Goal: Transaction & Acquisition: Subscribe to service/newsletter

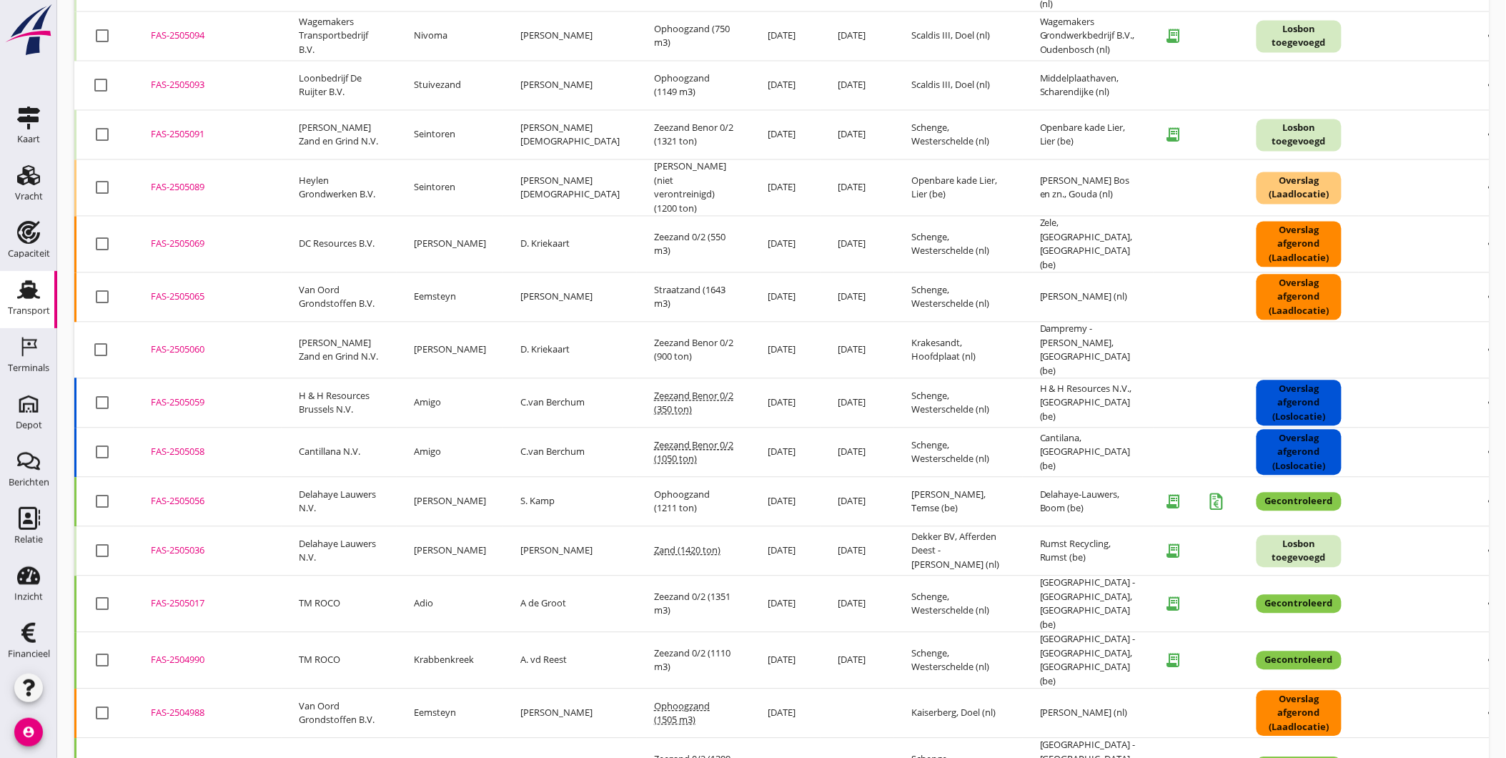
scroll to position [1083, 0]
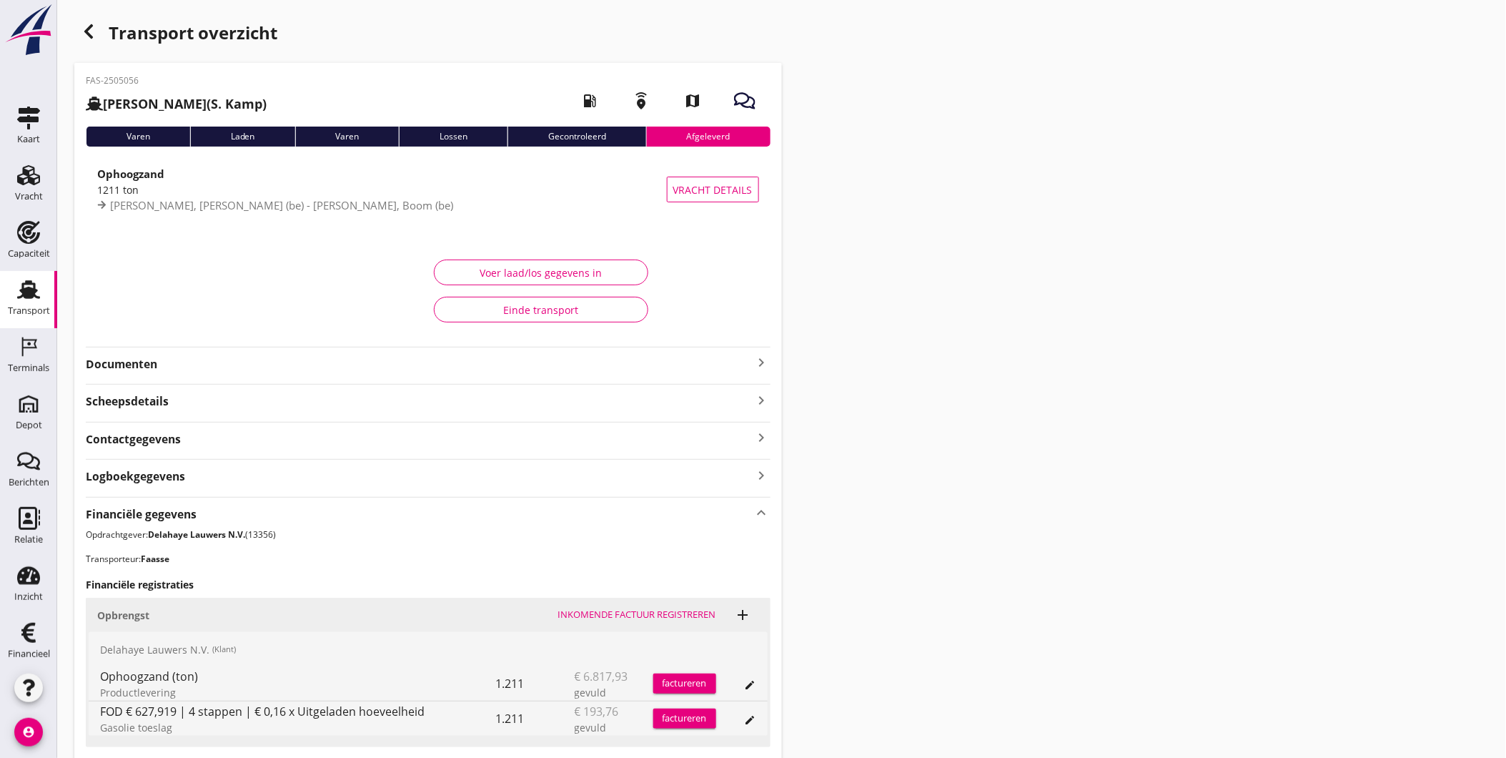
click at [546, 515] on div "Financiële gegevens keyboard_arrow_up" at bounding box center [428, 512] width 685 height 19
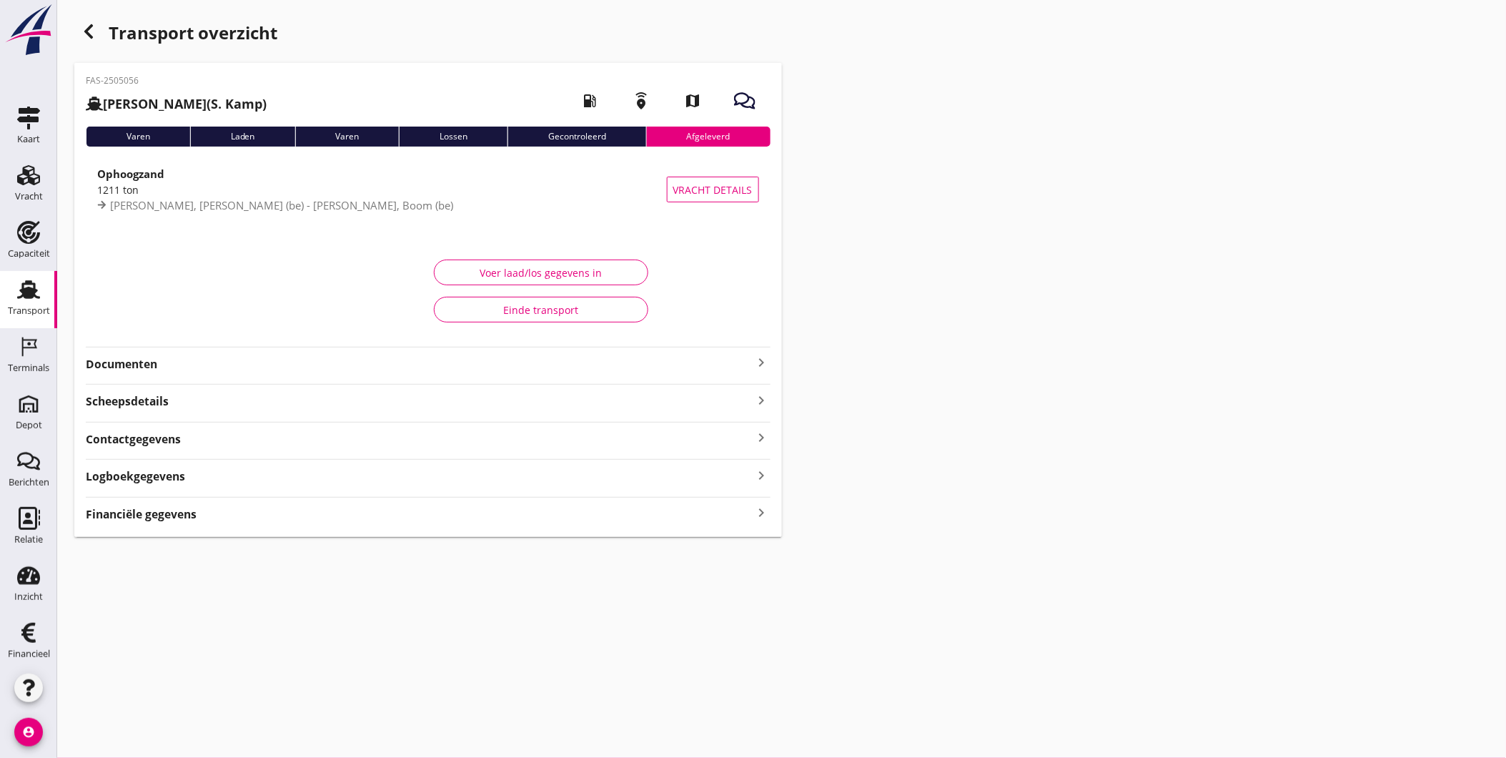
click at [393, 374] on div "FAS-2505056 Clasina Maria (S. Kamp) local_gas_station emergency_share map Varen…" at bounding box center [428, 300] width 708 height 474
click at [368, 367] on strong "Documenten" at bounding box center [420, 364] width 668 height 16
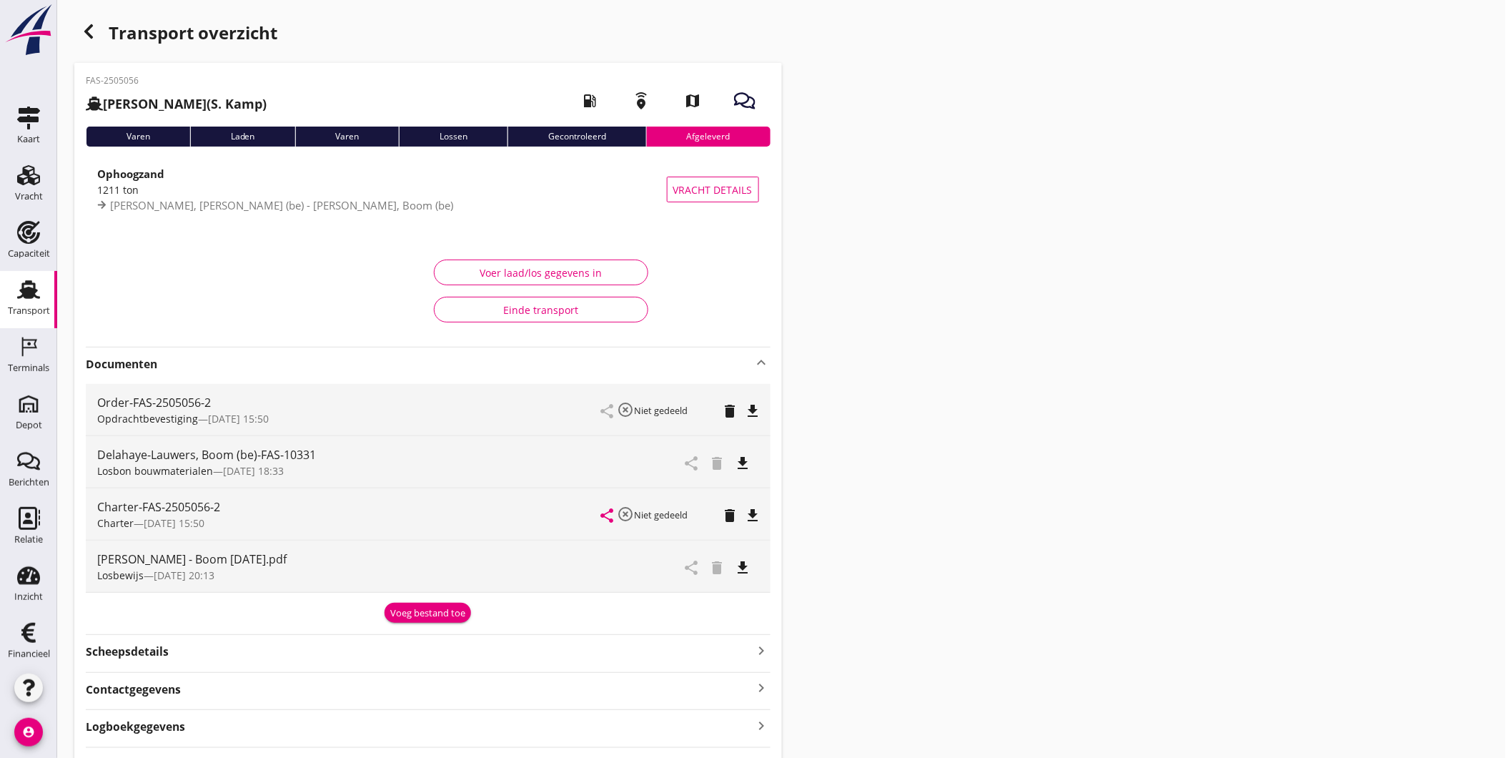
click at [747, 566] on icon "file_download" at bounding box center [743, 567] width 17 height 17
click at [710, 362] on strong "Documenten" at bounding box center [420, 364] width 668 height 16
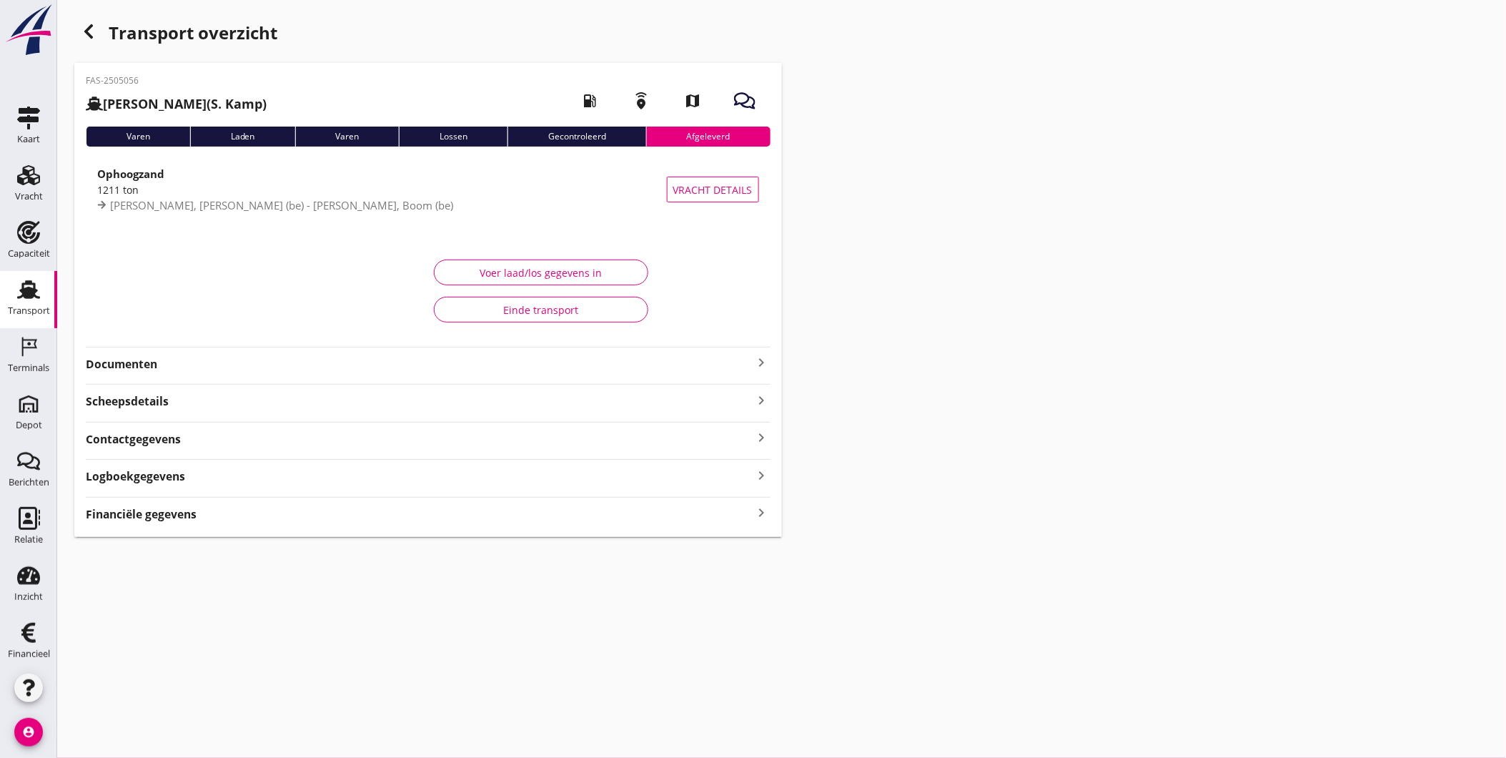
click at [551, 510] on div "Financiële gegevens keyboard_arrow_right" at bounding box center [428, 512] width 685 height 19
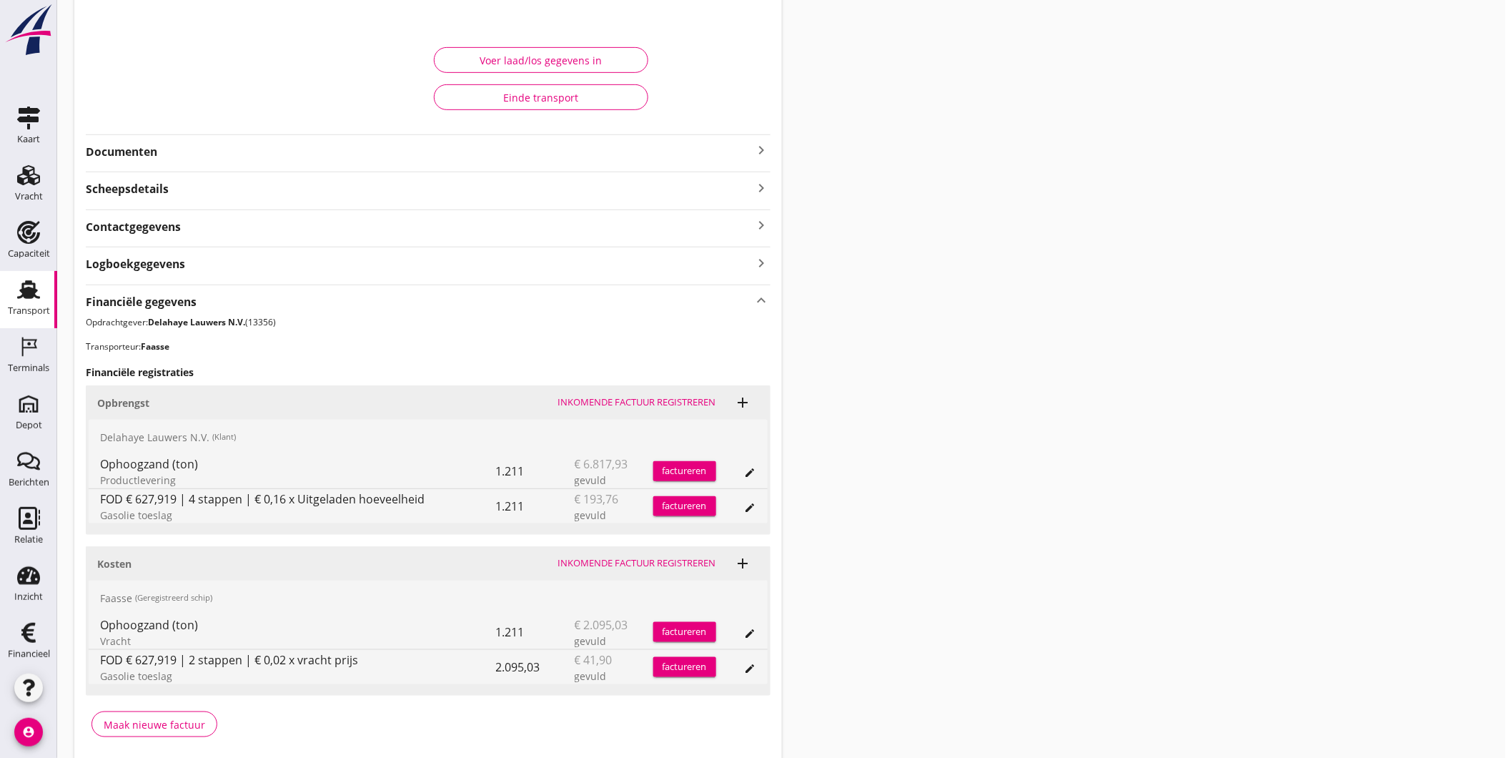
scroll to position [269, 0]
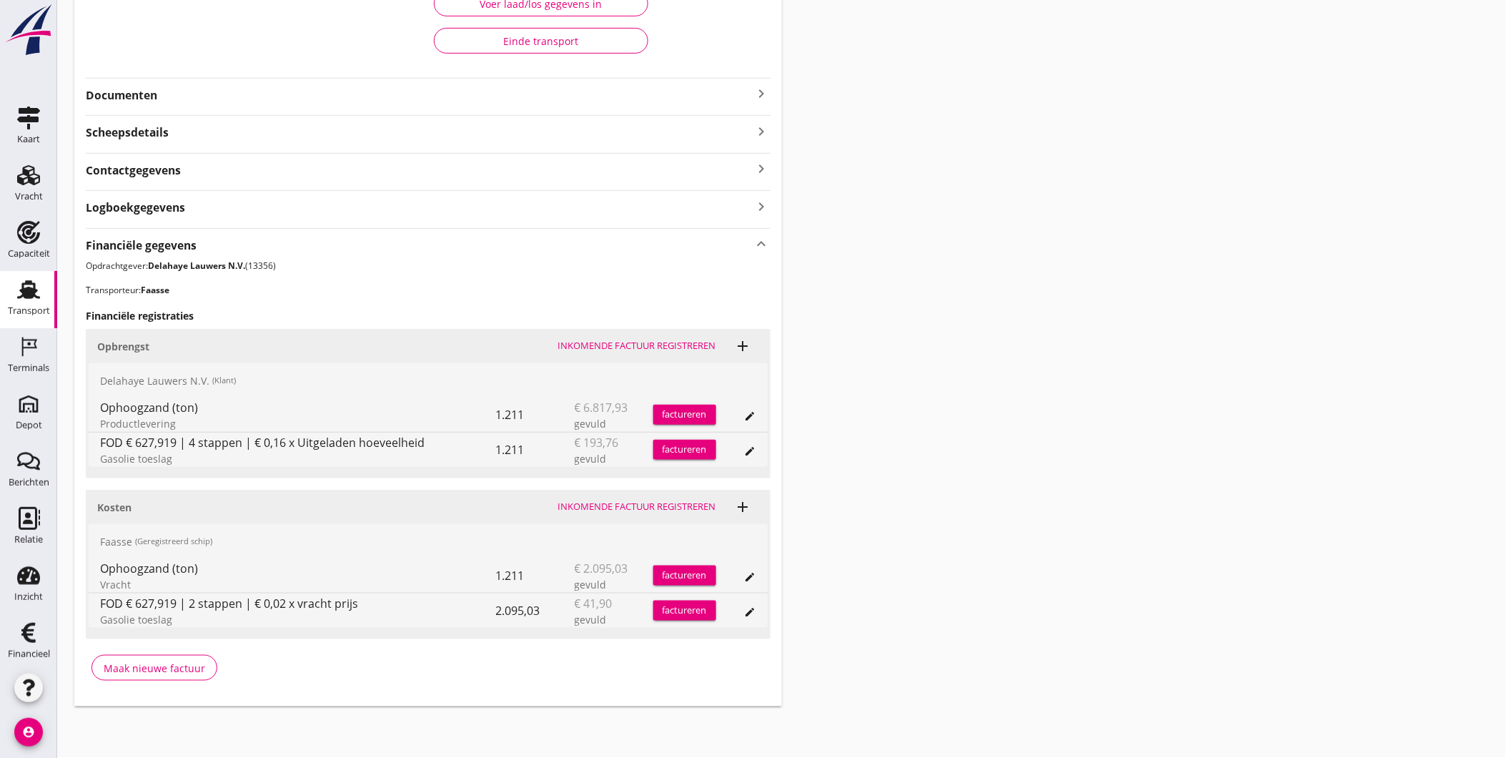
click at [673, 412] on div "factureren" at bounding box center [684, 415] width 63 height 14
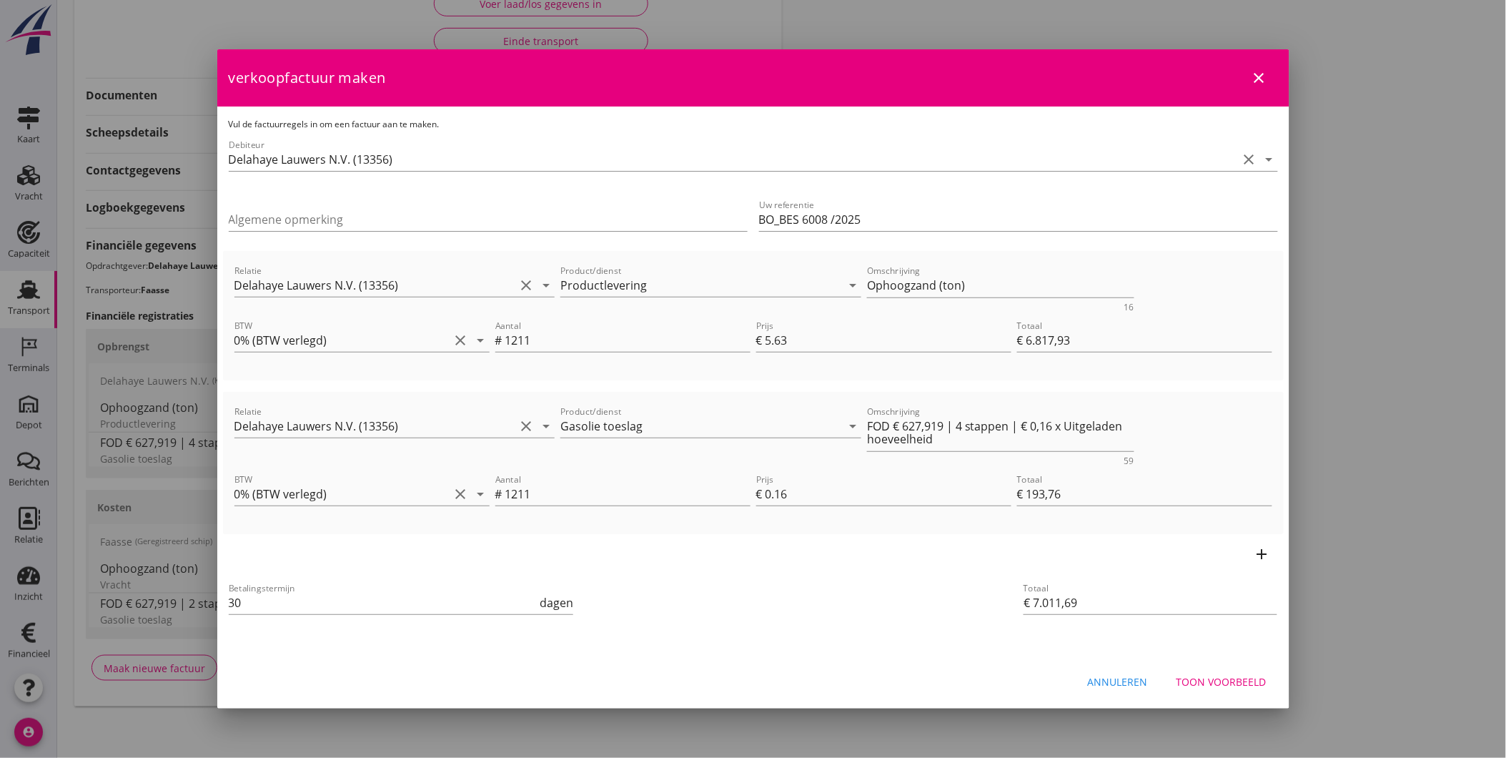
click at [1259, 686] on div "Toon voorbeeld" at bounding box center [1222, 681] width 90 height 15
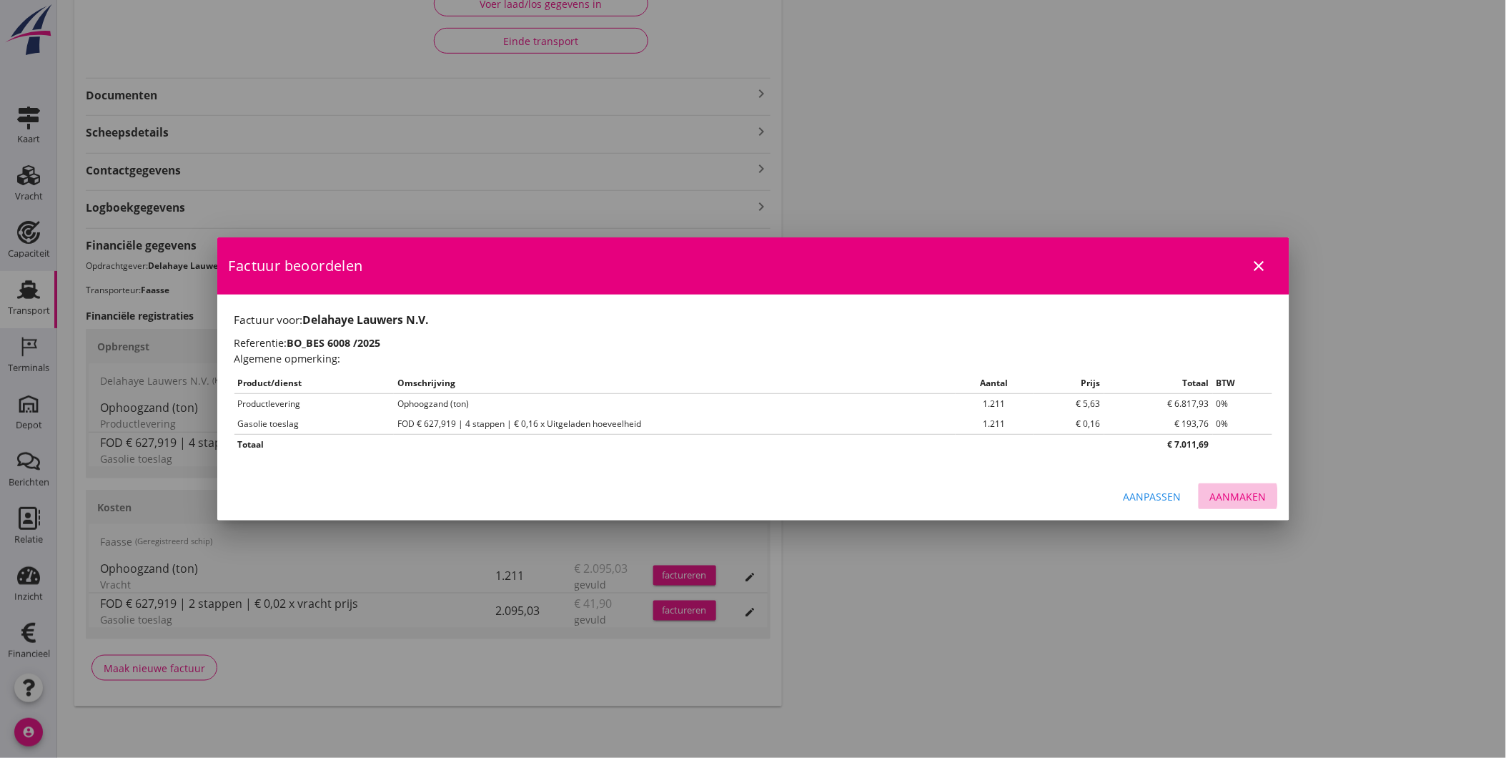
click at [1255, 503] on div "Aanmaken" at bounding box center [1238, 496] width 56 height 15
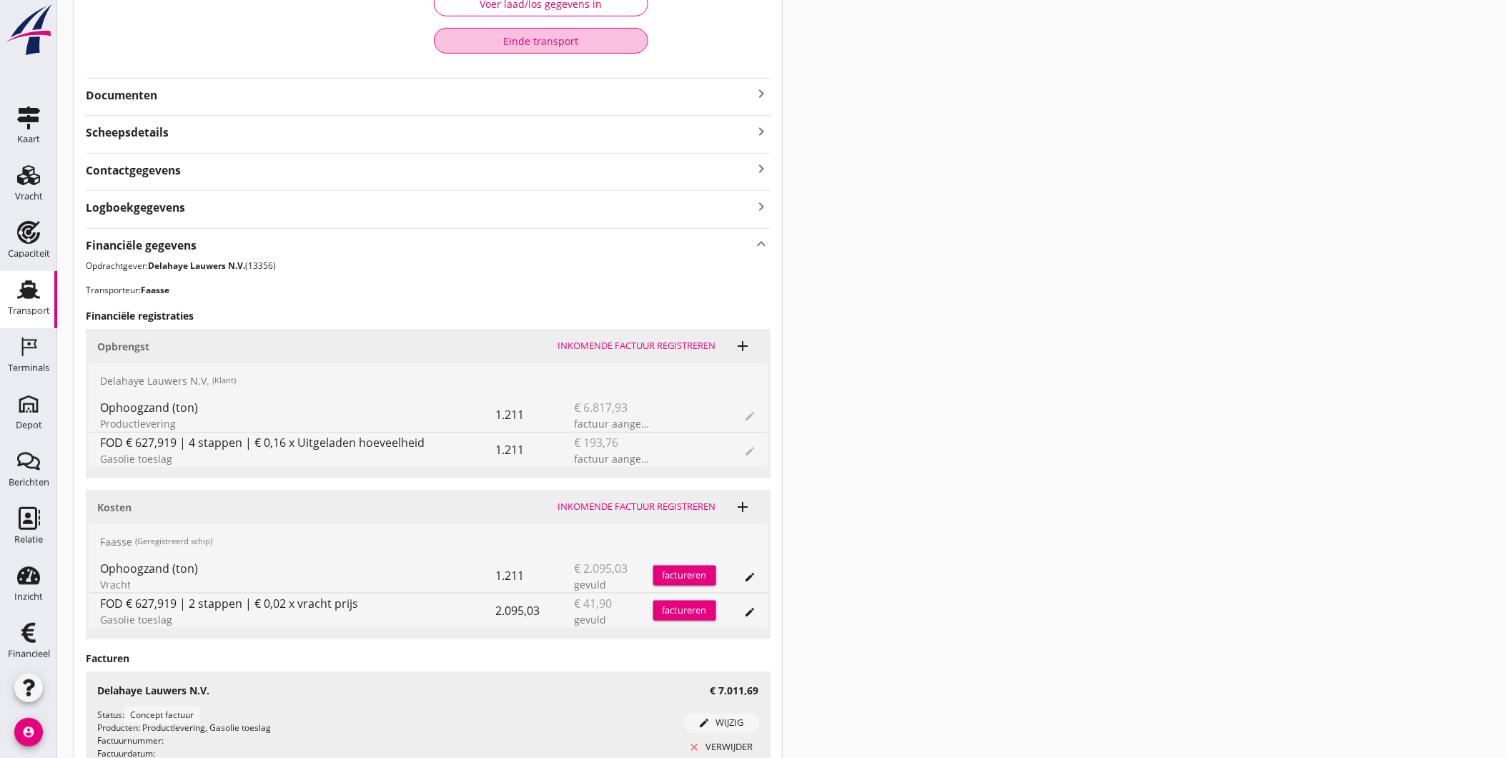
click at [561, 44] on div "Einde transport" at bounding box center [541, 41] width 190 height 15
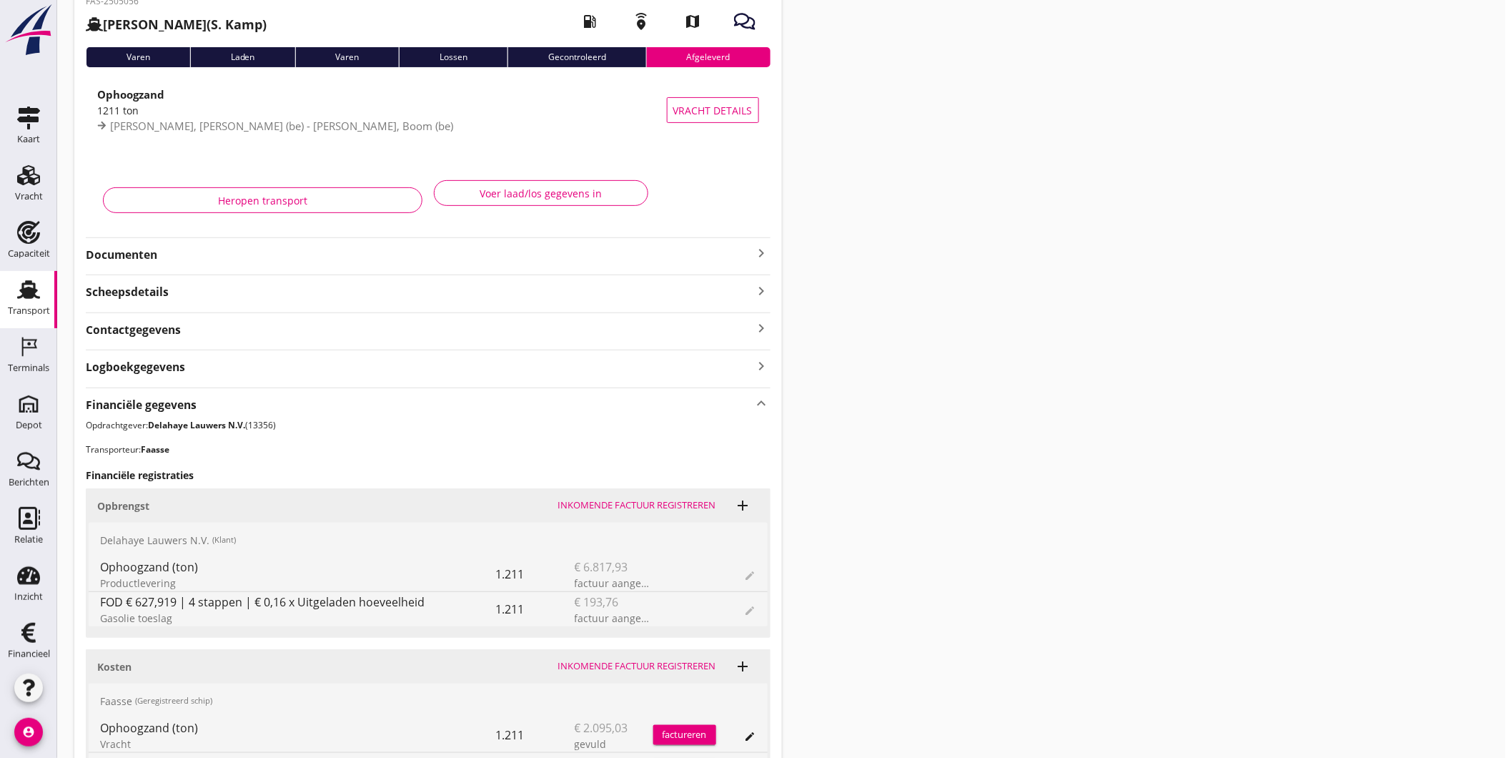
scroll to position [38, 0]
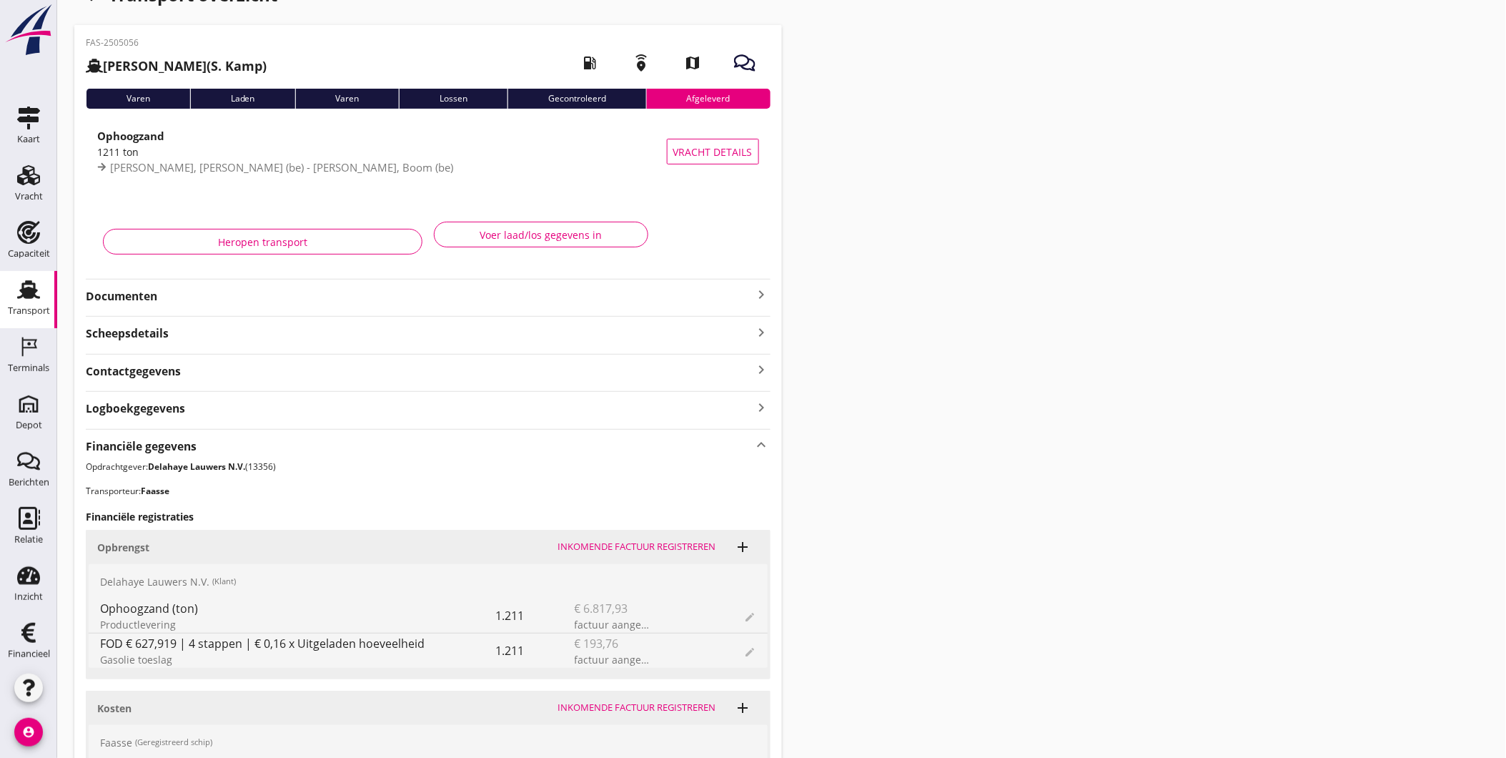
click at [29, 310] on div "Transport" at bounding box center [29, 310] width 42 height 9
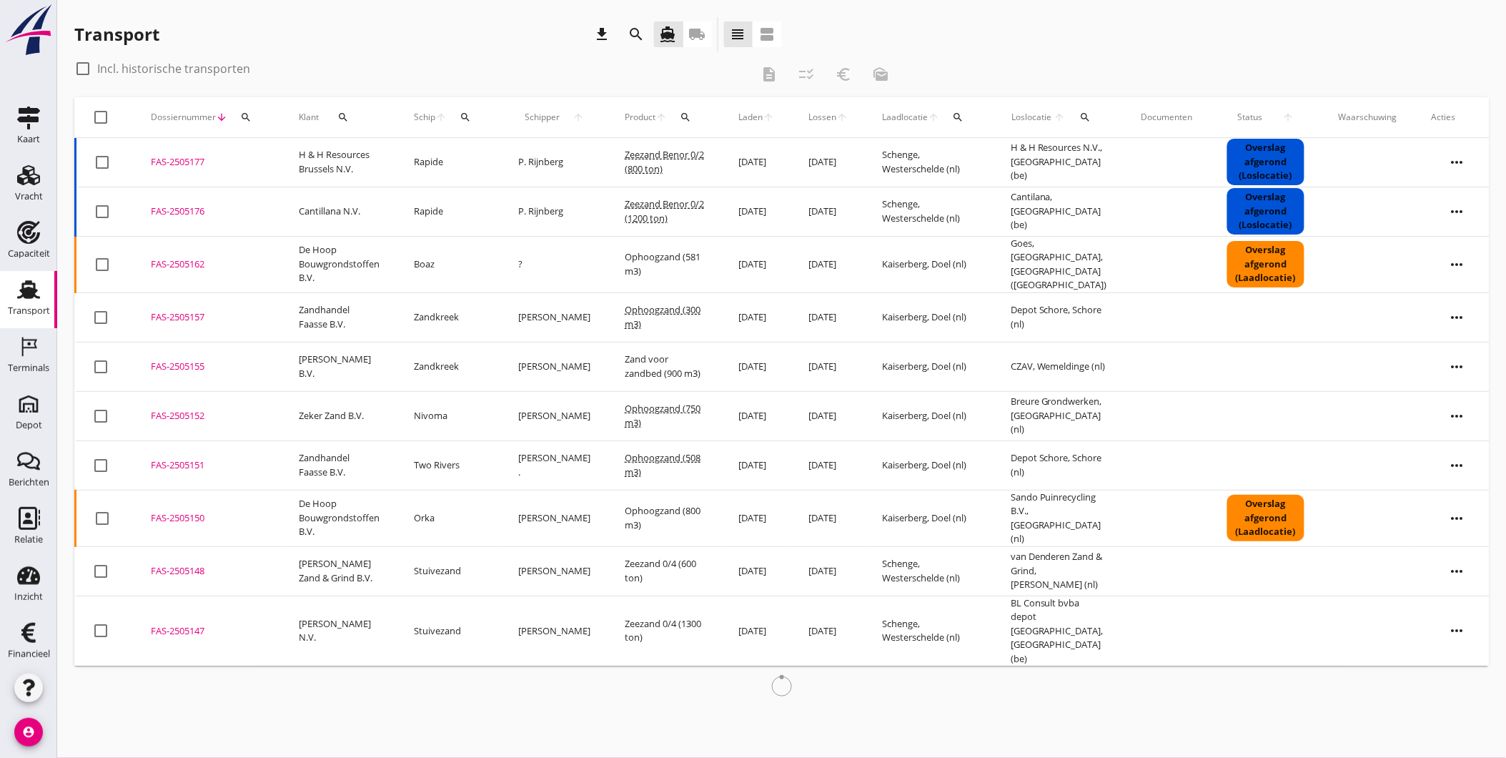
click at [471, 116] on icon "search" at bounding box center [465, 117] width 11 height 11
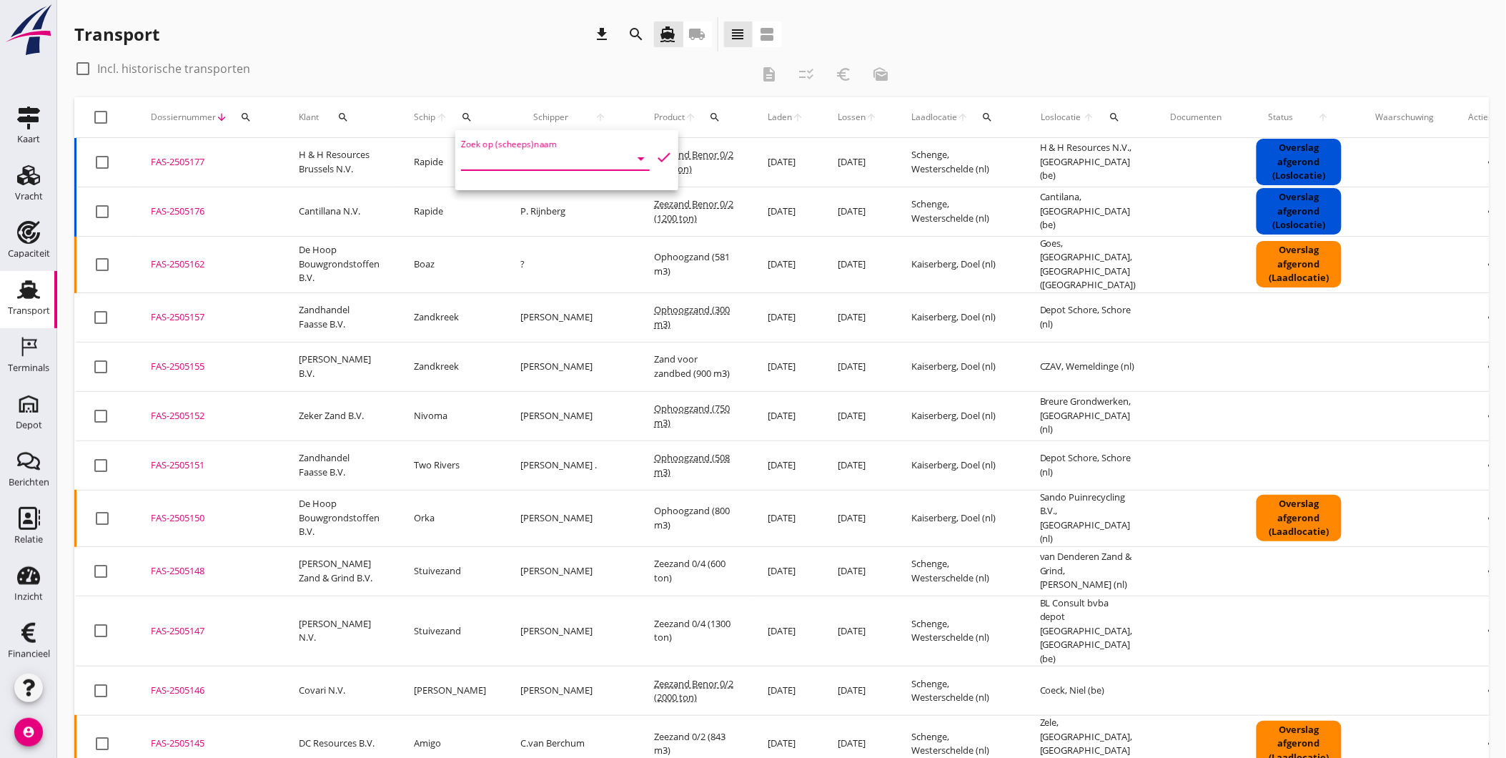
click at [520, 167] on input "Zoek op (scheeps)naam" at bounding box center [535, 158] width 149 height 23
click at [590, 184] on div "[PERSON_NAME]" at bounding box center [581, 186] width 136 height 17
click at [656, 154] on icon "check" at bounding box center [664, 157] width 17 height 17
type input "[PERSON_NAME]"
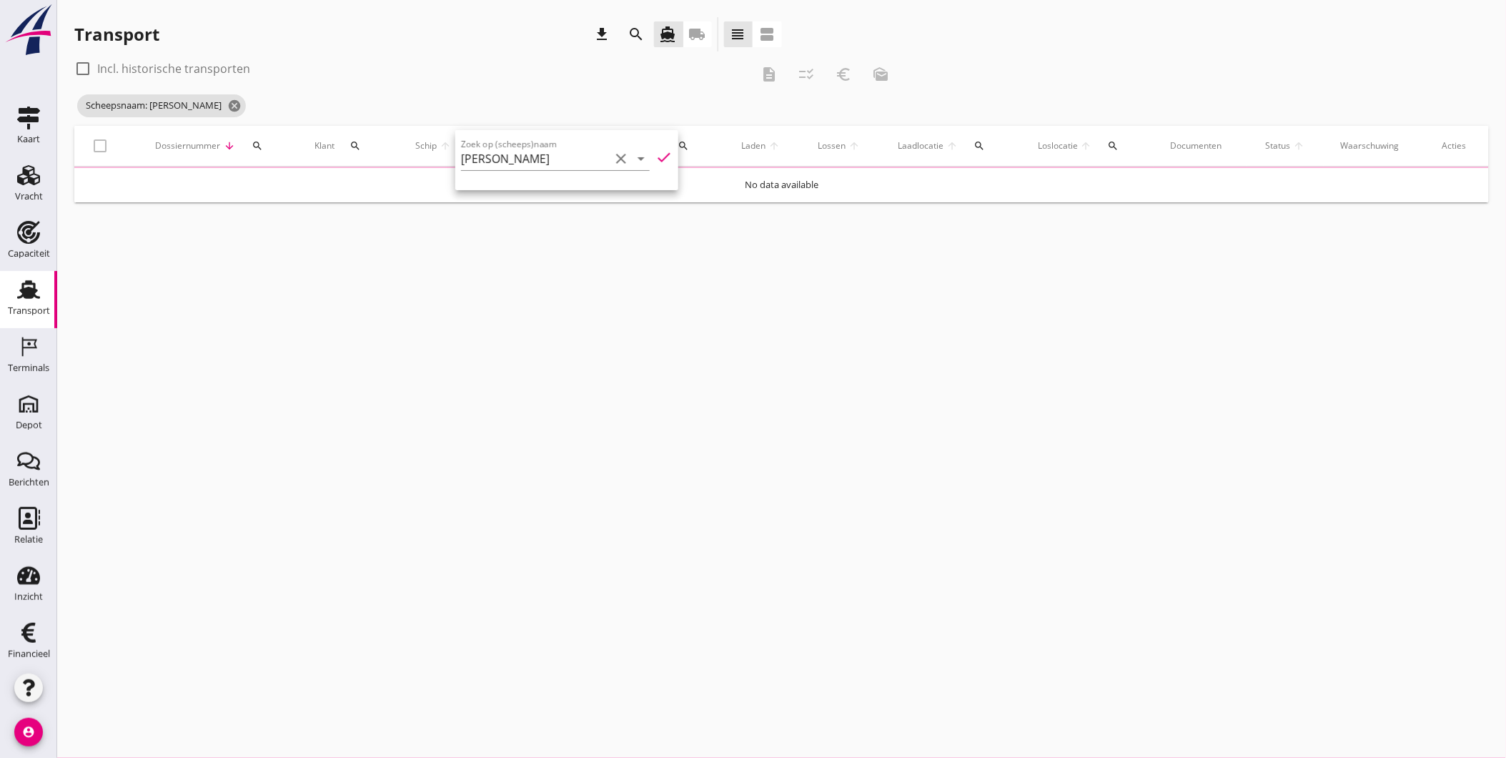
click at [952, 38] on div "Transport download search directions_boat local_shipping view_headline view_age…" at bounding box center [781, 37] width 1415 height 40
click at [227, 104] on icon "cancel" at bounding box center [234, 106] width 14 height 14
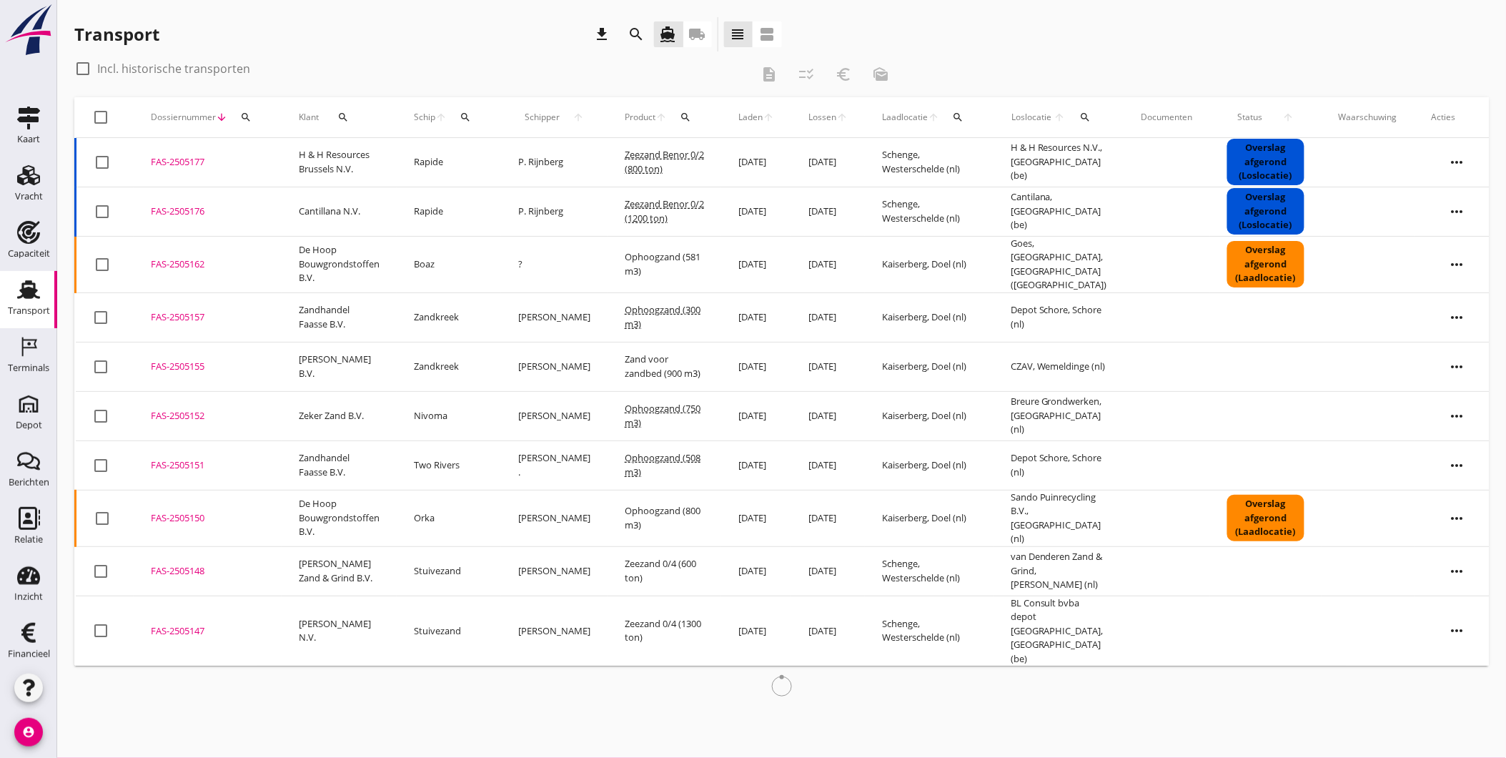
click at [253, 119] on div "search" at bounding box center [246, 117] width 26 height 11
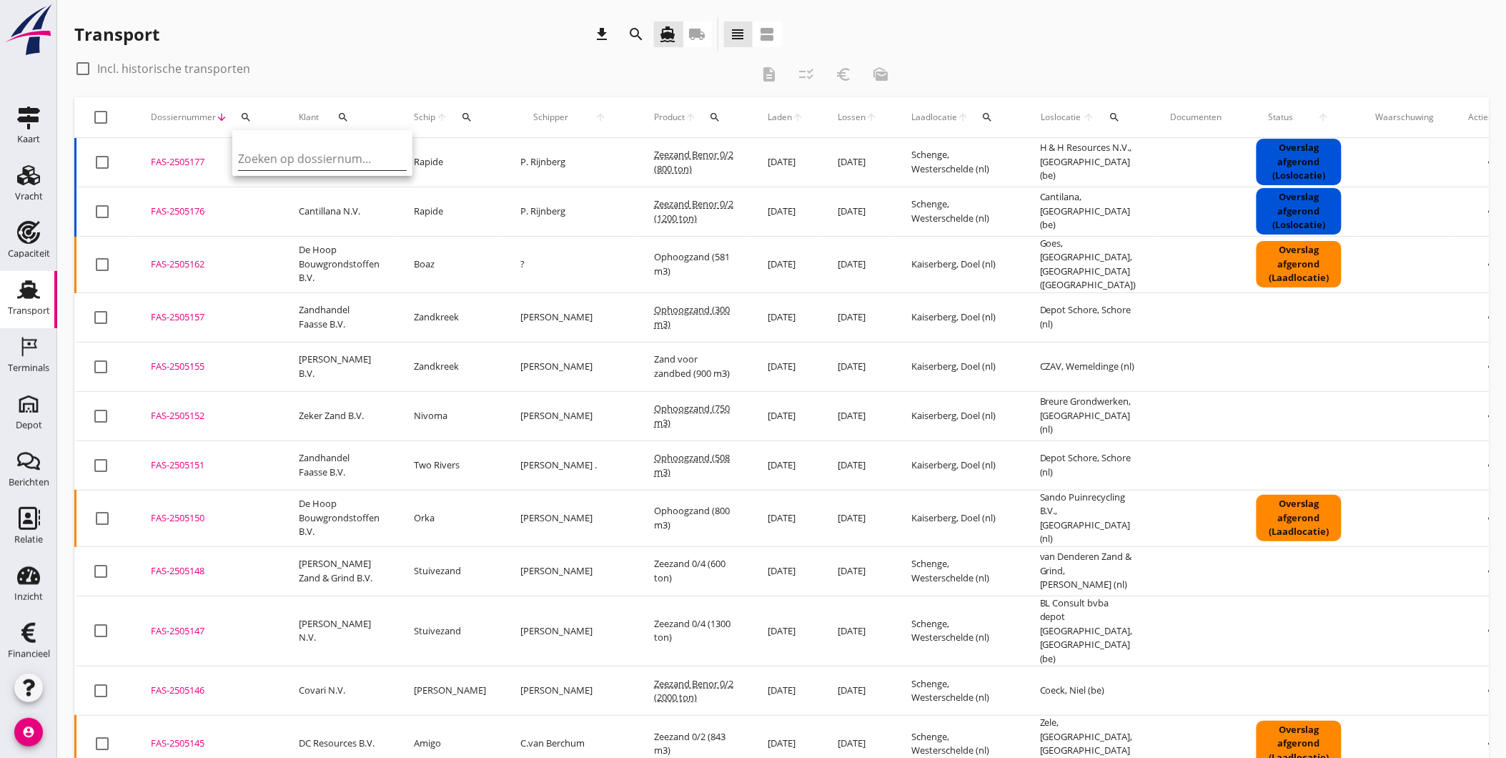
click at [263, 159] on input "Zoeken op dossiernummer..." at bounding box center [312, 158] width 149 height 23
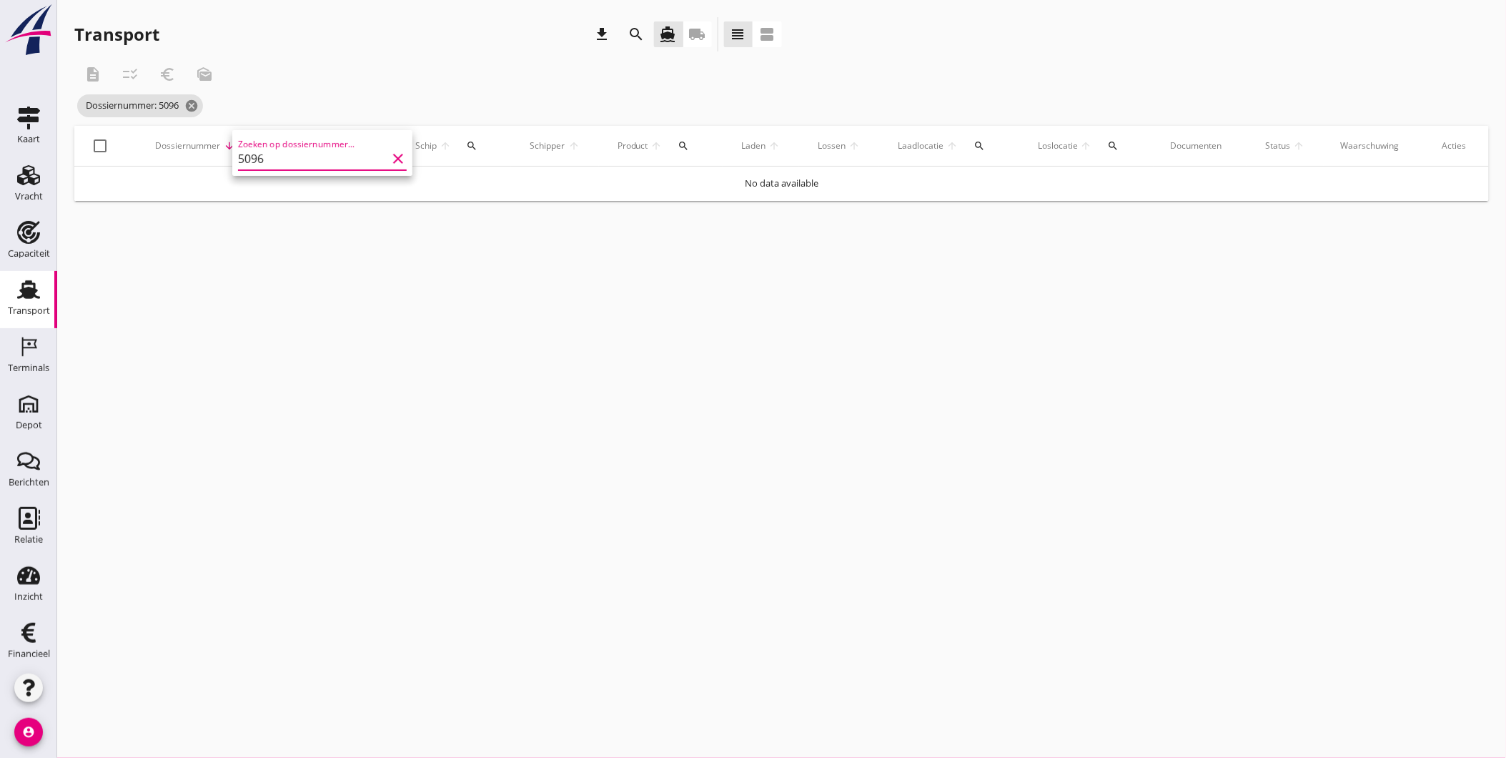
type input "5096"
click at [356, 86] on div "description checklist_rtl euro_symbol mark_as_unread" at bounding box center [486, 74] width 825 height 34
click at [194, 106] on icon "cancel" at bounding box center [191, 106] width 14 height 14
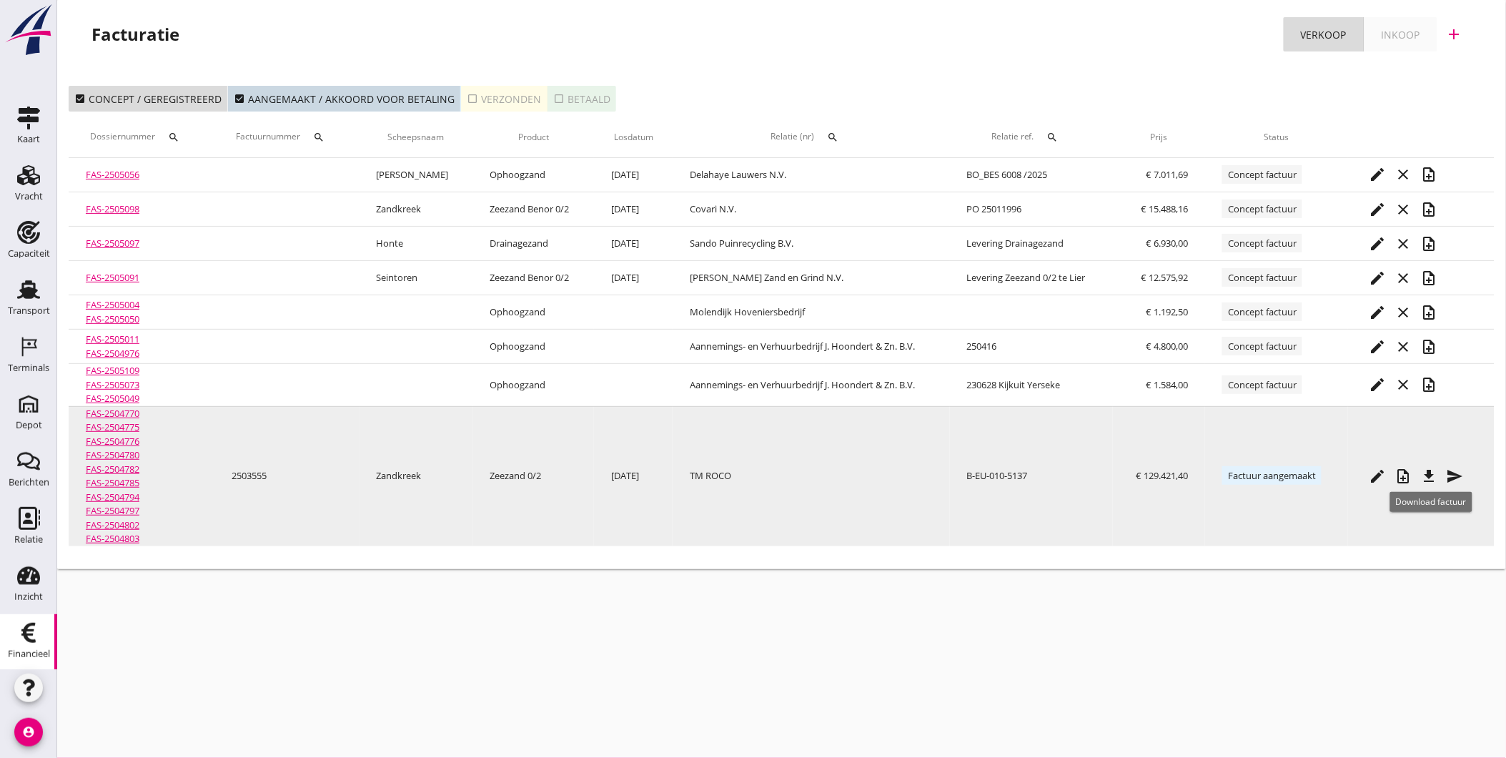
click at [1428, 480] on icon "file_download" at bounding box center [1429, 476] width 17 height 17
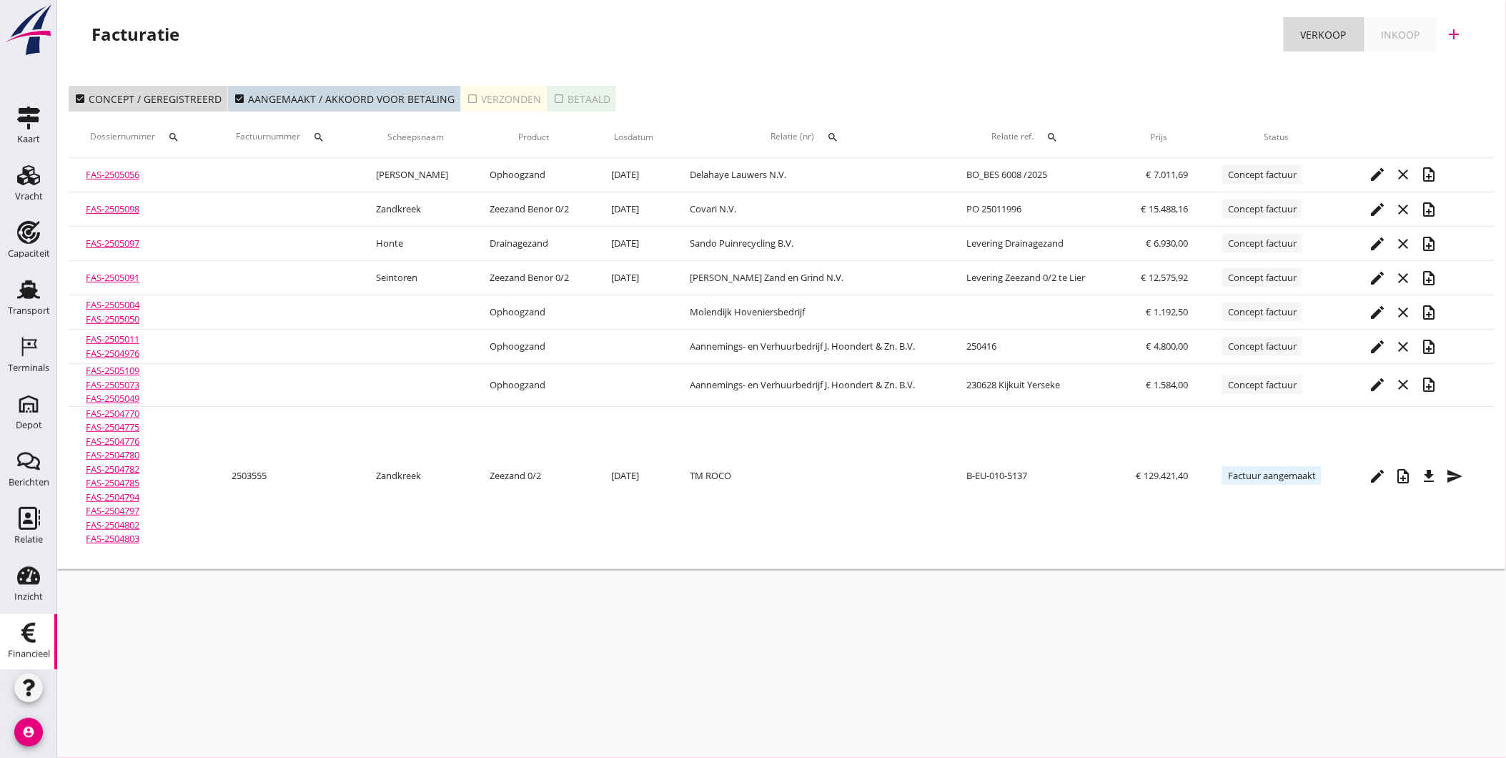
click at [799, 79] on div "check_box Concept / geregistreerd check_box Aangemaakt / akkoord voor betaling …" at bounding box center [781, 321] width 1449 height 495
click at [18, 301] on div "Transport" at bounding box center [29, 311] width 42 height 20
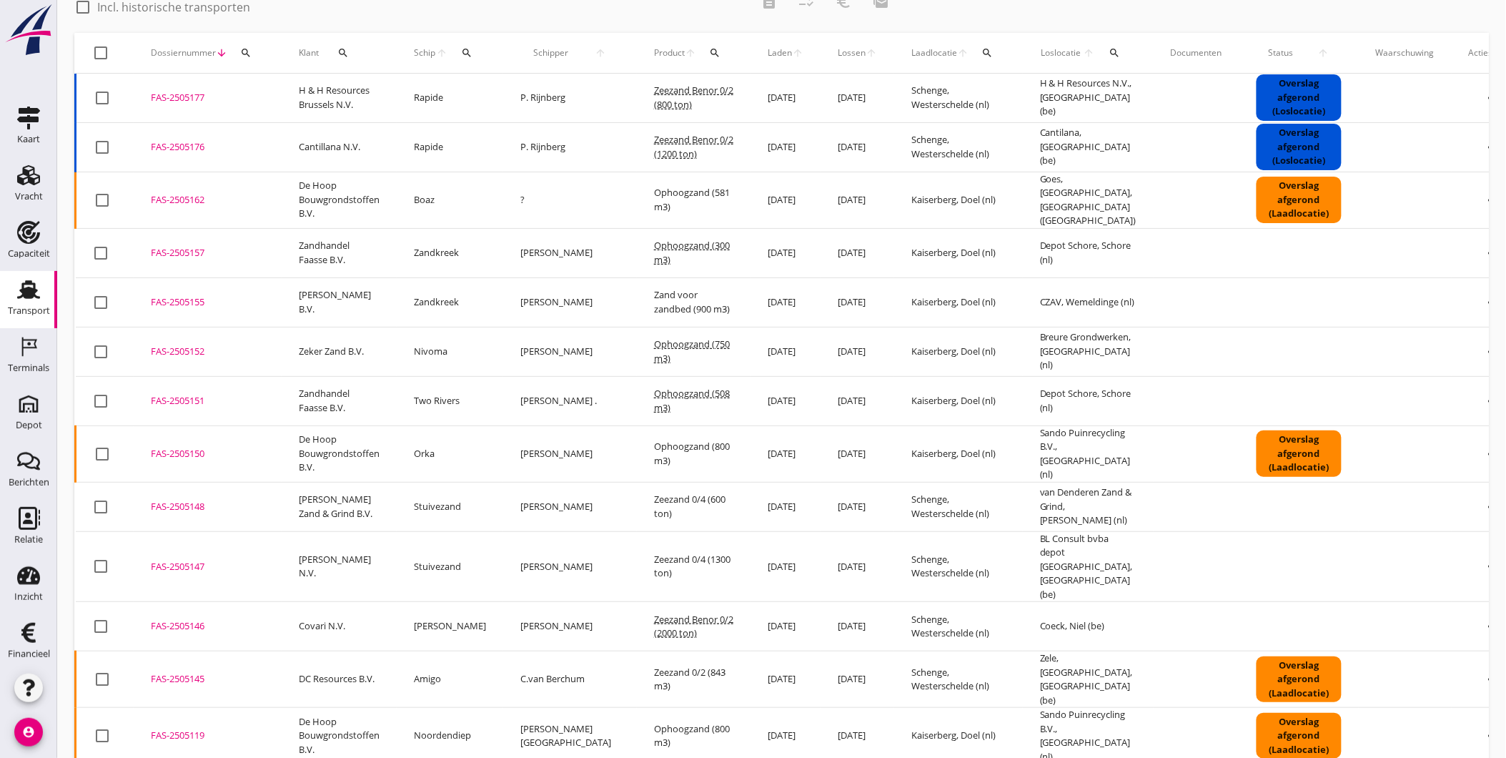
scroll to position [935, 0]
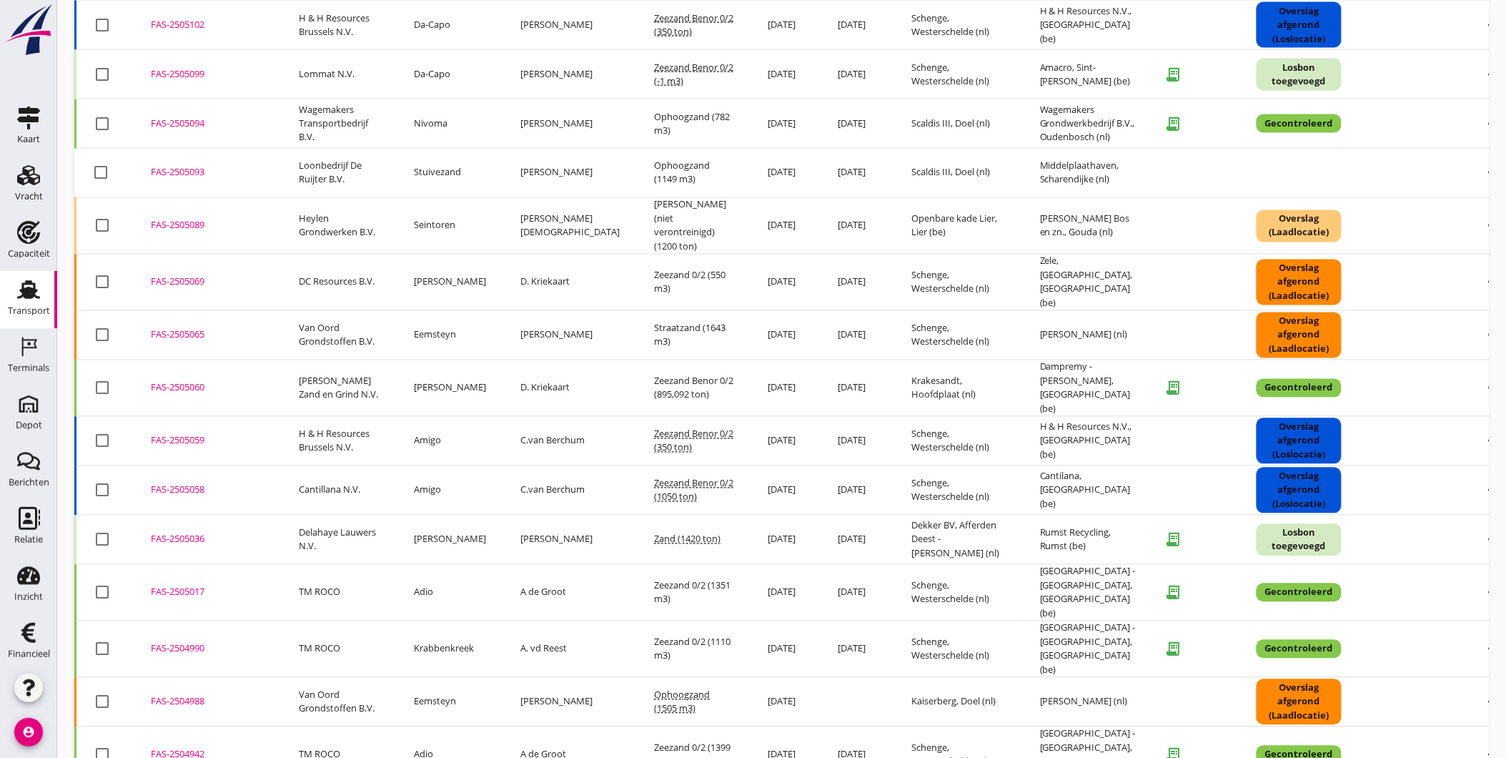
click at [193, 533] on div "FAS-2505036" at bounding box center [208, 540] width 114 height 14
click at [24, 639] on use at bounding box center [28, 633] width 14 height 20
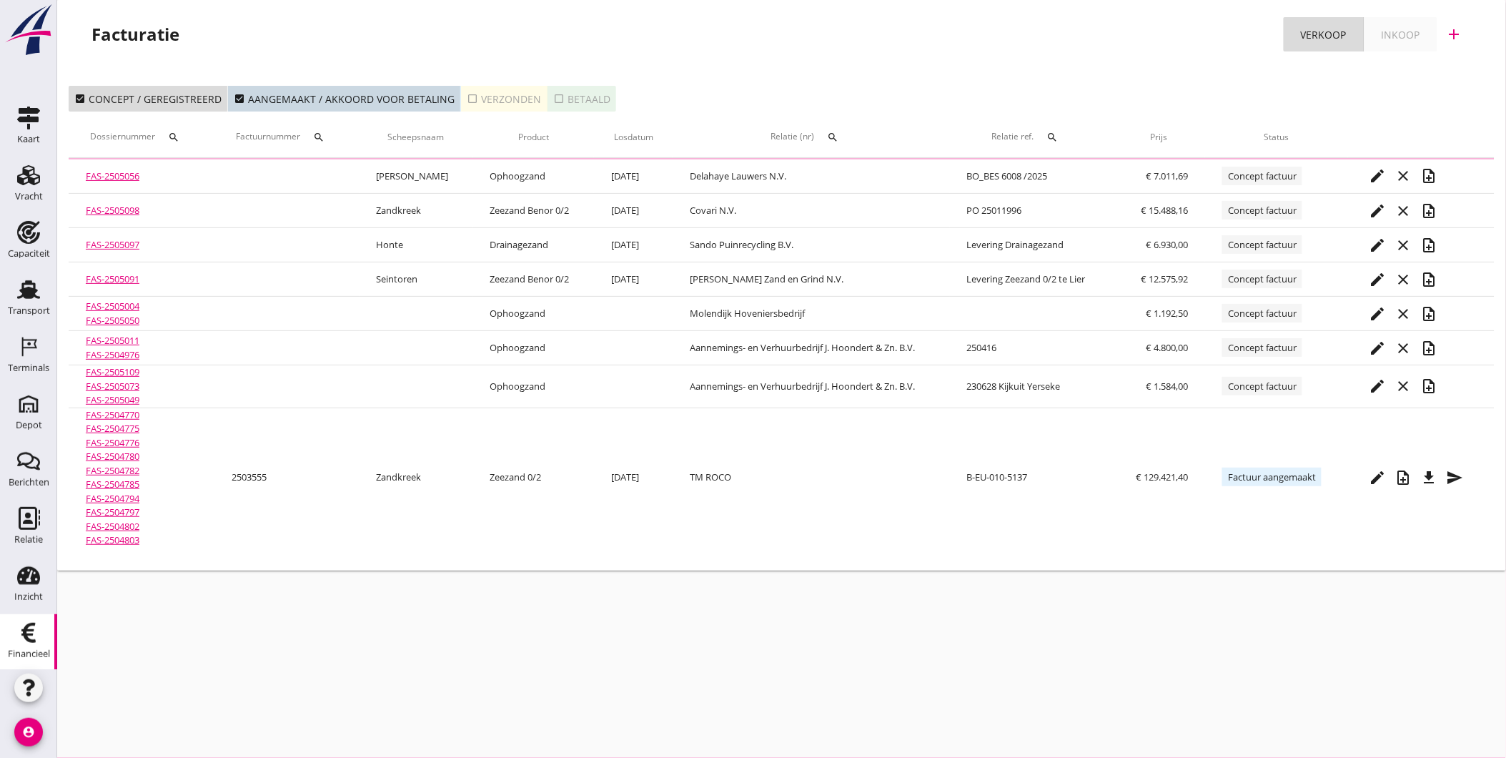
click at [518, 99] on div "check_box_outline_blank Verzonden" at bounding box center [504, 99] width 74 height 15
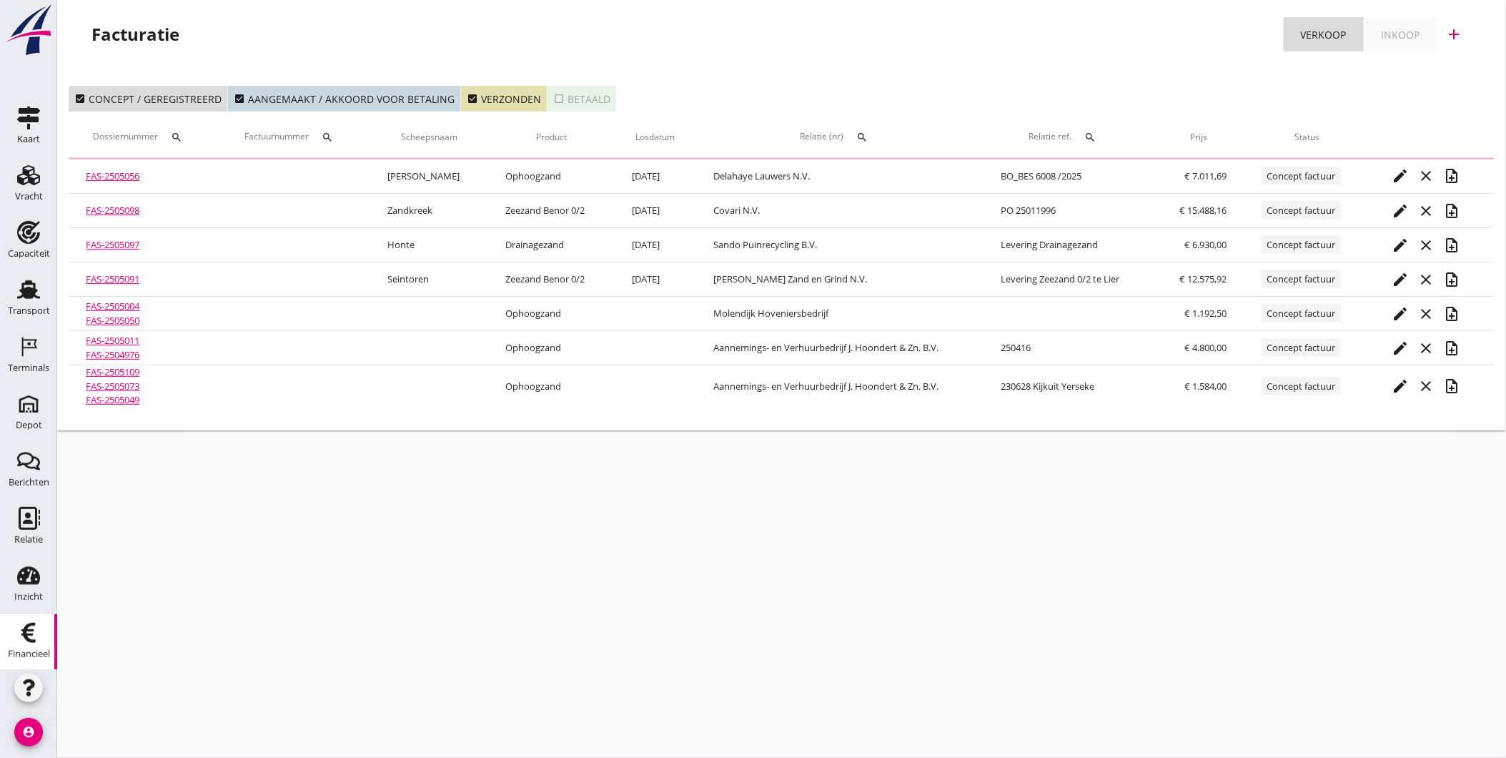
click at [333, 137] on icon "search" at bounding box center [327, 137] width 11 height 11
click at [382, 174] on input "Zoeken op factuurnummer..." at bounding box center [397, 178] width 149 height 23
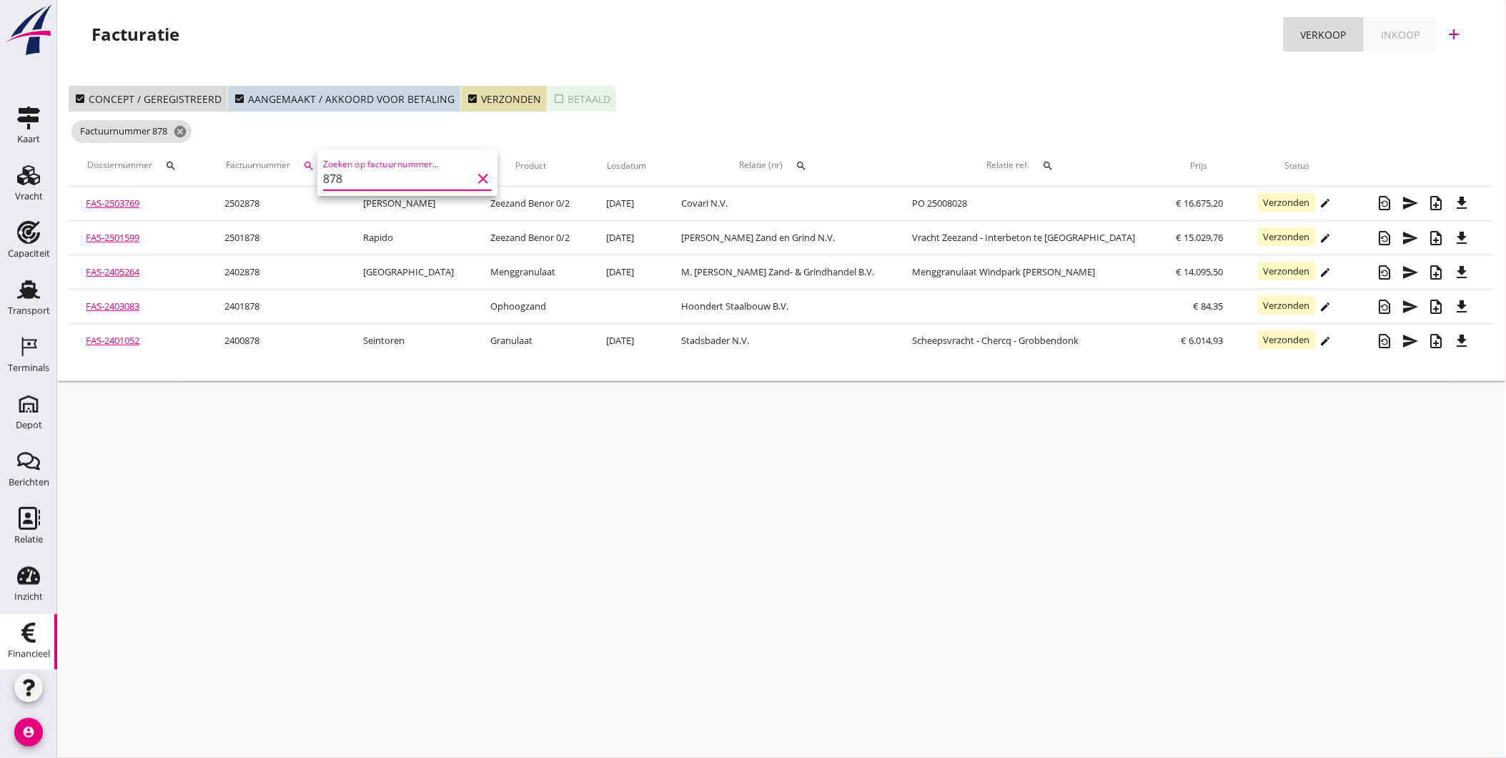
drag, startPoint x: 352, startPoint y: 180, endPoint x: 254, endPoint y: 173, distance: 98.9
click at [252, 173] on div "Download factuur Verzonden arrow_drop_down Verzonden Betaald Download factuur V…" at bounding box center [753, 379] width 1506 height 758
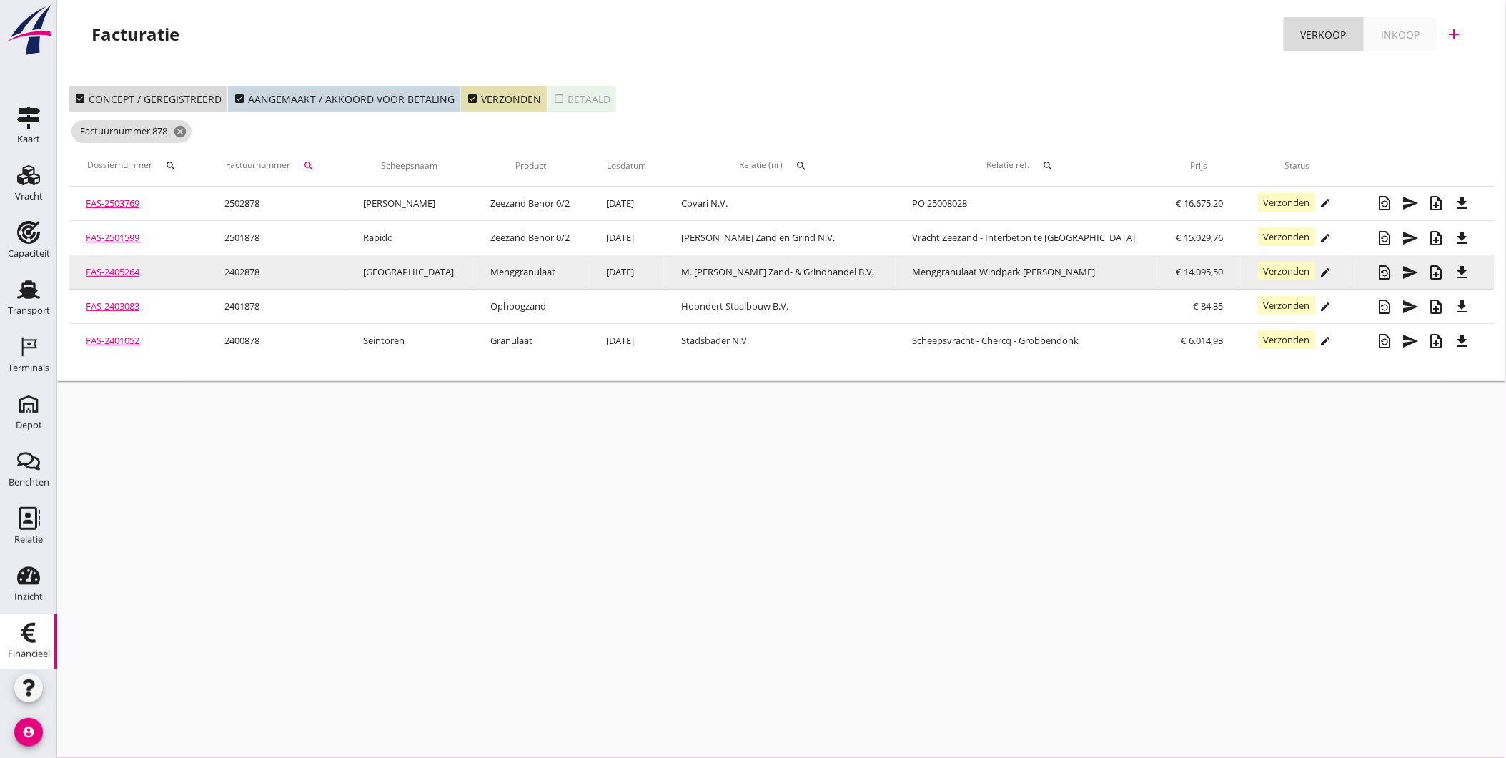
type input "878"
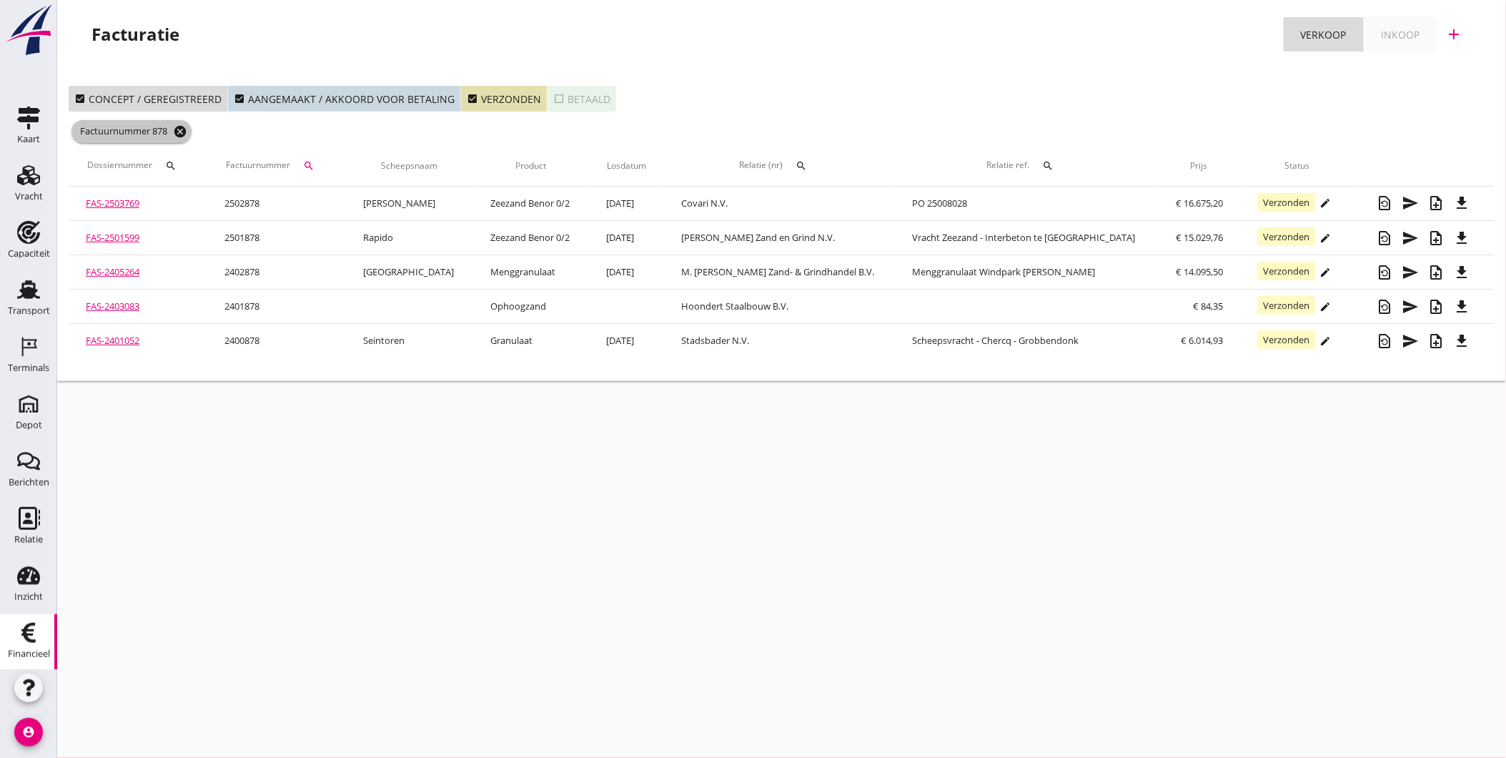
click at [179, 129] on icon "cancel" at bounding box center [180, 131] width 14 height 14
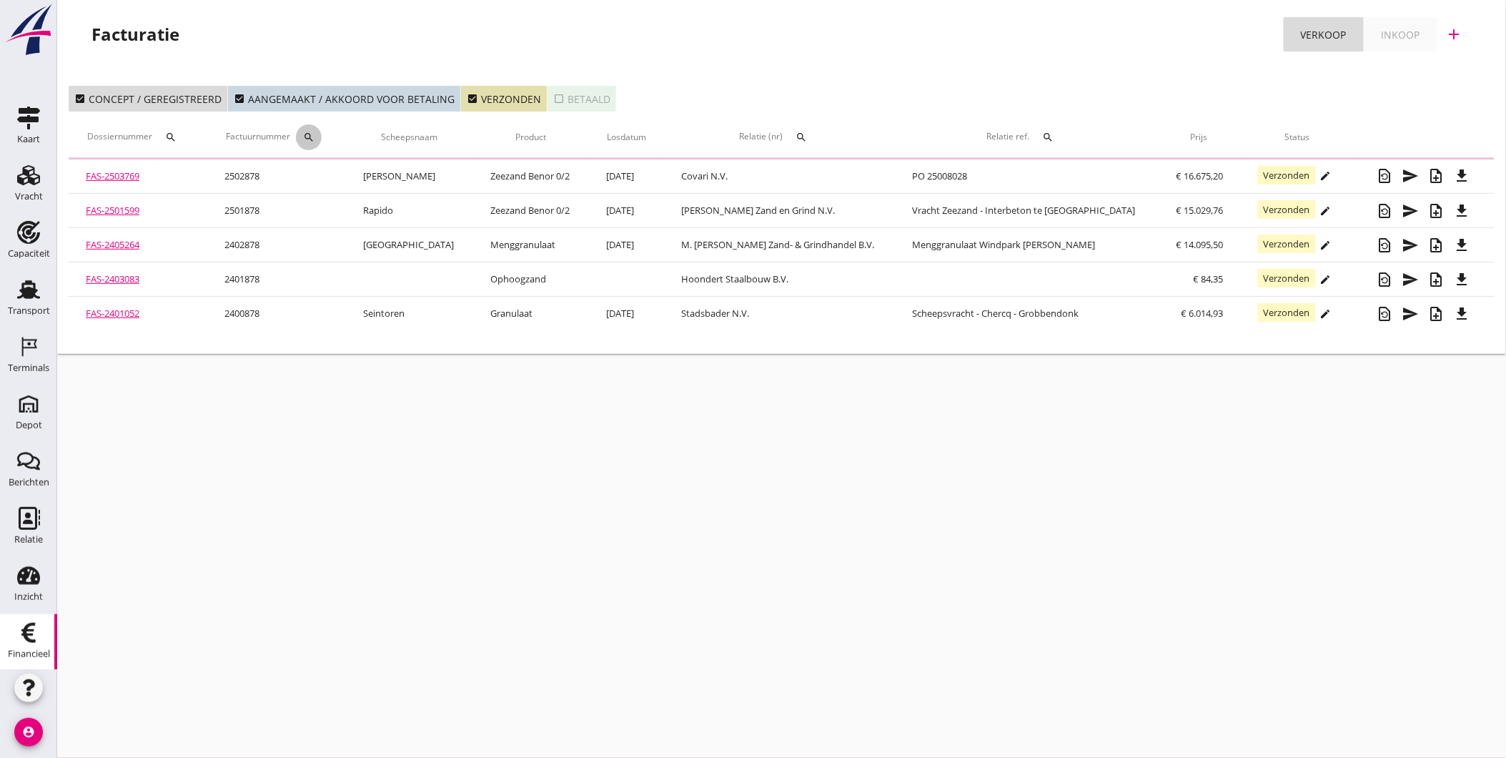
click at [315, 138] on icon "search" at bounding box center [308, 137] width 11 height 11
click at [368, 181] on input "Zoeken op factuurnummer..." at bounding box center [391, 178] width 149 height 23
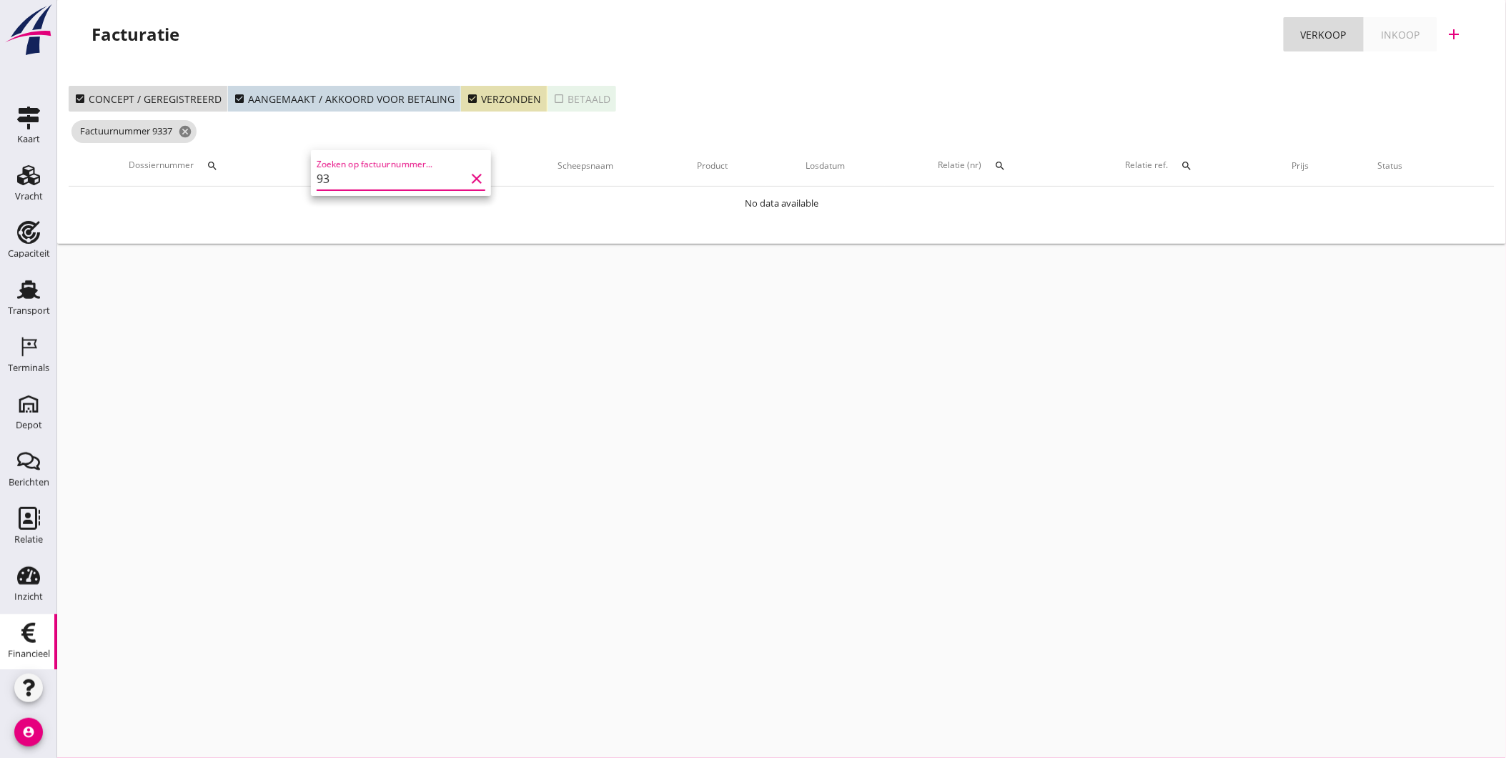
type input "9"
click at [770, 77] on div "check_box Concept / geregistreerd check_box Aangemaakt / akkoord voor betaling …" at bounding box center [781, 145] width 1449 height 142
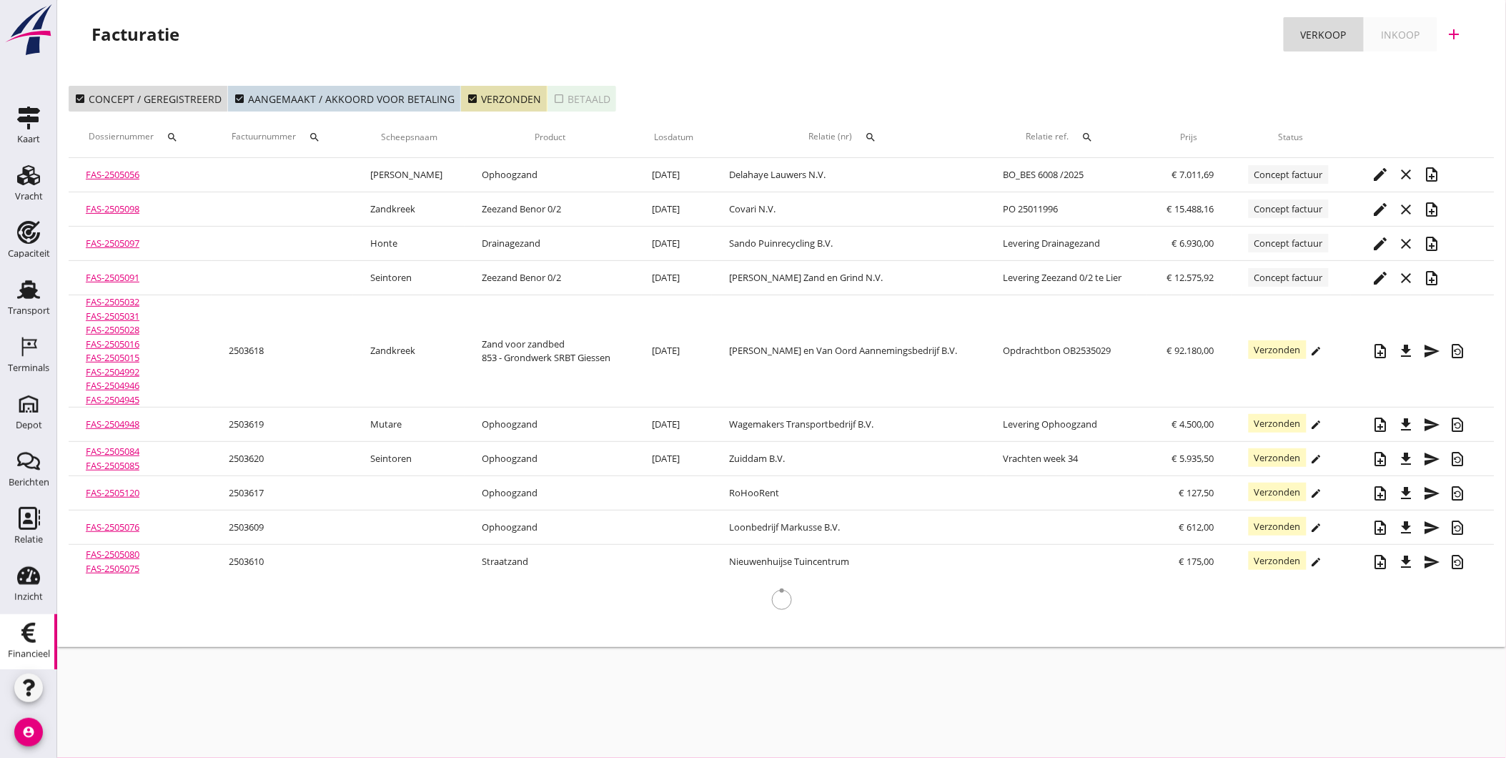
click at [320, 137] on icon "search" at bounding box center [314, 137] width 11 height 11
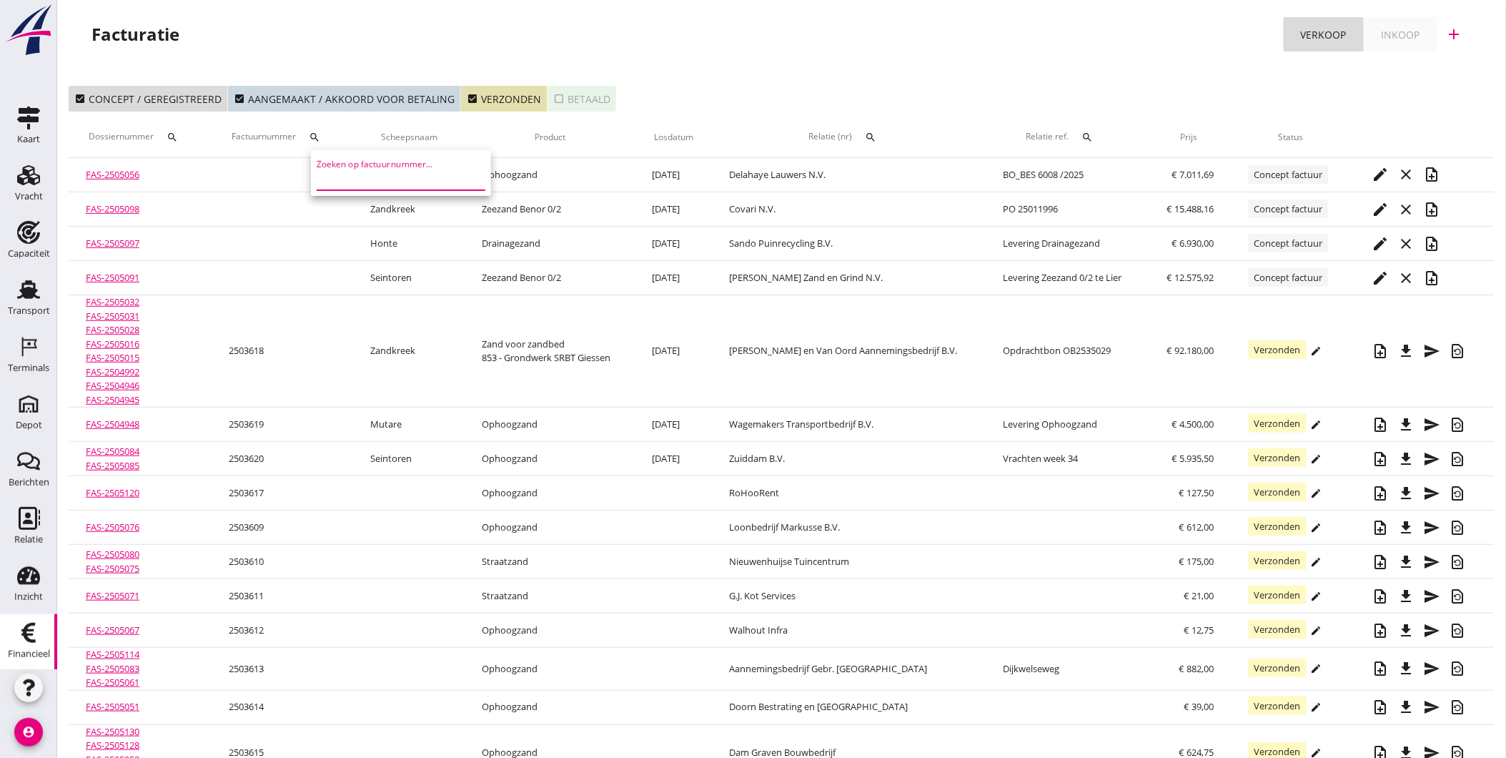
click at [369, 177] on input "Zoeken op factuurnummer..." at bounding box center [391, 178] width 149 height 23
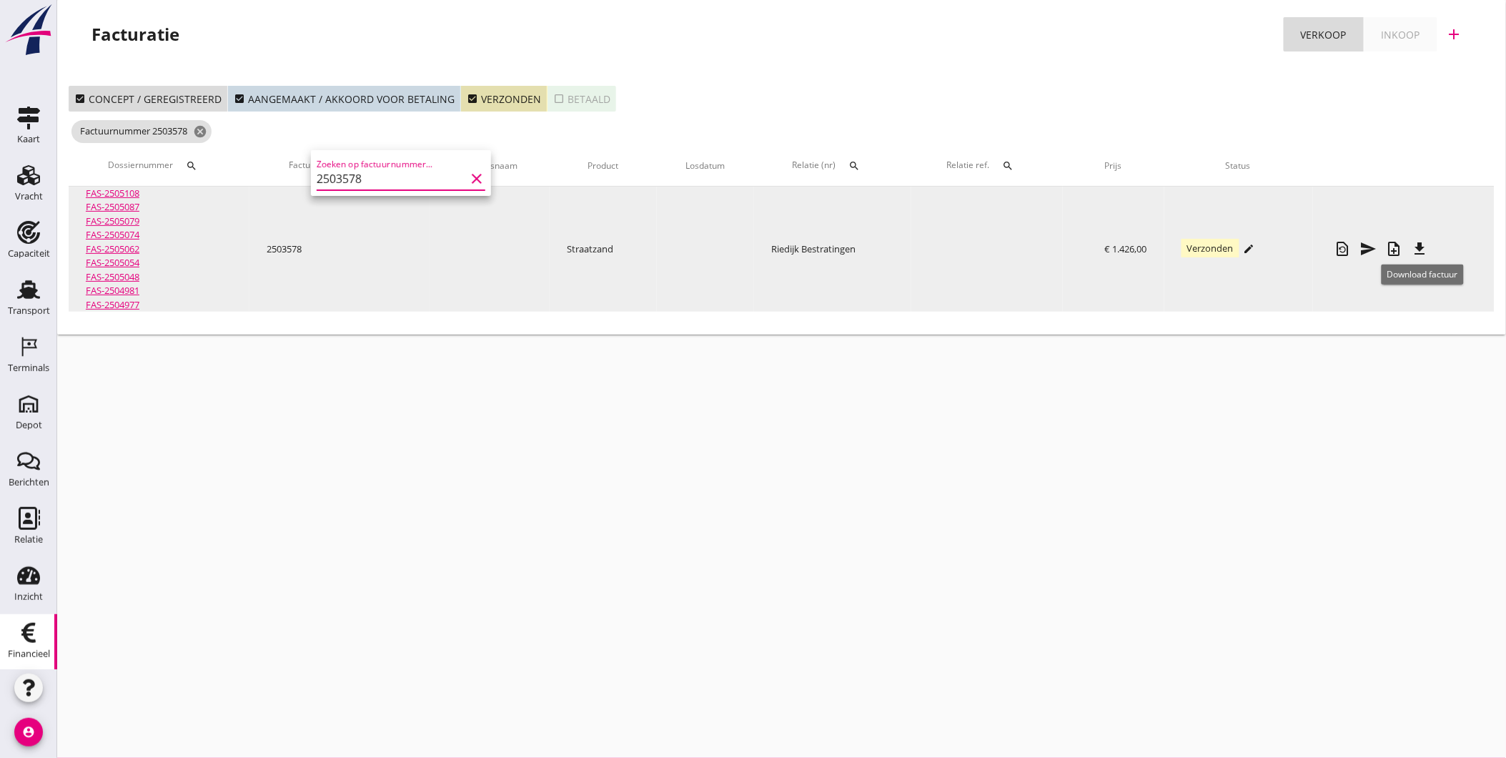
type input "2503578"
click at [1421, 249] on icon "file_download" at bounding box center [1420, 248] width 17 height 17
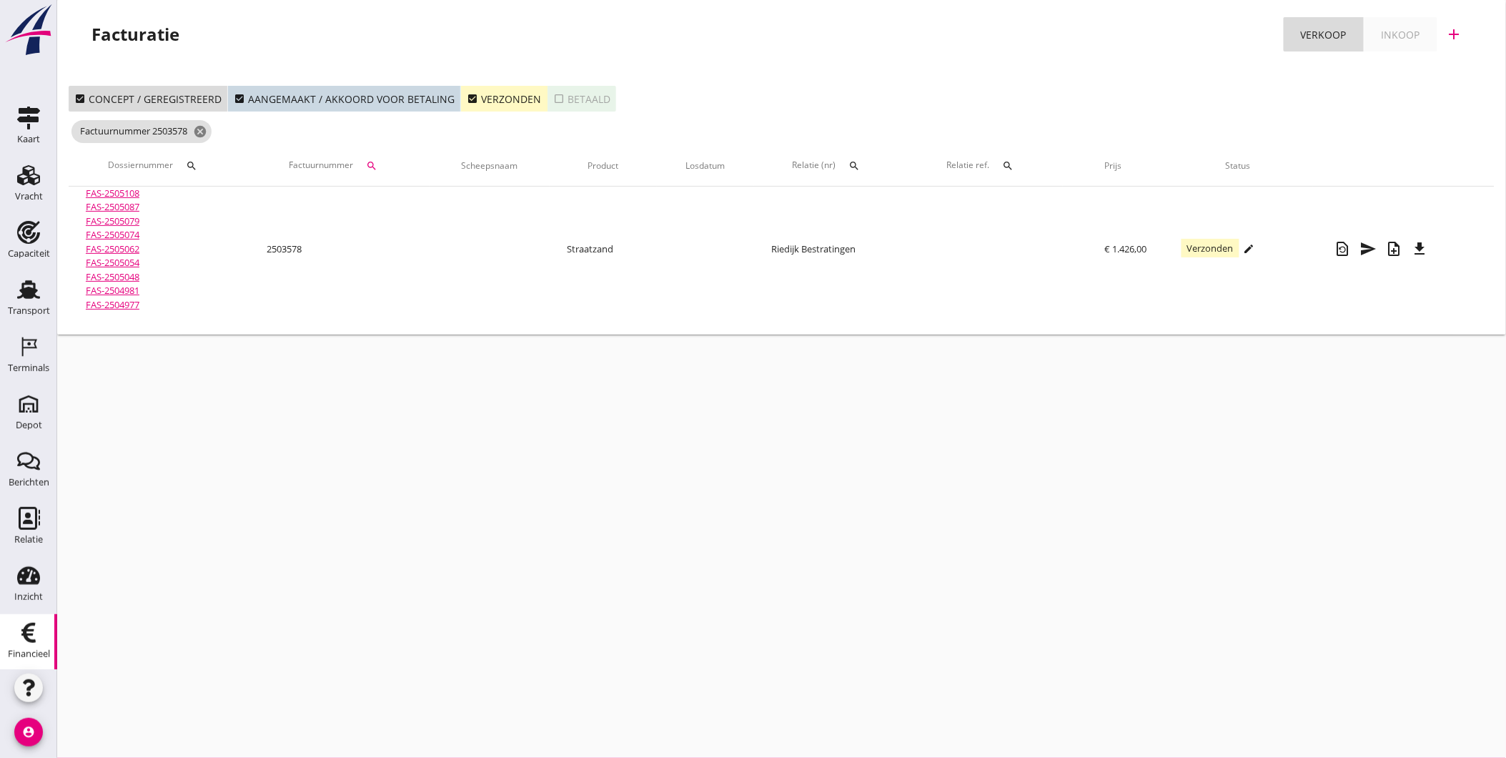
click at [491, 102] on div "check_box Verzonden" at bounding box center [504, 99] width 74 height 15
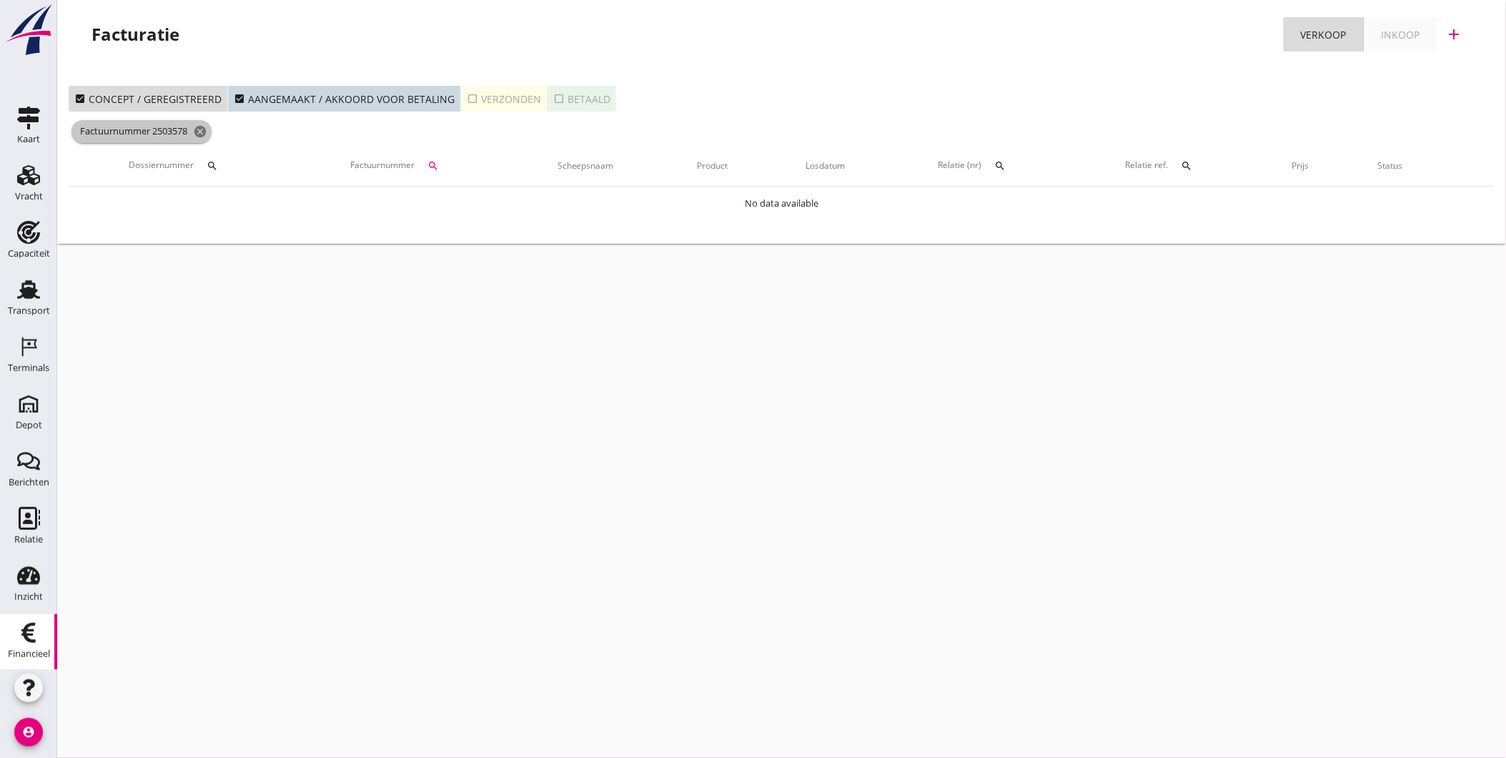
click at [206, 132] on icon "cancel" at bounding box center [200, 131] width 14 height 14
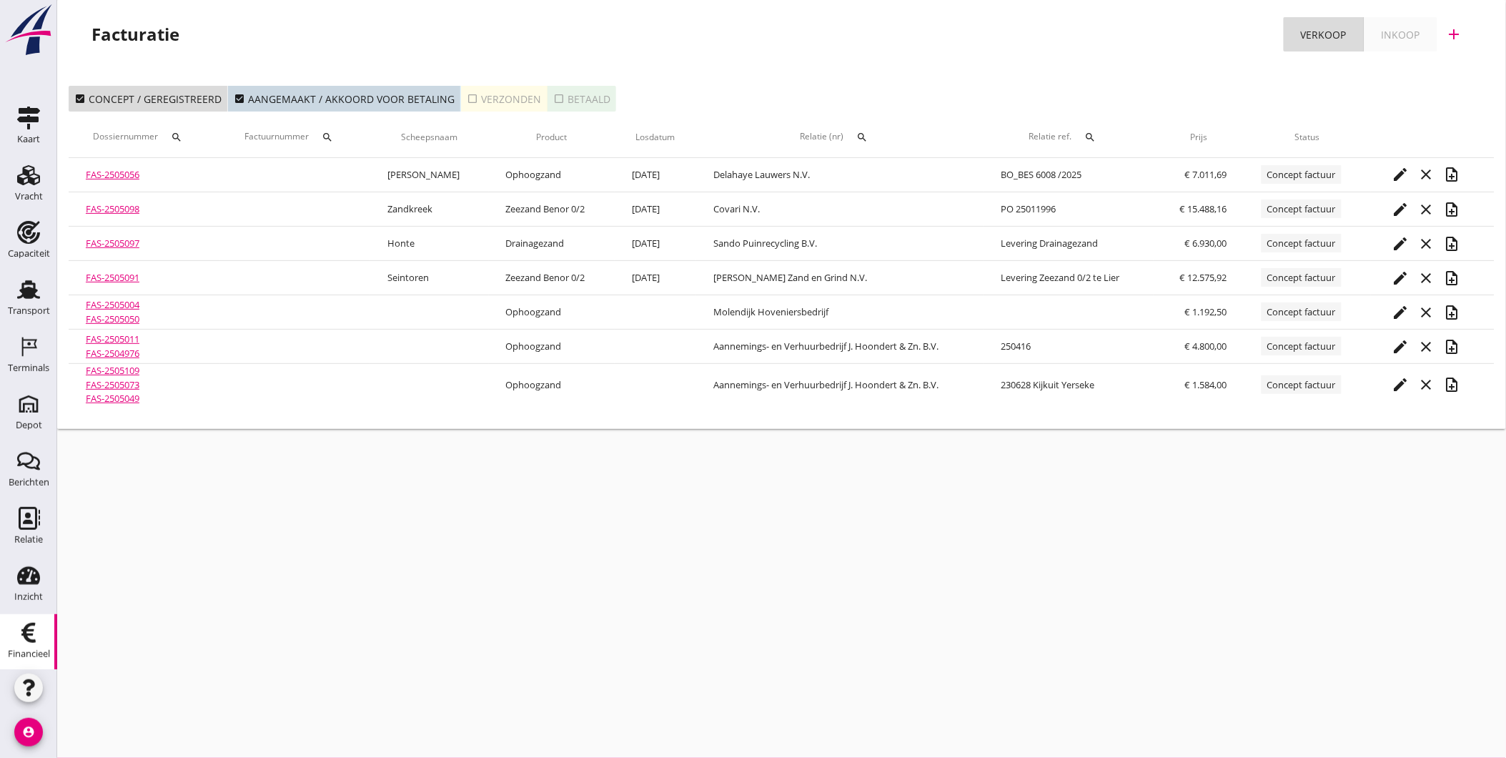
click at [480, 94] on div "check_box_outline_blank Verzonden" at bounding box center [504, 99] width 74 height 15
click at [864, 137] on div "search" at bounding box center [862, 137] width 26 height 11
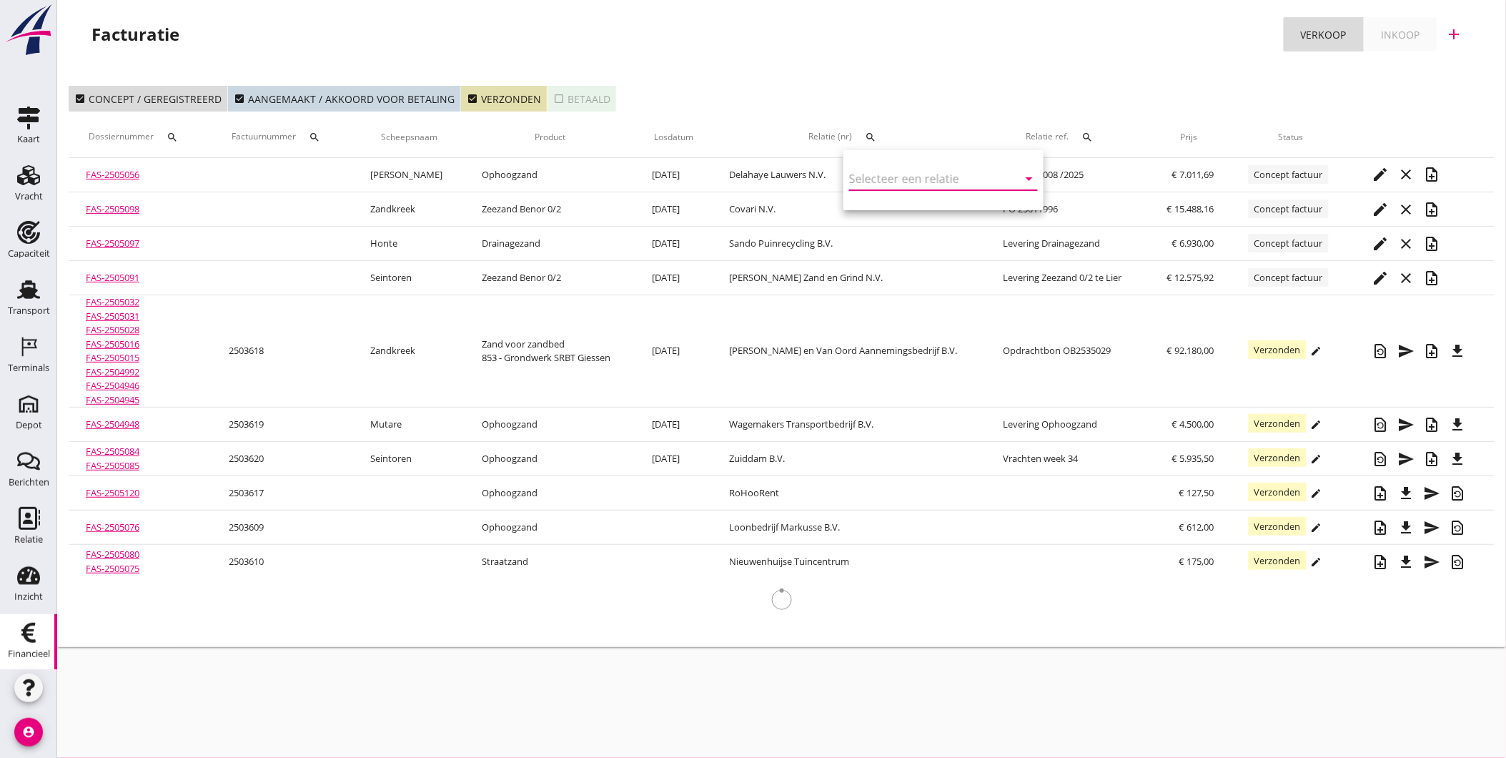
click at [878, 174] on input "text" at bounding box center [923, 178] width 149 height 23
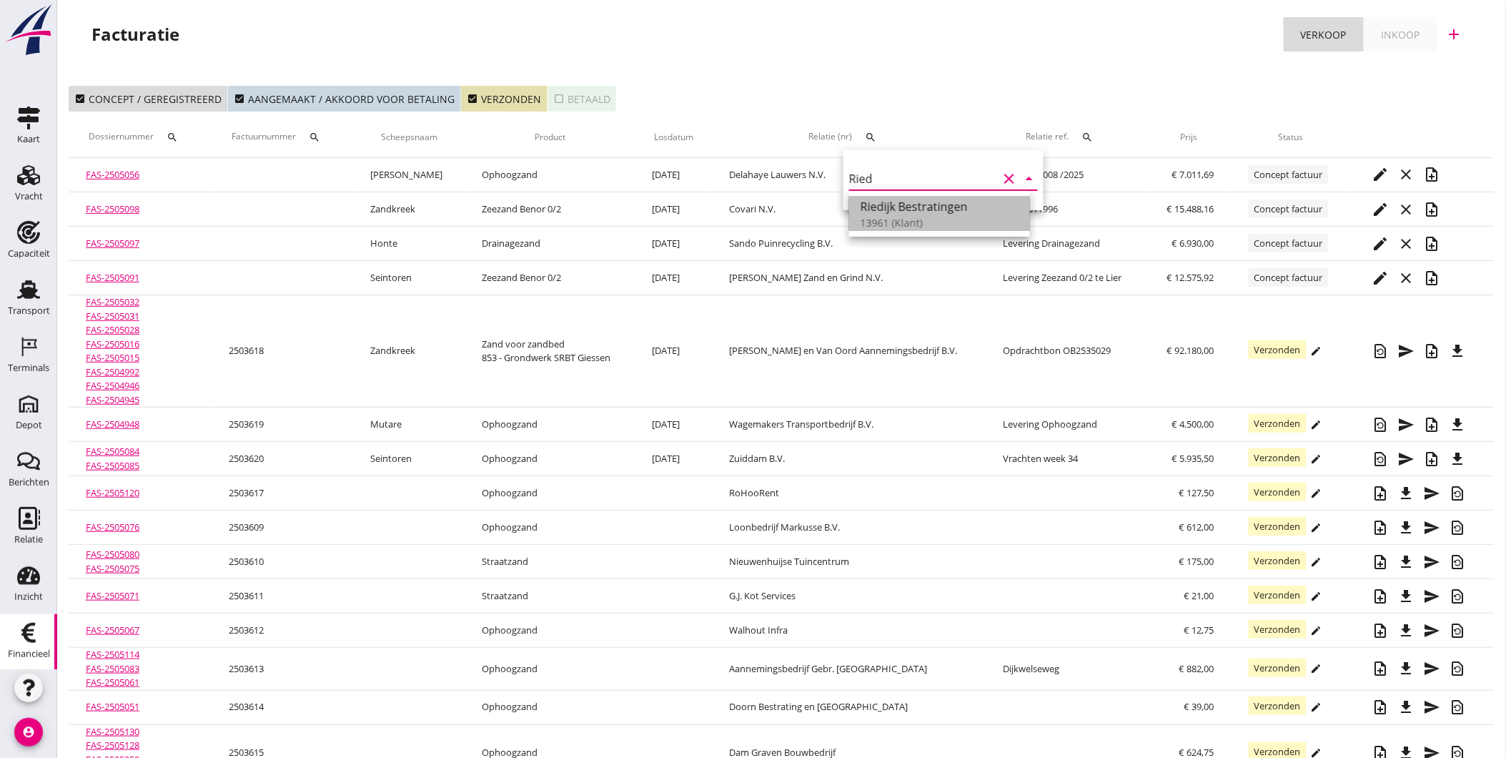
click at [901, 205] on div "Riedijk Bestratingen" at bounding box center [940, 206] width 158 height 17
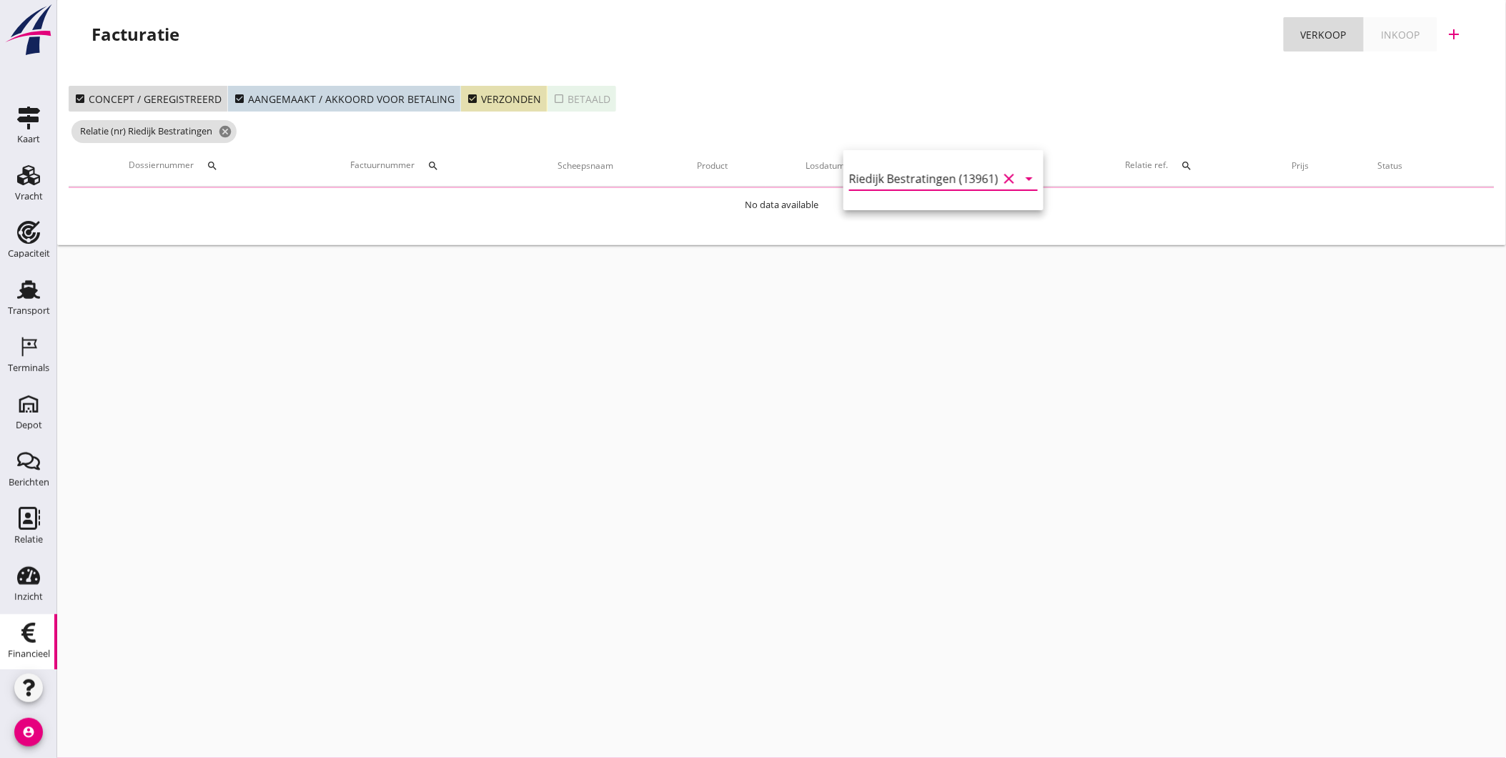
type input "Riedijk Bestratingen (13961)"
click at [948, 51] on div "Facturatie Verkoop Inkoop add" at bounding box center [781, 37] width 1415 height 40
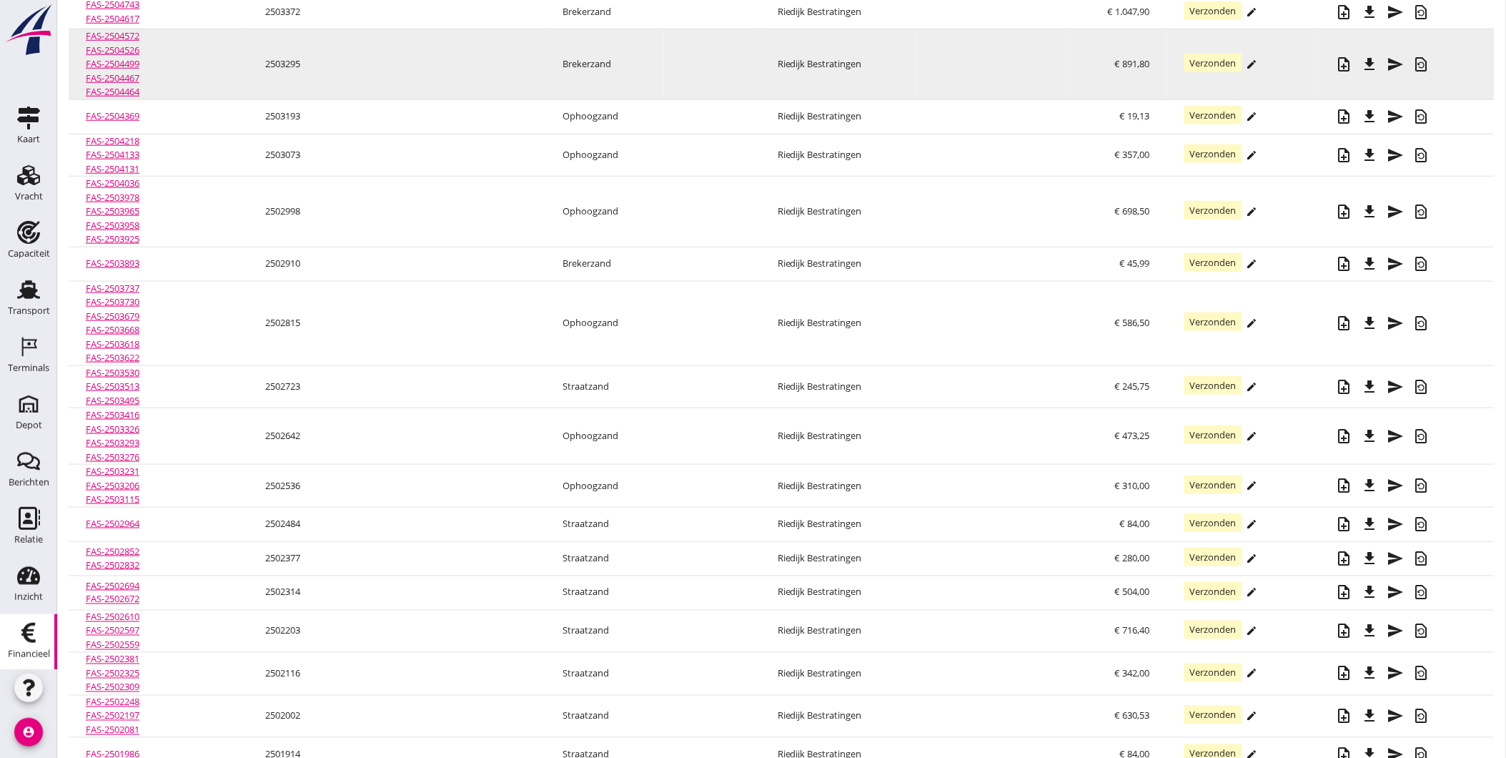
scroll to position [387, 0]
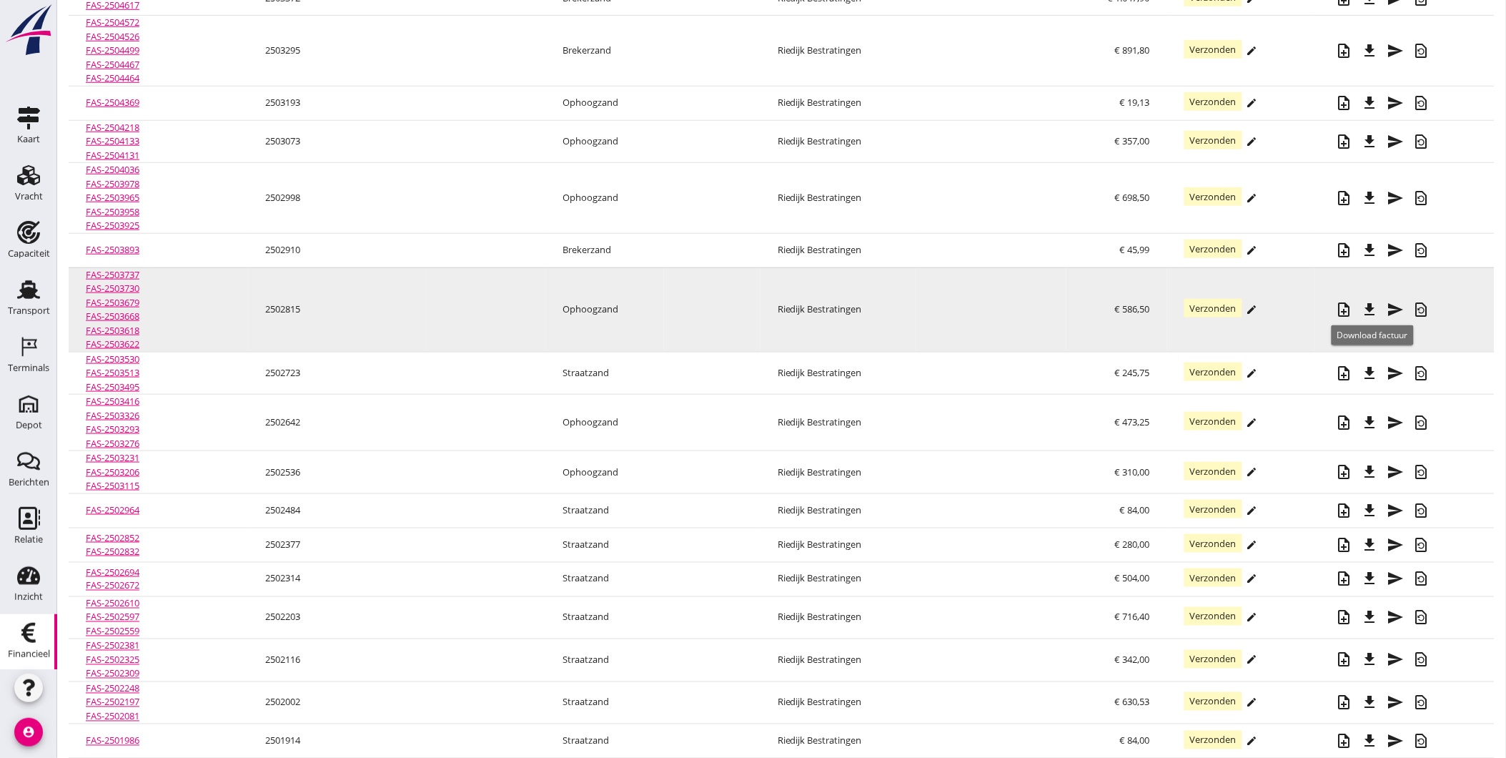
click at [1376, 311] on icon "file_download" at bounding box center [1370, 309] width 17 height 17
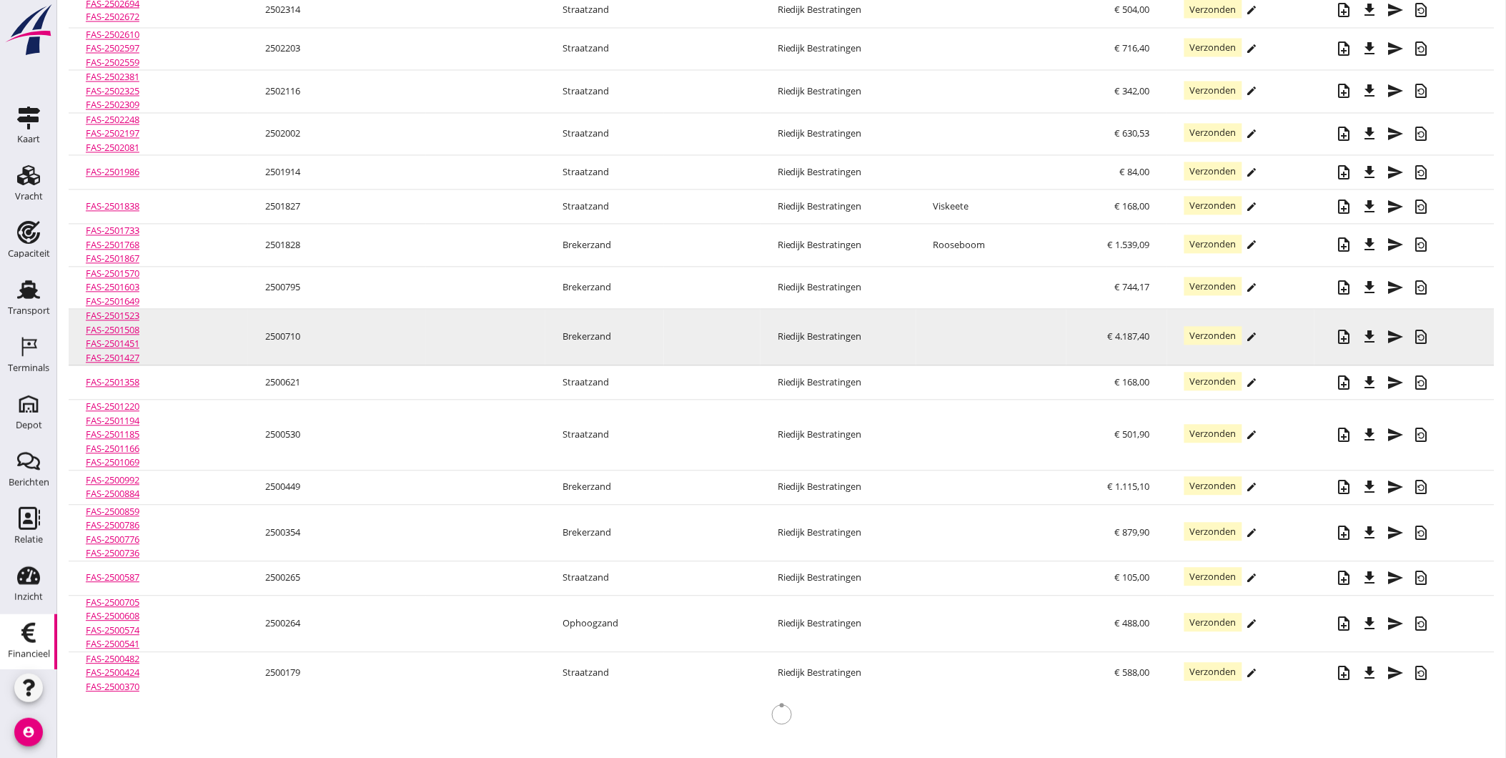
scroll to position [962, 0]
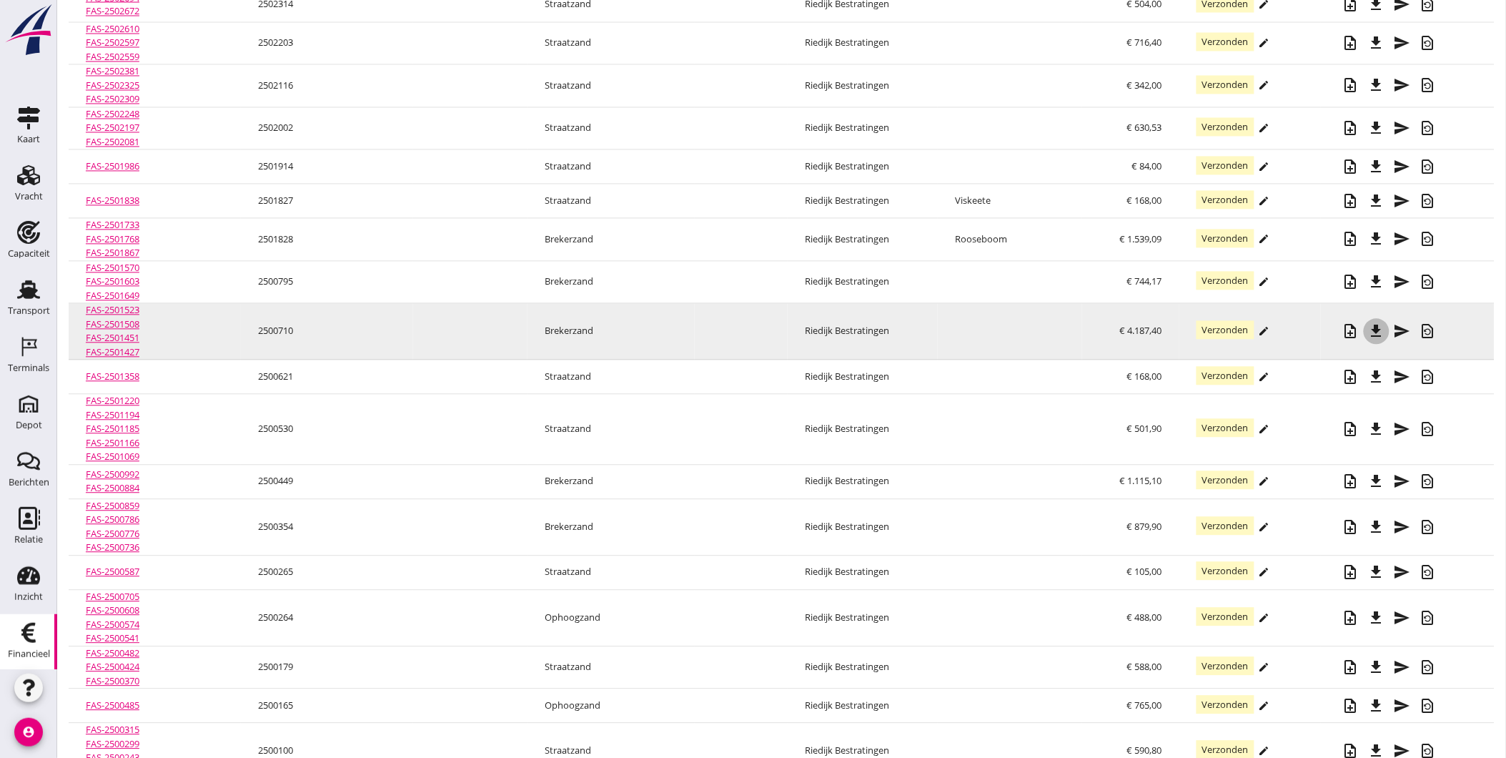
click at [1368, 333] on div "file_download" at bounding box center [1377, 331] width 26 height 17
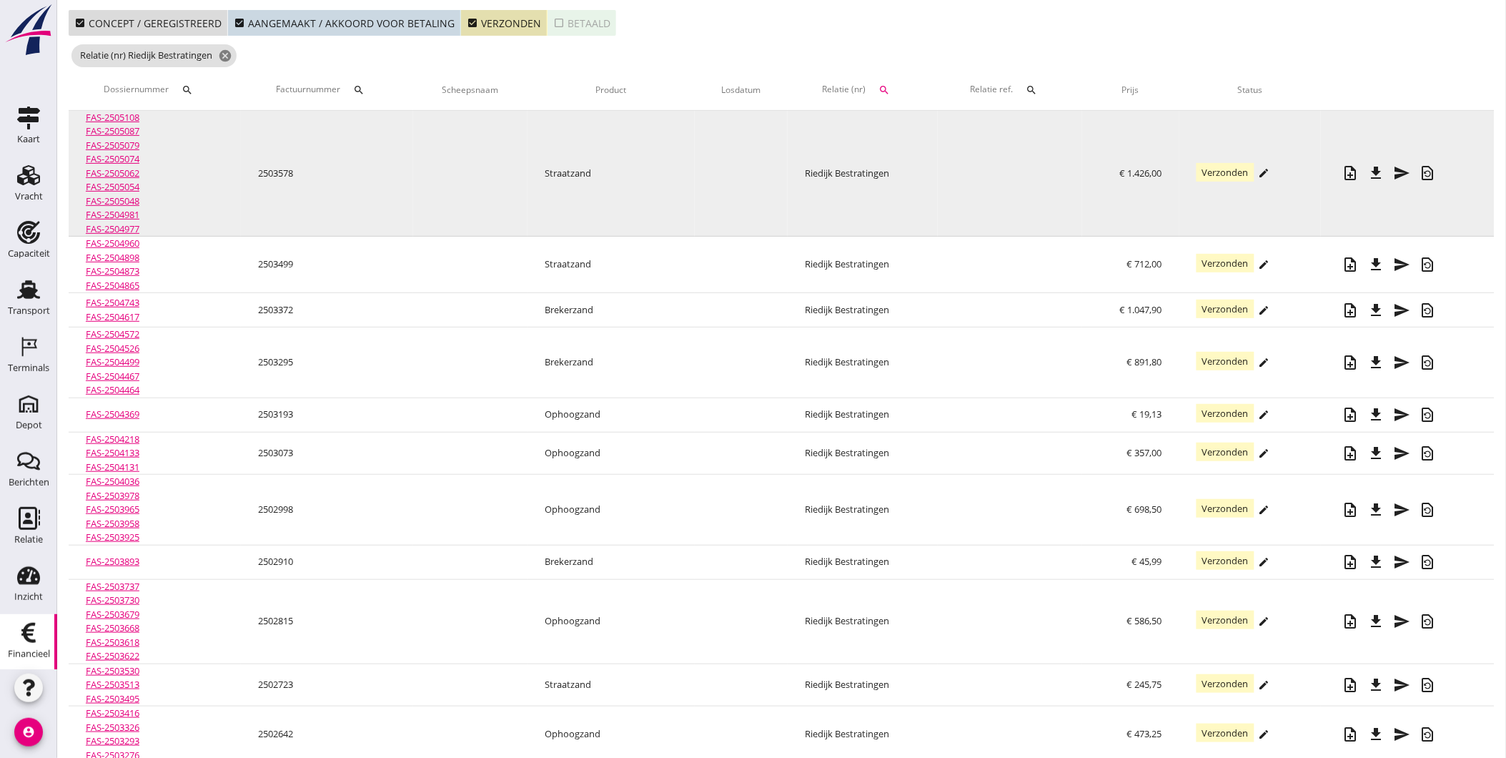
scroll to position [0, 0]
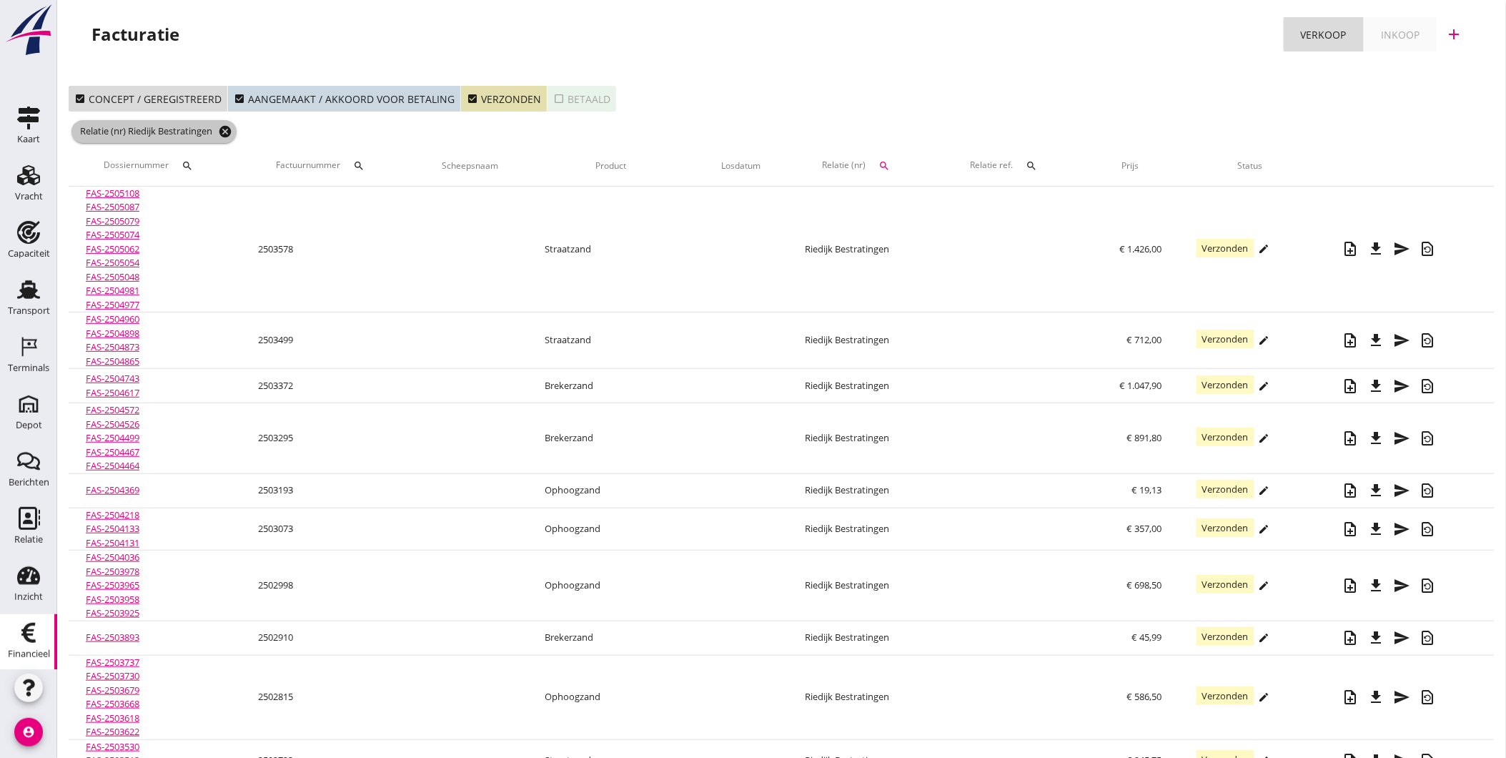
click at [227, 133] on icon "cancel" at bounding box center [225, 131] width 14 height 14
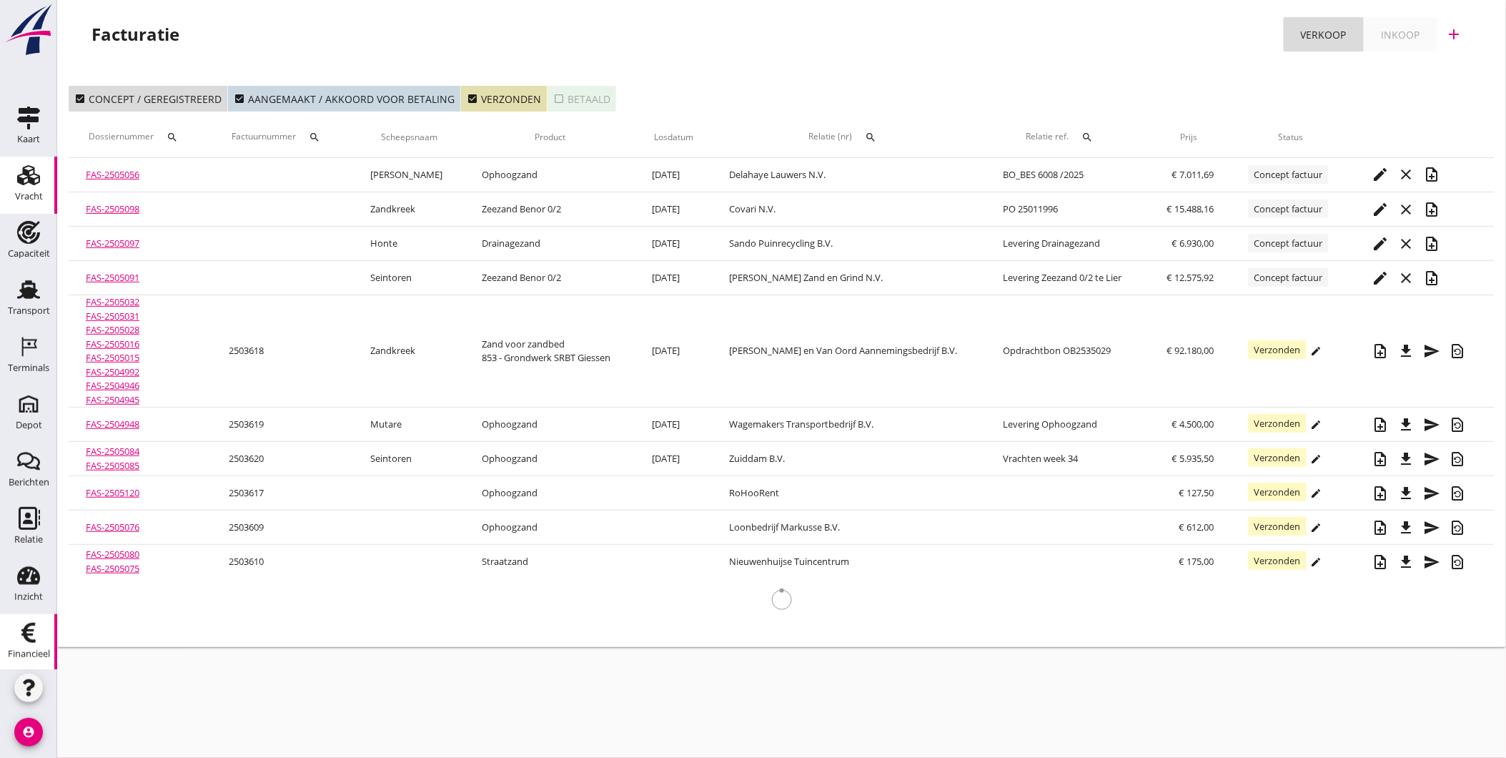
click at [32, 187] on div "Vracht" at bounding box center [29, 197] width 28 height 20
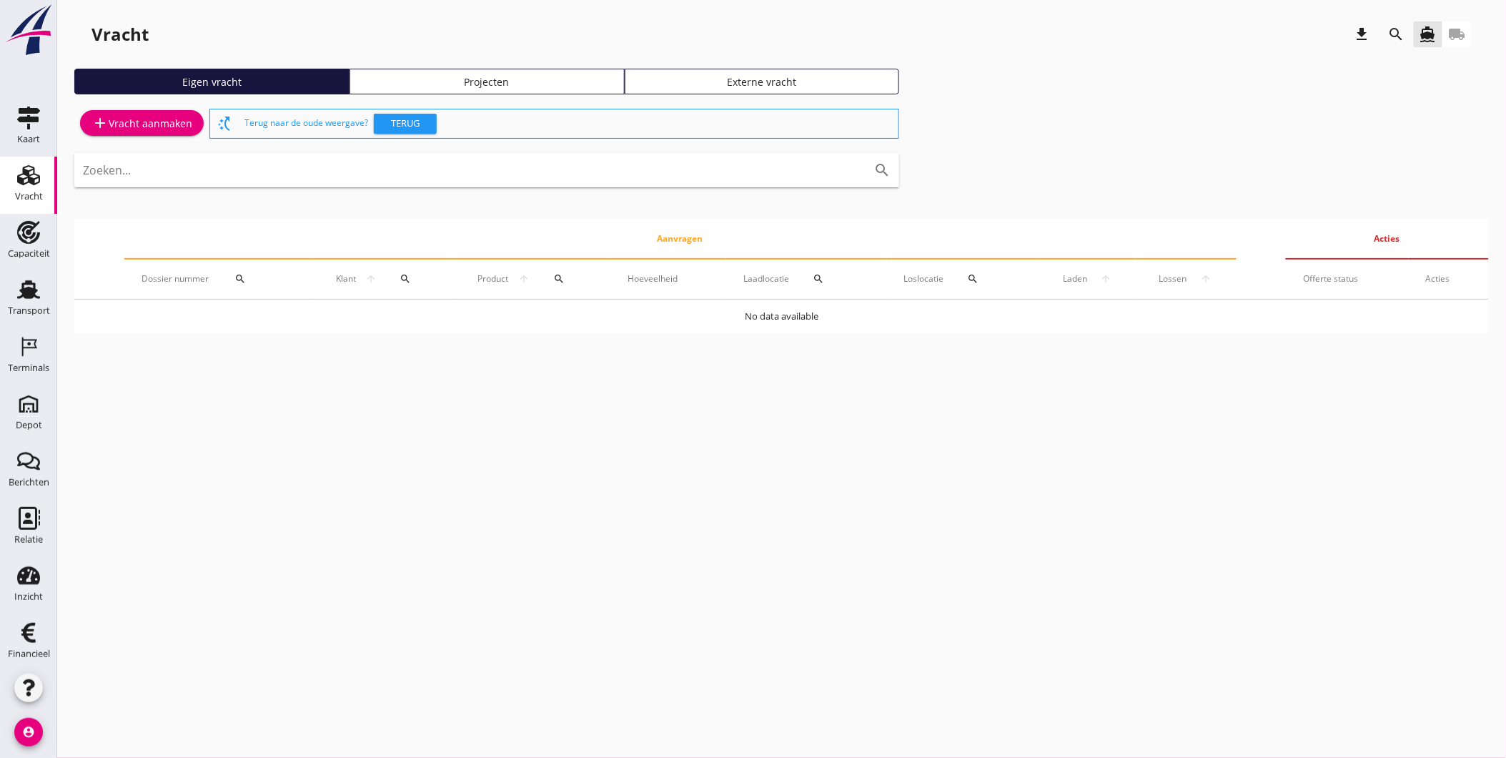
click at [1049, 79] on div "Eigen vracht Projecten Externe vracht" at bounding box center [781, 87] width 1415 height 37
click at [24, 309] on div "Transport" at bounding box center [29, 310] width 42 height 9
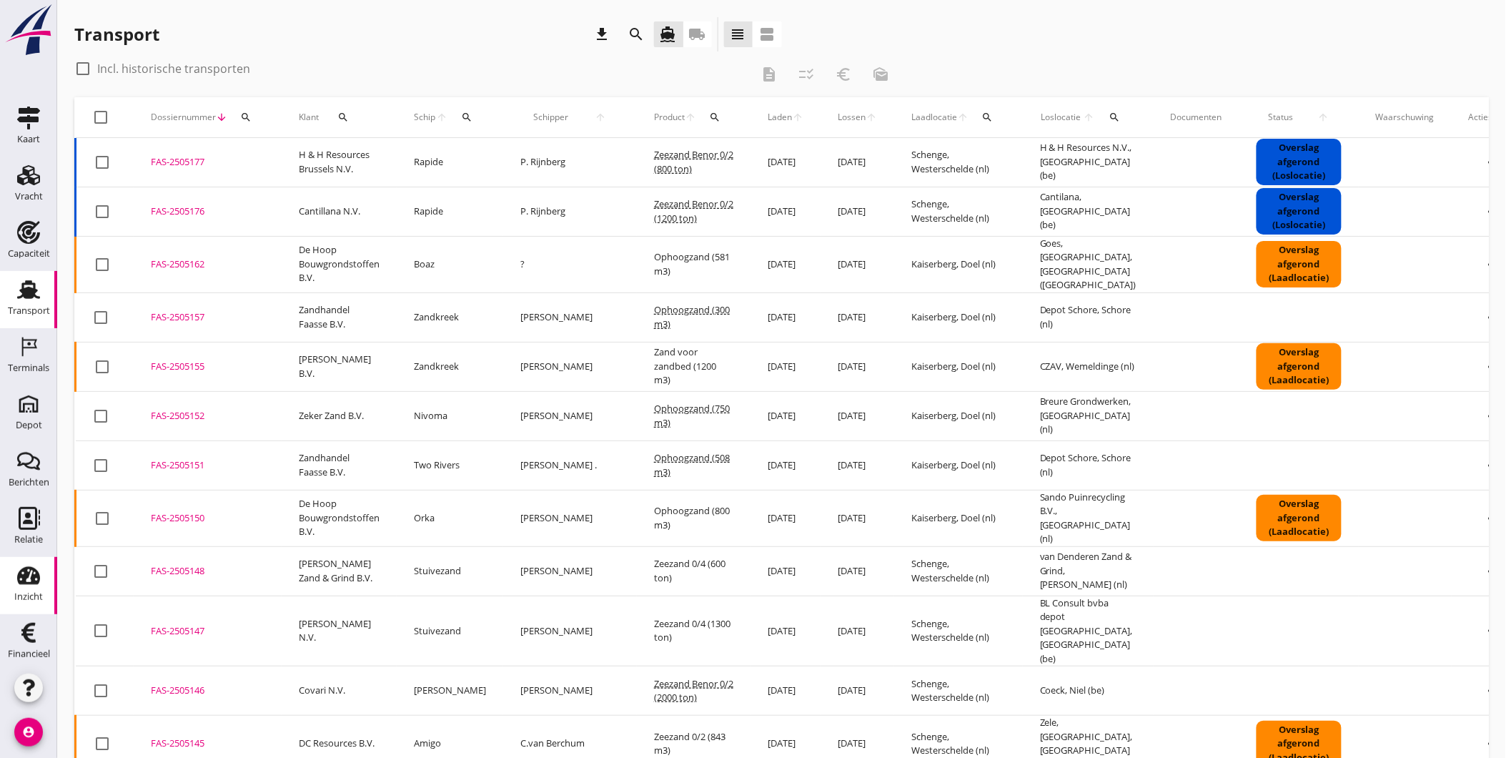
click at [29, 597] on div "Inzicht" at bounding box center [28, 596] width 29 height 9
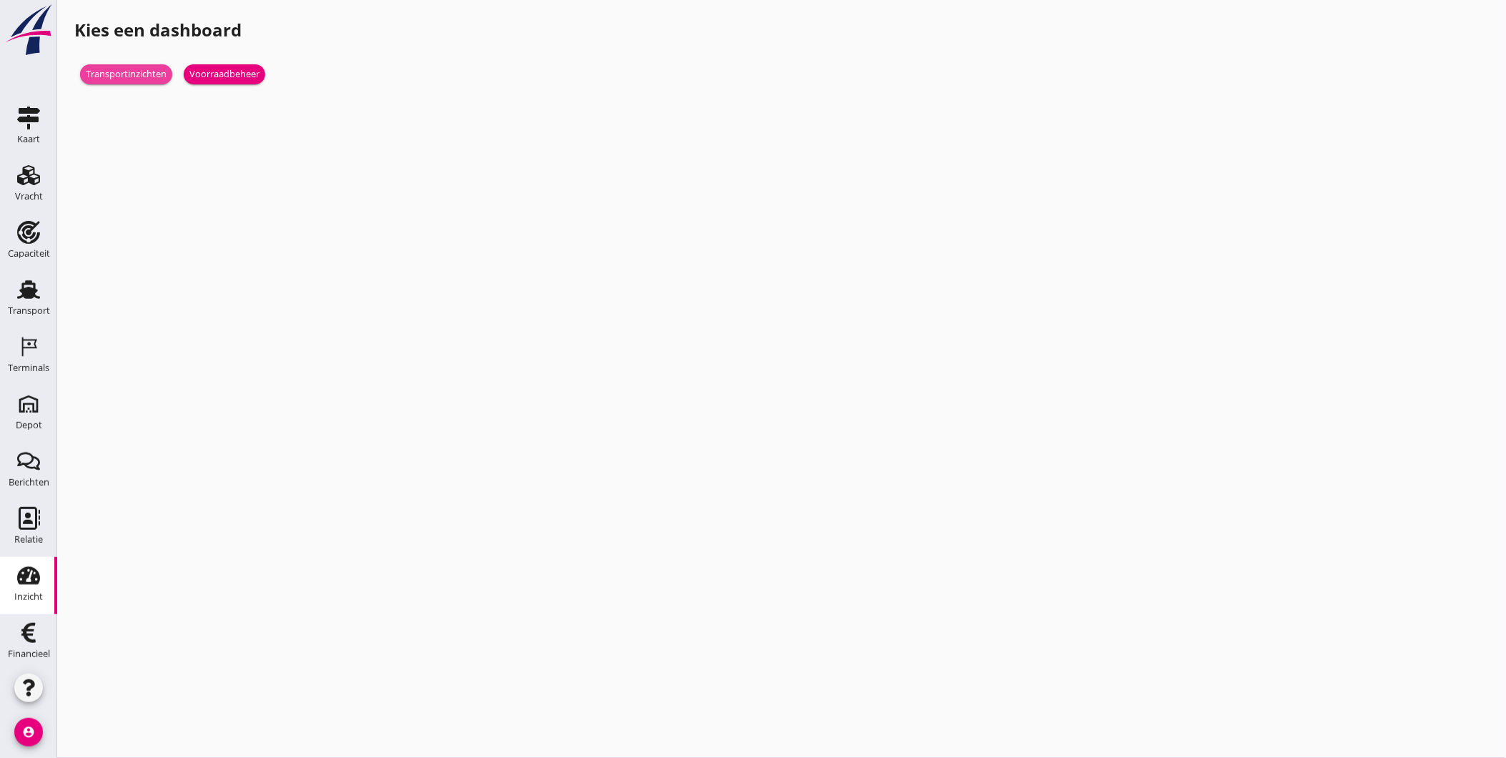
click at [147, 77] on div "Transportinzichten" at bounding box center [126, 74] width 81 height 14
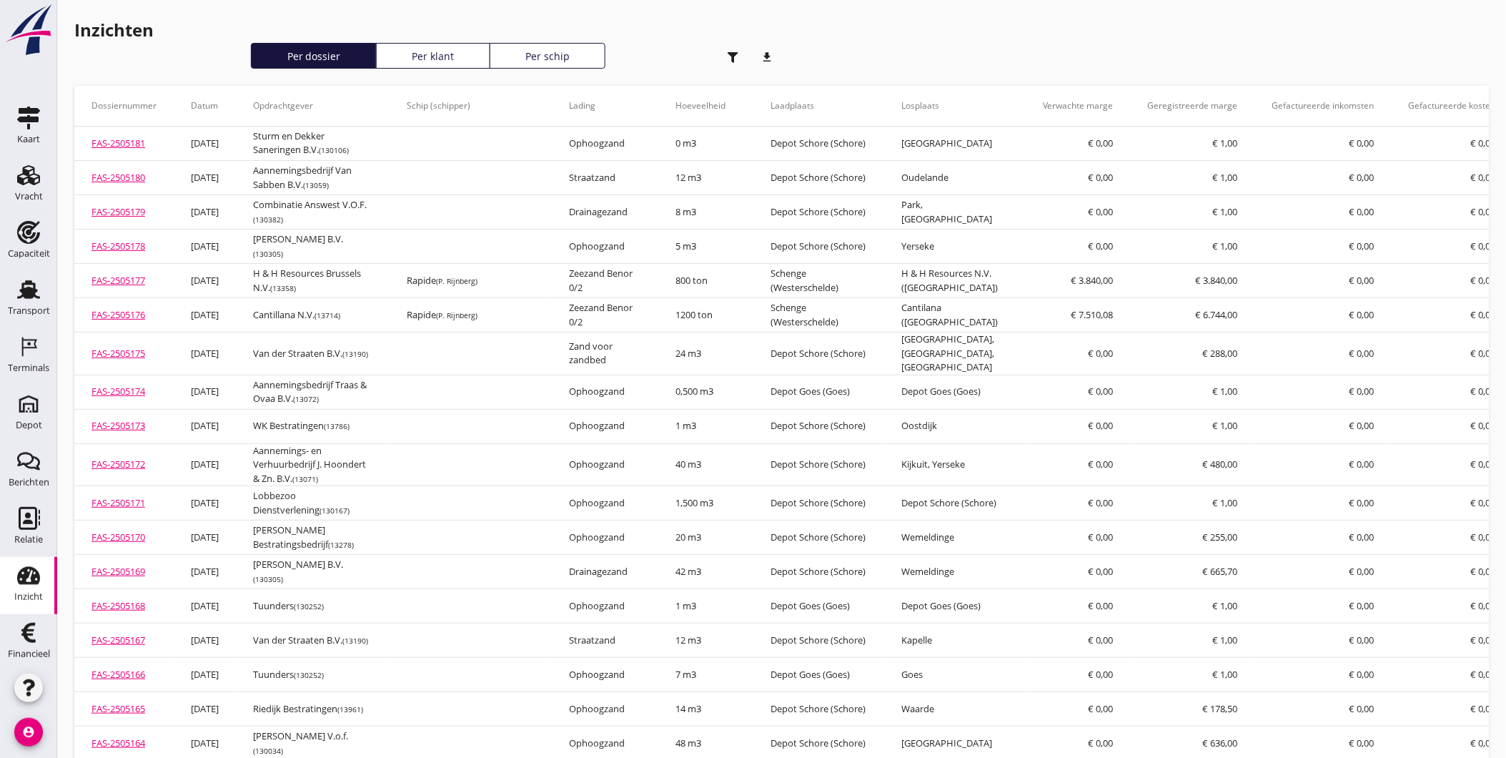
click at [735, 59] on icon "button" at bounding box center [733, 57] width 11 height 11
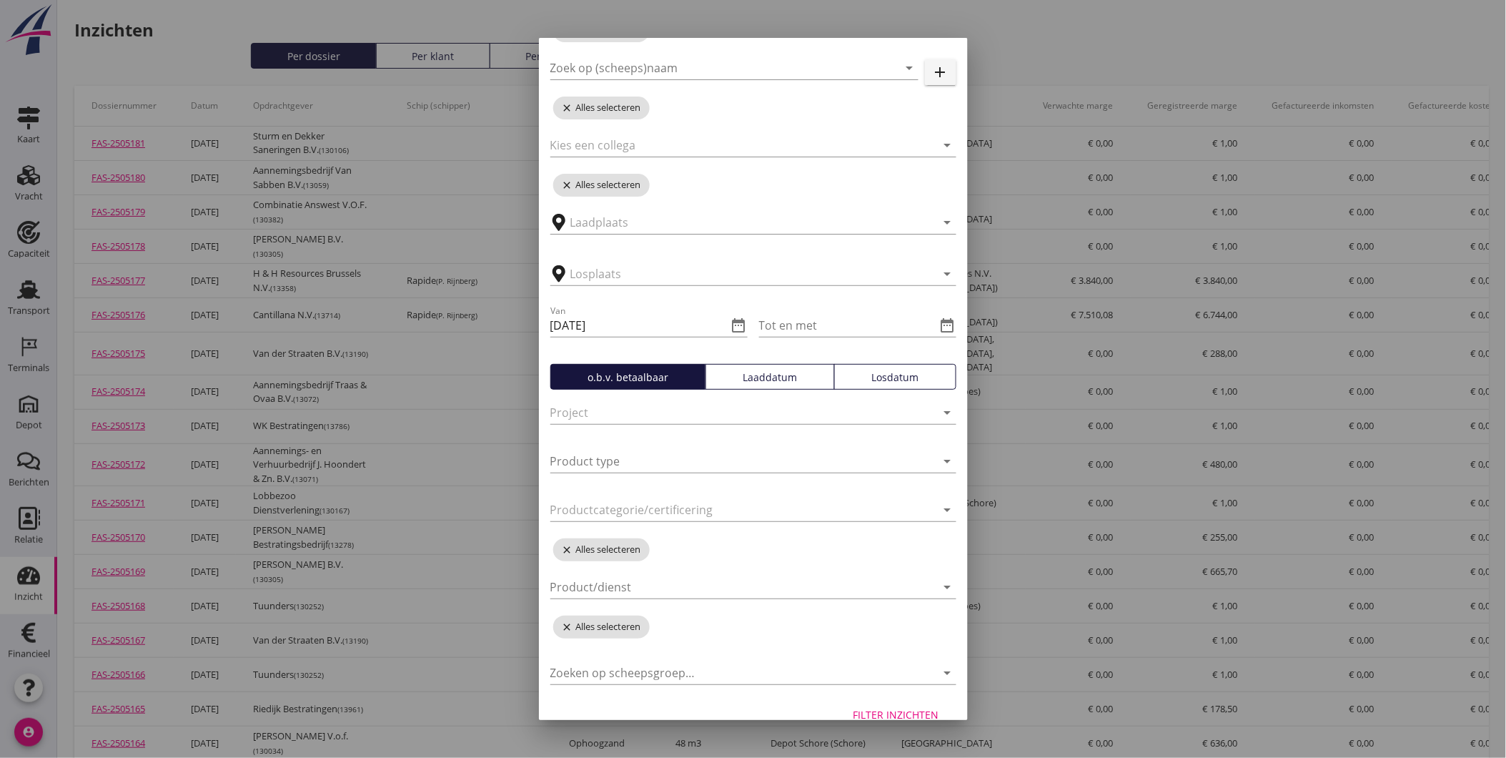
scroll to position [120, 0]
click at [678, 458] on input "Product type" at bounding box center [734, 462] width 366 height 23
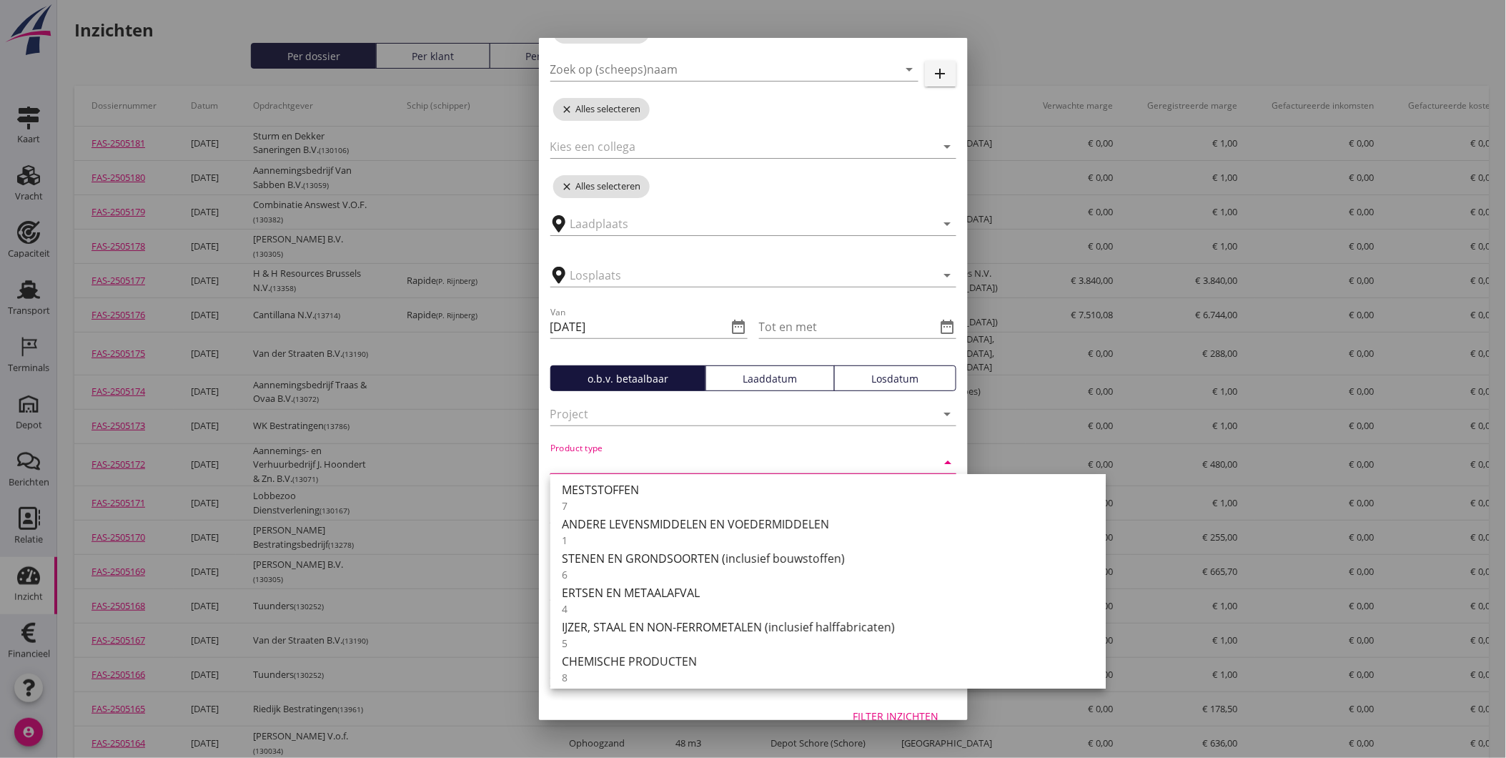
click at [678, 458] on input "Product type" at bounding box center [734, 462] width 366 height 23
click at [946, 448] on div "Zoeken op opdrachtgever... arrow_drop_down close Alles selecteren Zoek op (sche…" at bounding box center [753, 328] width 429 height 728
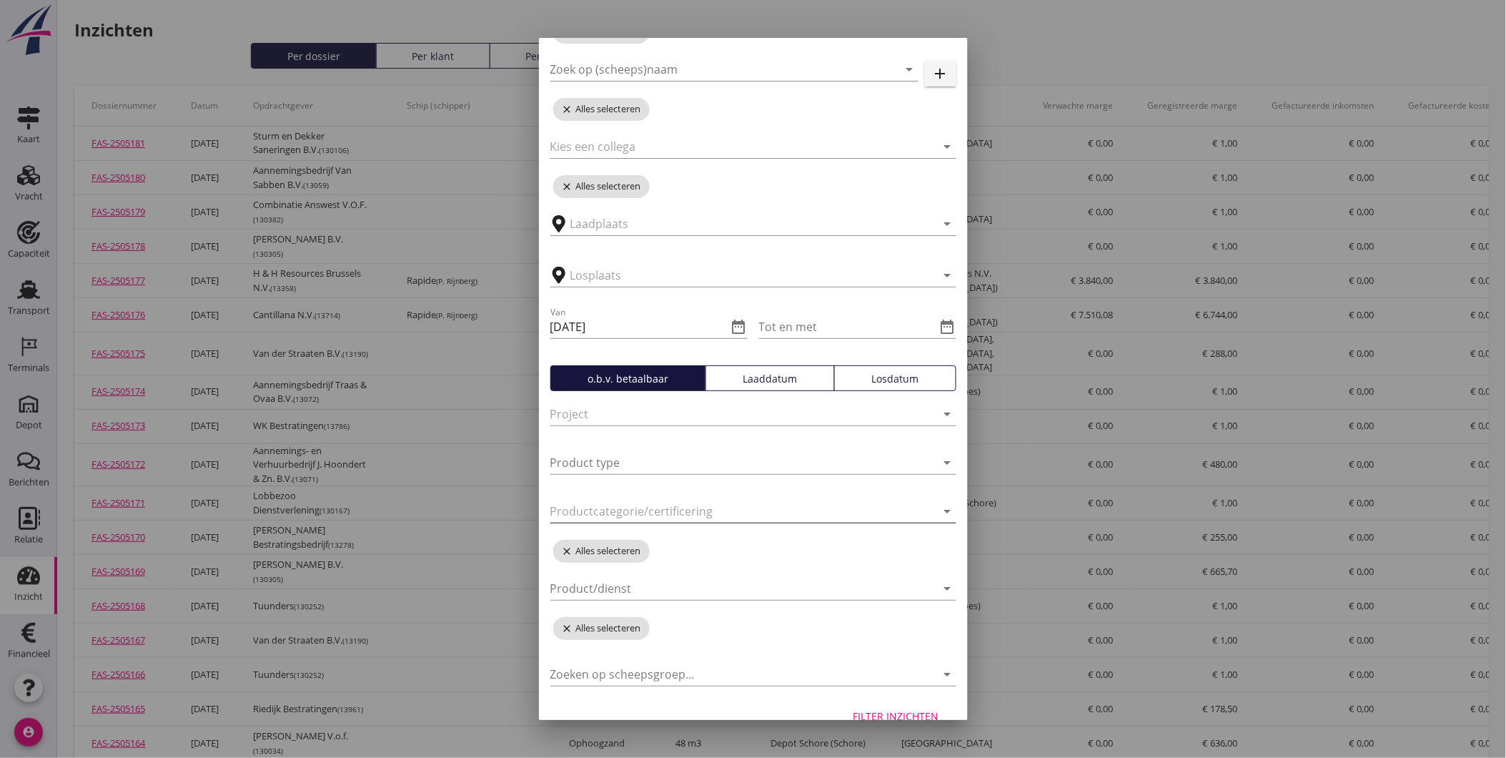
click at [939, 505] on icon "arrow_drop_down" at bounding box center [947, 511] width 17 height 17
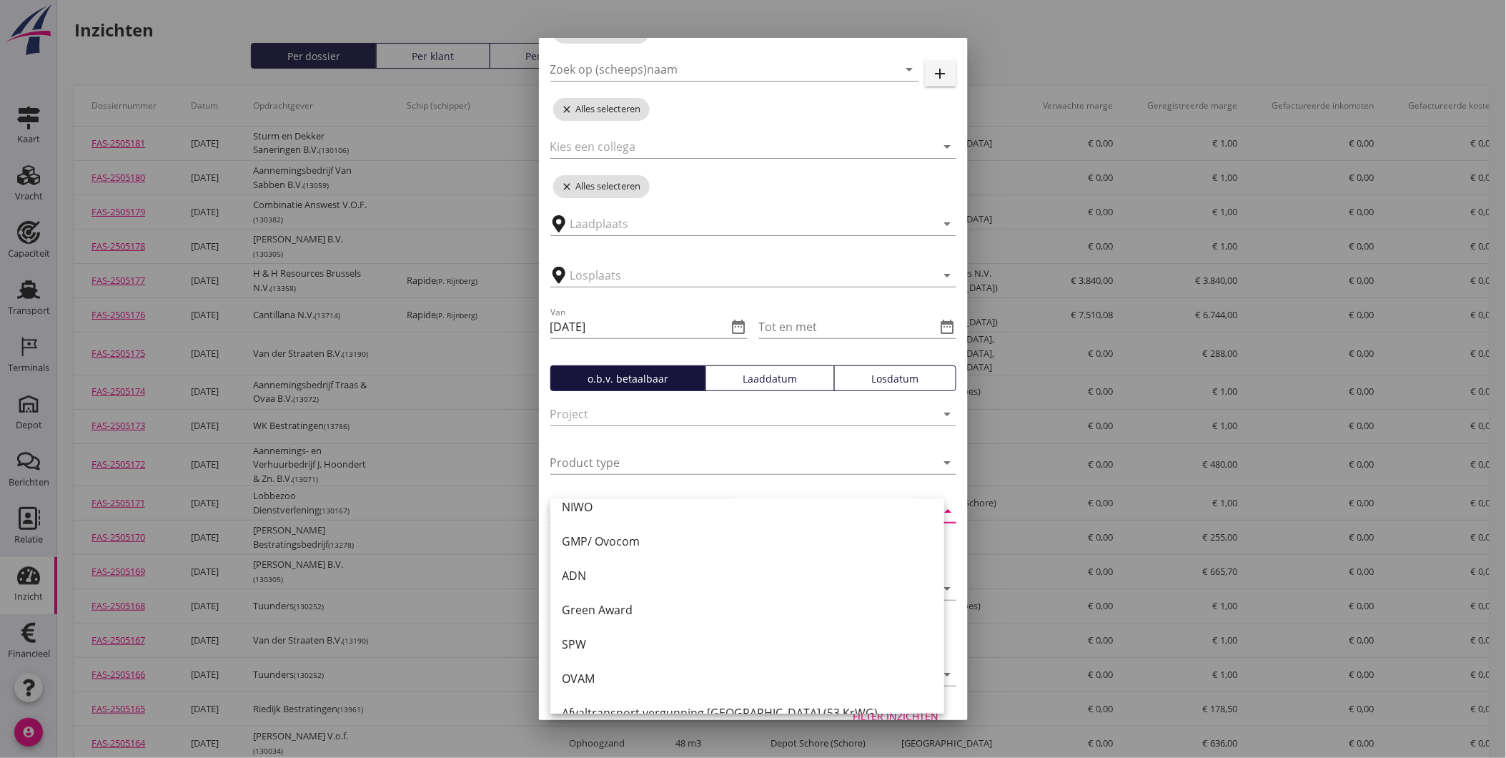
scroll to position [0, 0]
click at [940, 484] on div at bounding box center [754, 484] width 406 height 9
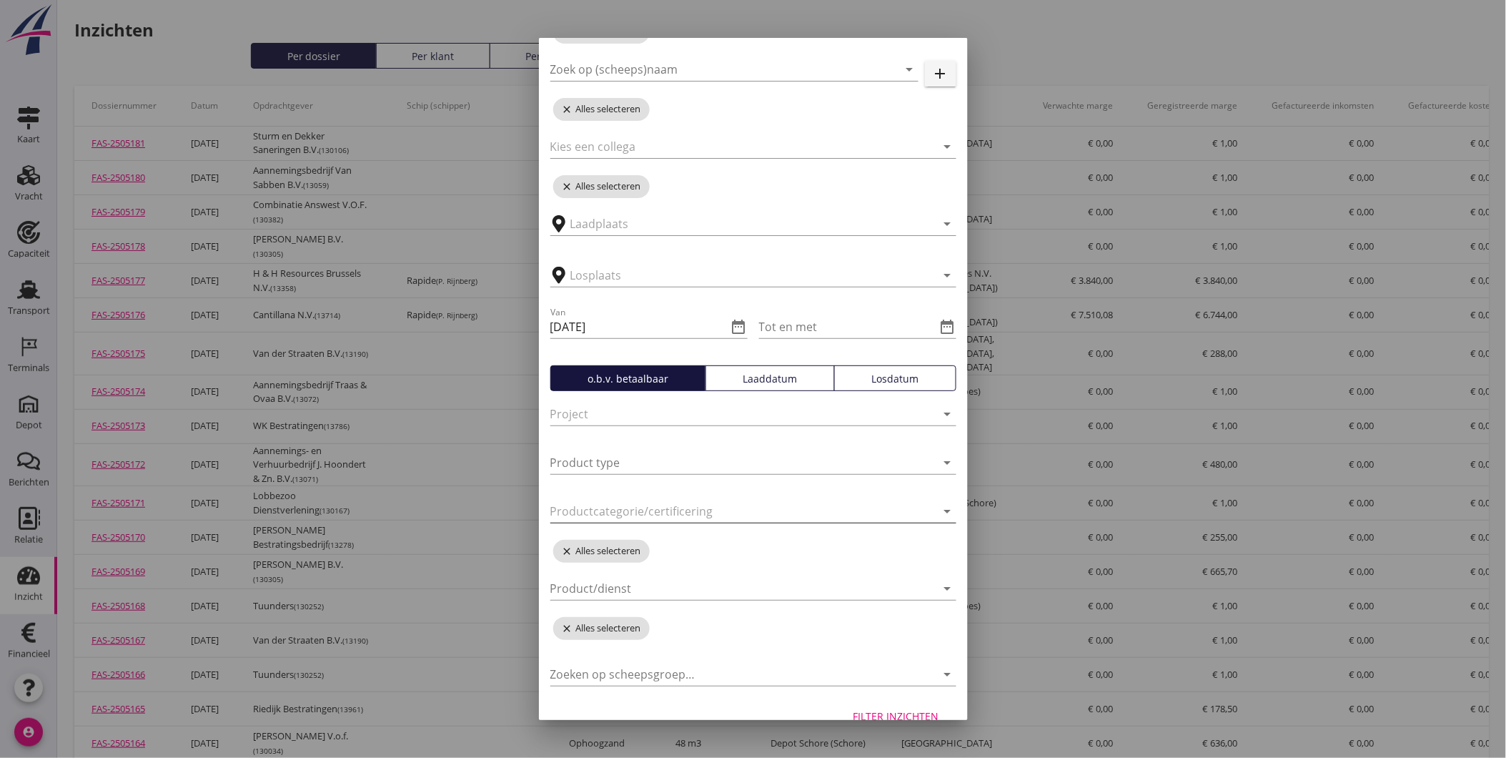
click at [862, 511] on div at bounding box center [734, 511] width 366 height 23
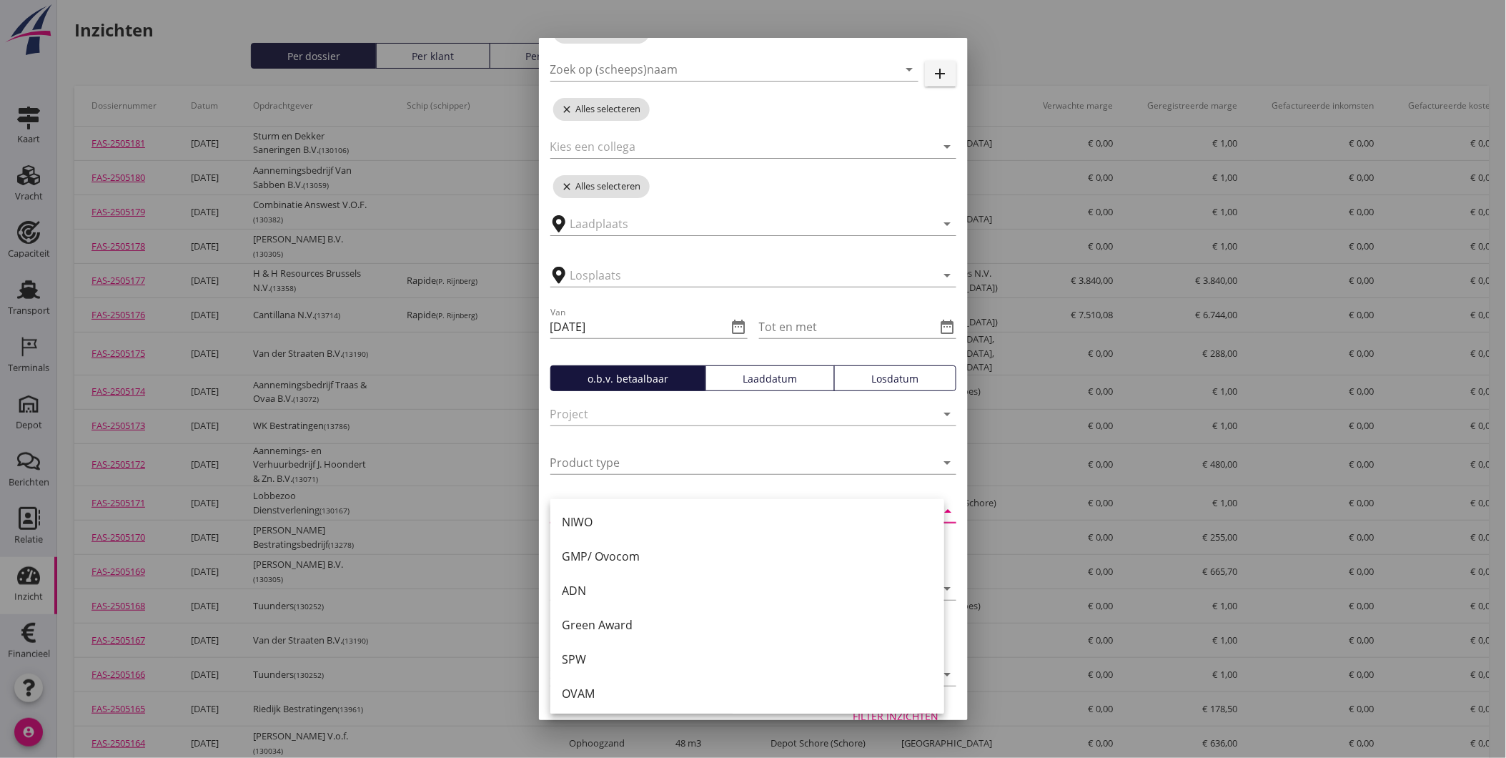
click at [939, 495] on div "arrow_drop_down" at bounding box center [754, 514] width 406 height 46
click at [932, 497] on div "arrow_drop_down" at bounding box center [754, 514] width 406 height 46
click at [874, 418] on input "text" at bounding box center [734, 414] width 366 height 23
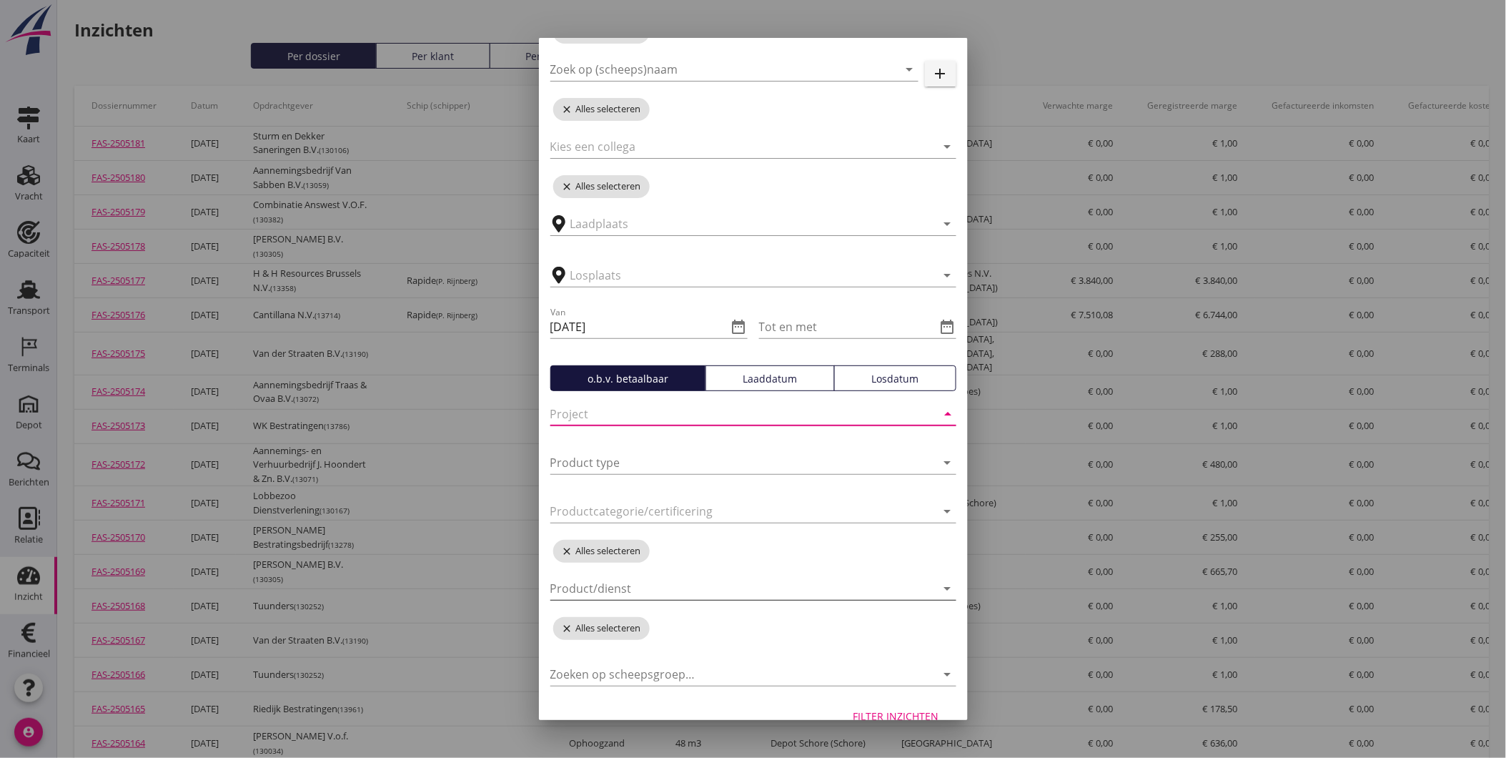
click at [769, 593] on div at bounding box center [744, 588] width 386 height 23
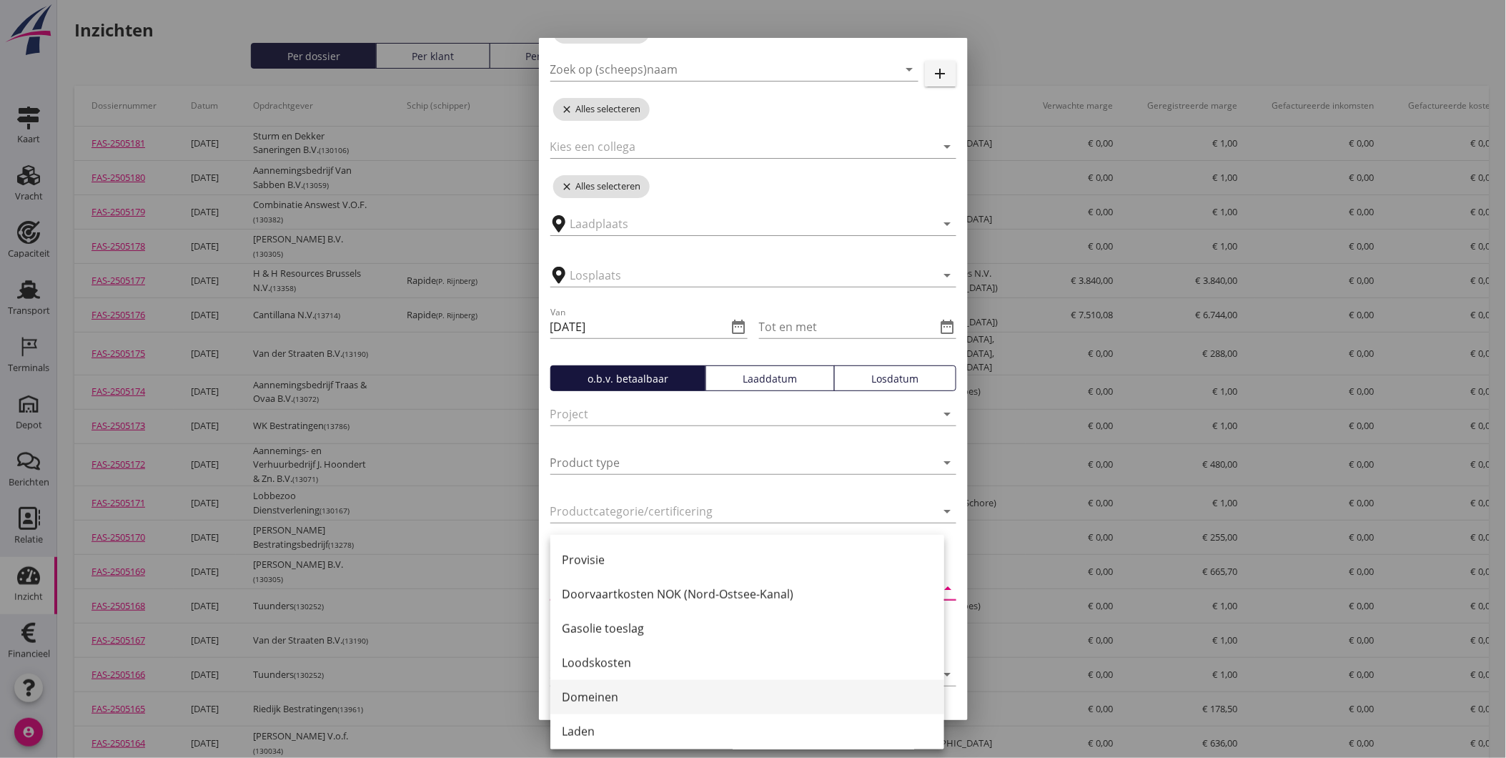
scroll to position [620, 0]
click at [949, 553] on div "Zoeken op opdrachtgever... arrow_drop_down close Alles selecteren Zoek op (sche…" at bounding box center [753, 328] width 429 height 728
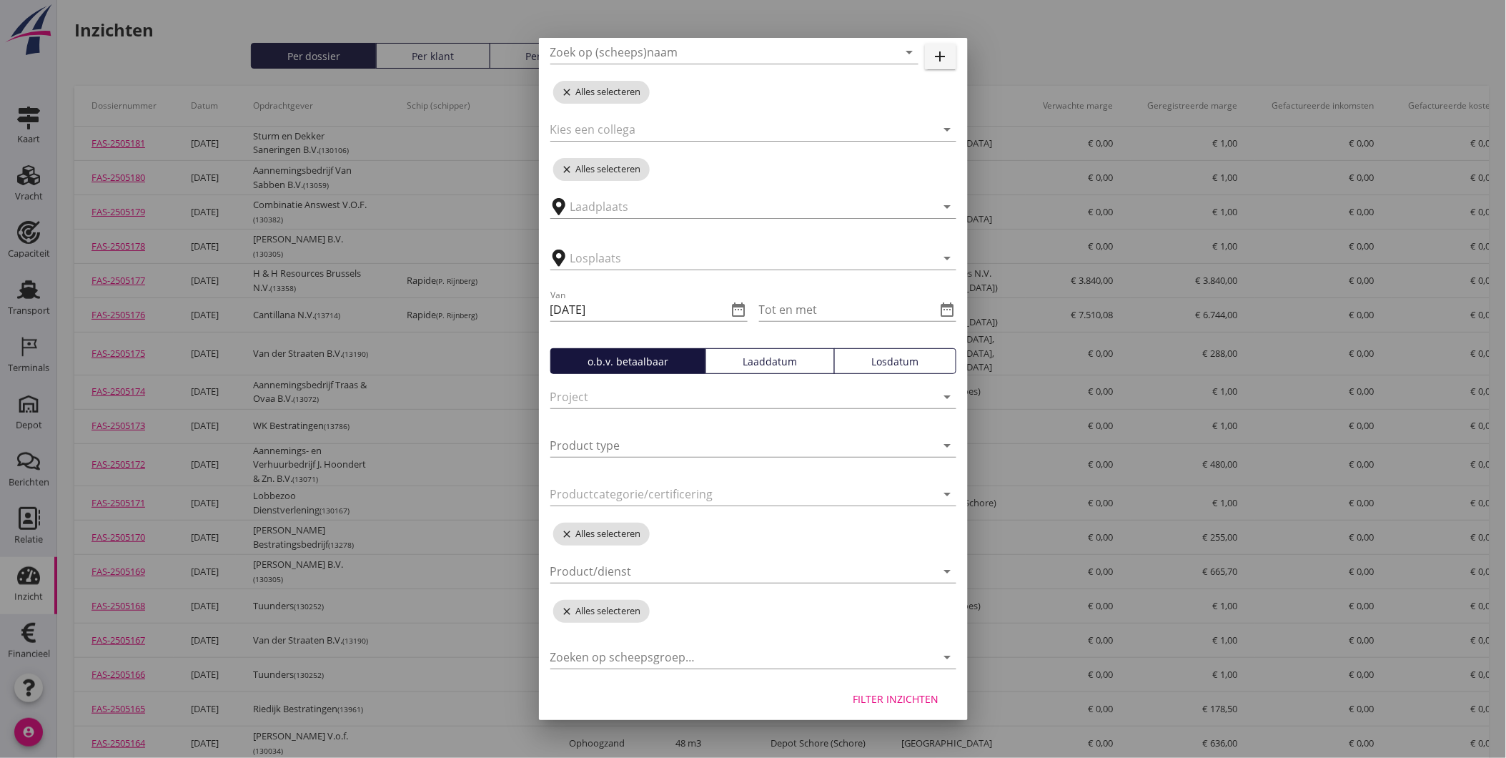
scroll to position [145, 0]
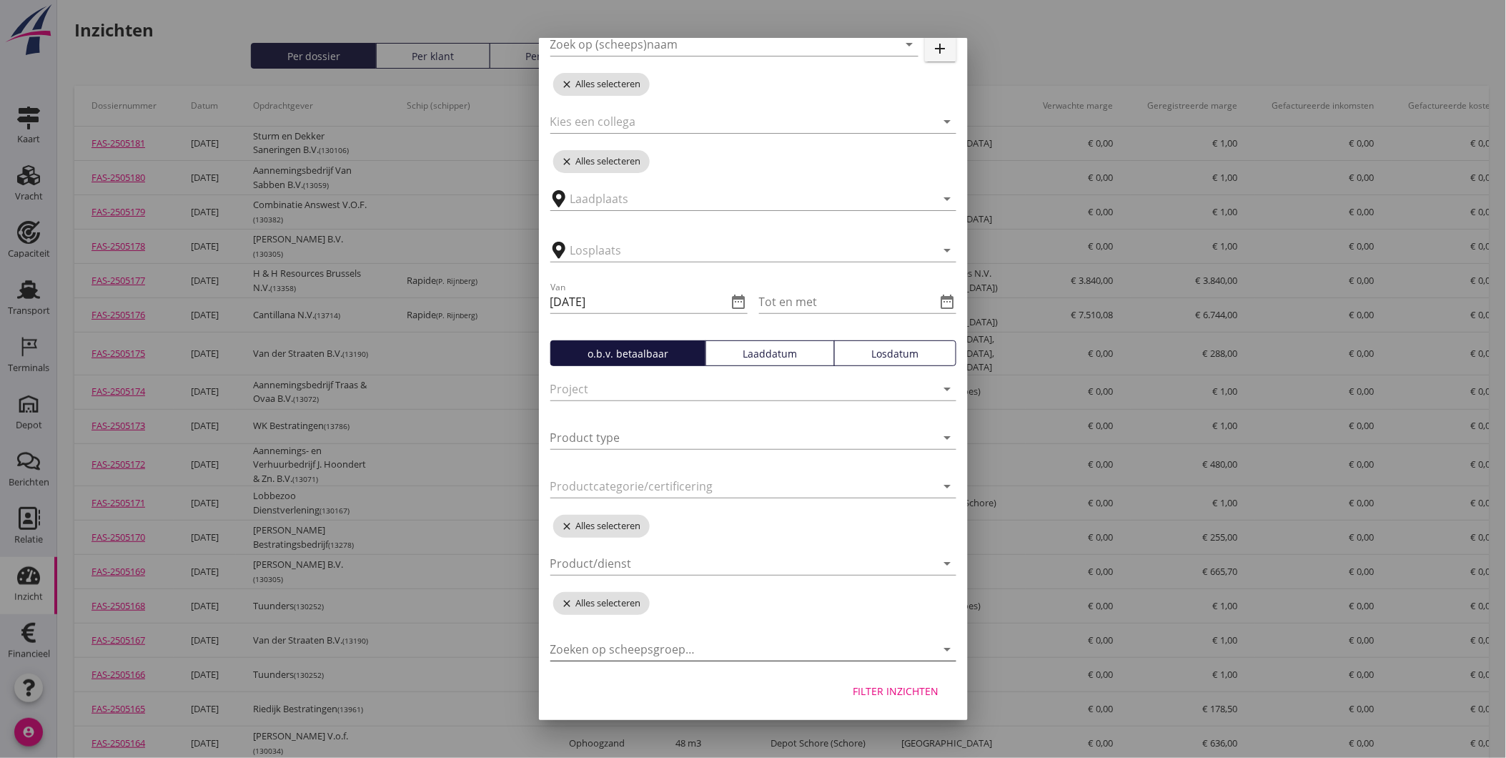
click at [709, 648] on div at bounding box center [734, 649] width 366 height 23
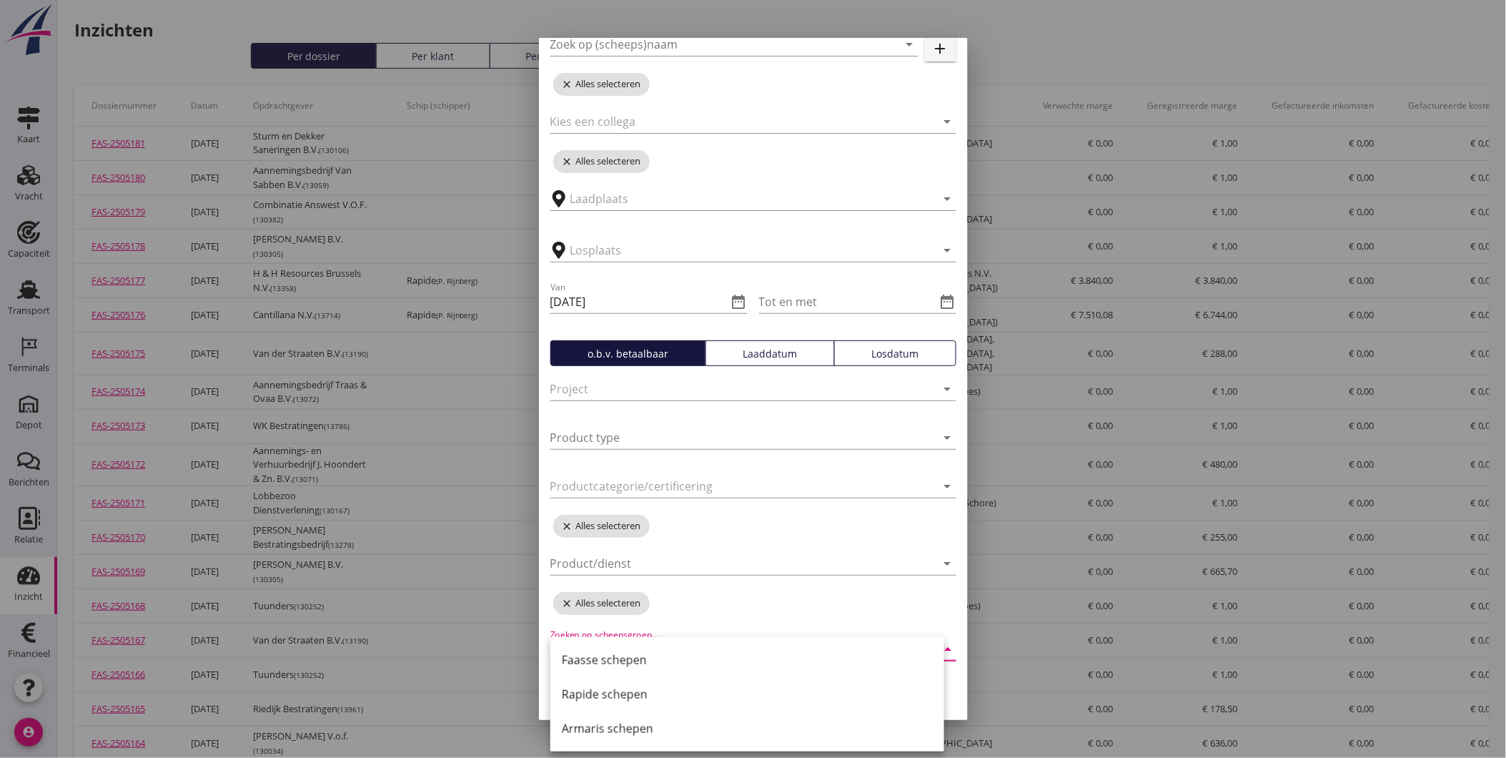
click at [942, 603] on div "Zoeken op opdrachtgever... arrow_drop_down close Alles selecteren Zoek op (sche…" at bounding box center [753, 303] width 429 height 728
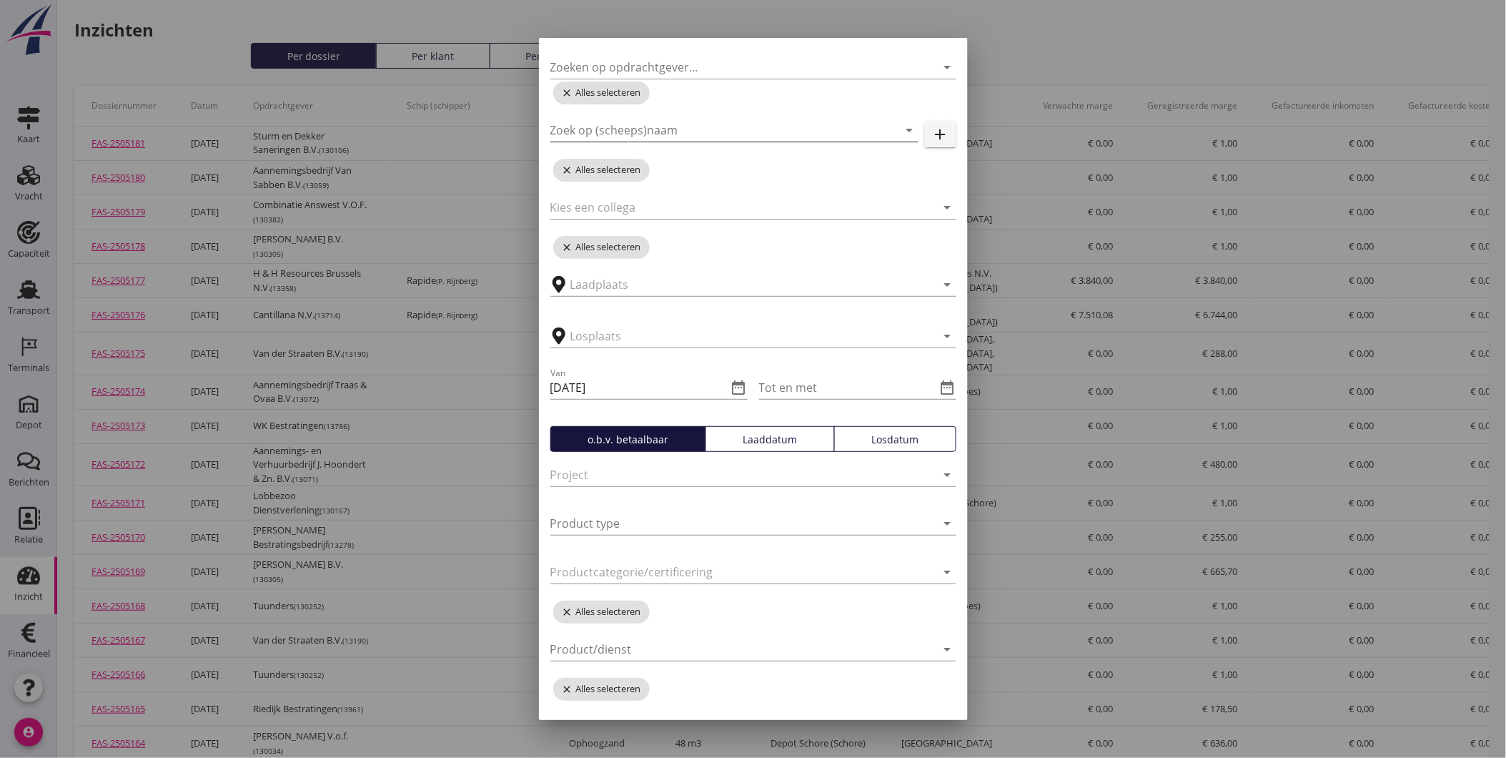
scroll to position [0, 0]
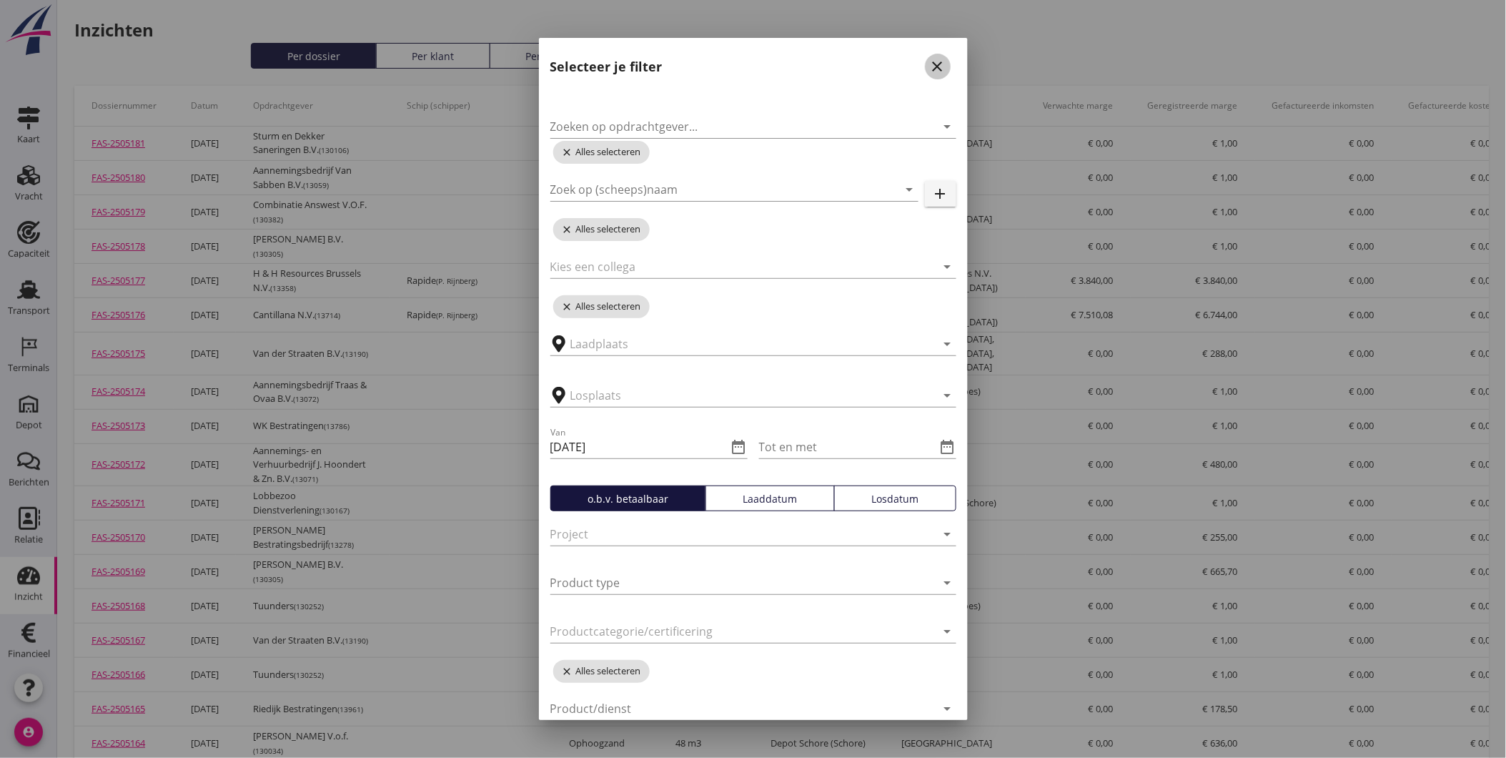
click at [929, 63] on icon "close" at bounding box center [937, 66] width 17 height 17
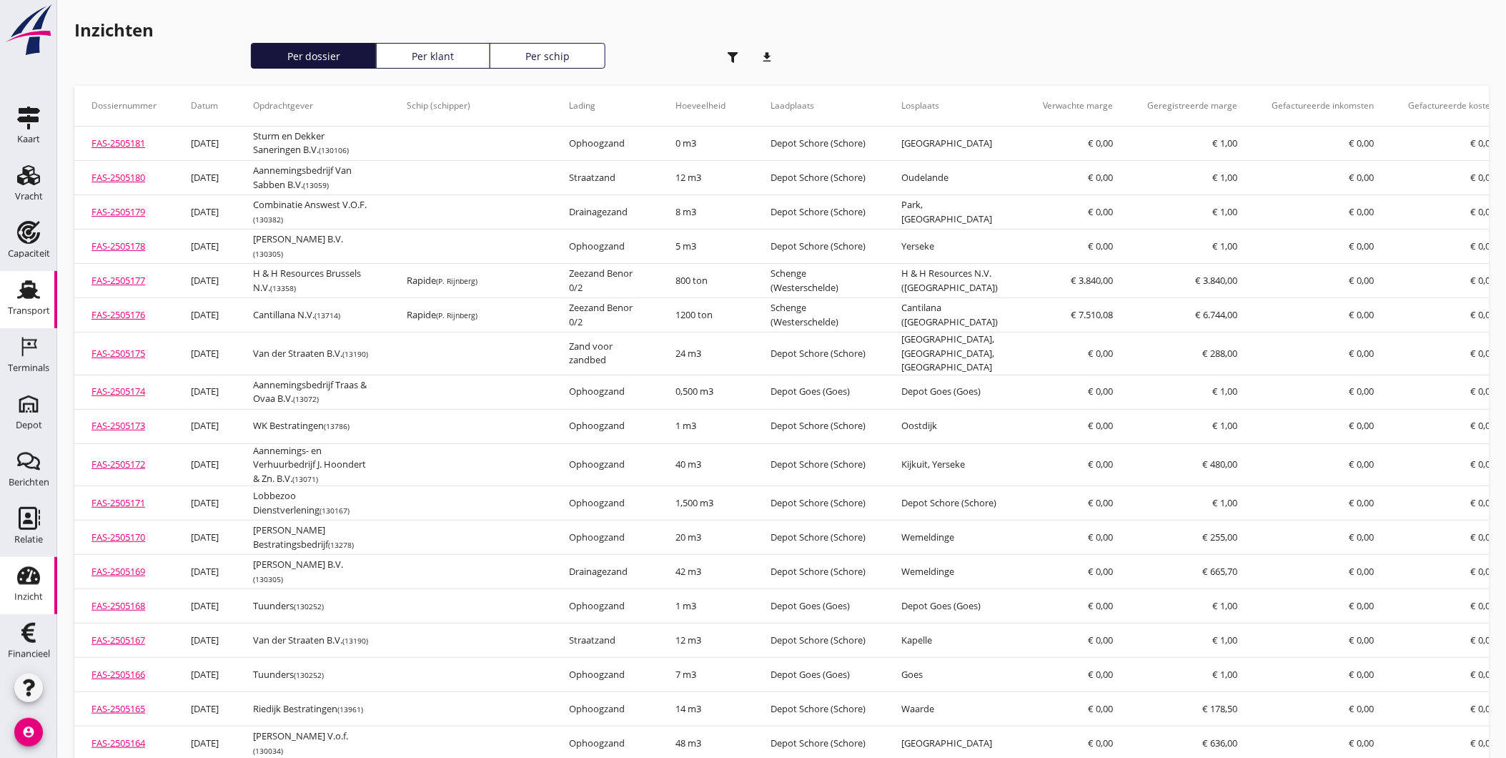
click at [20, 306] on div "Transport" at bounding box center [29, 310] width 42 height 9
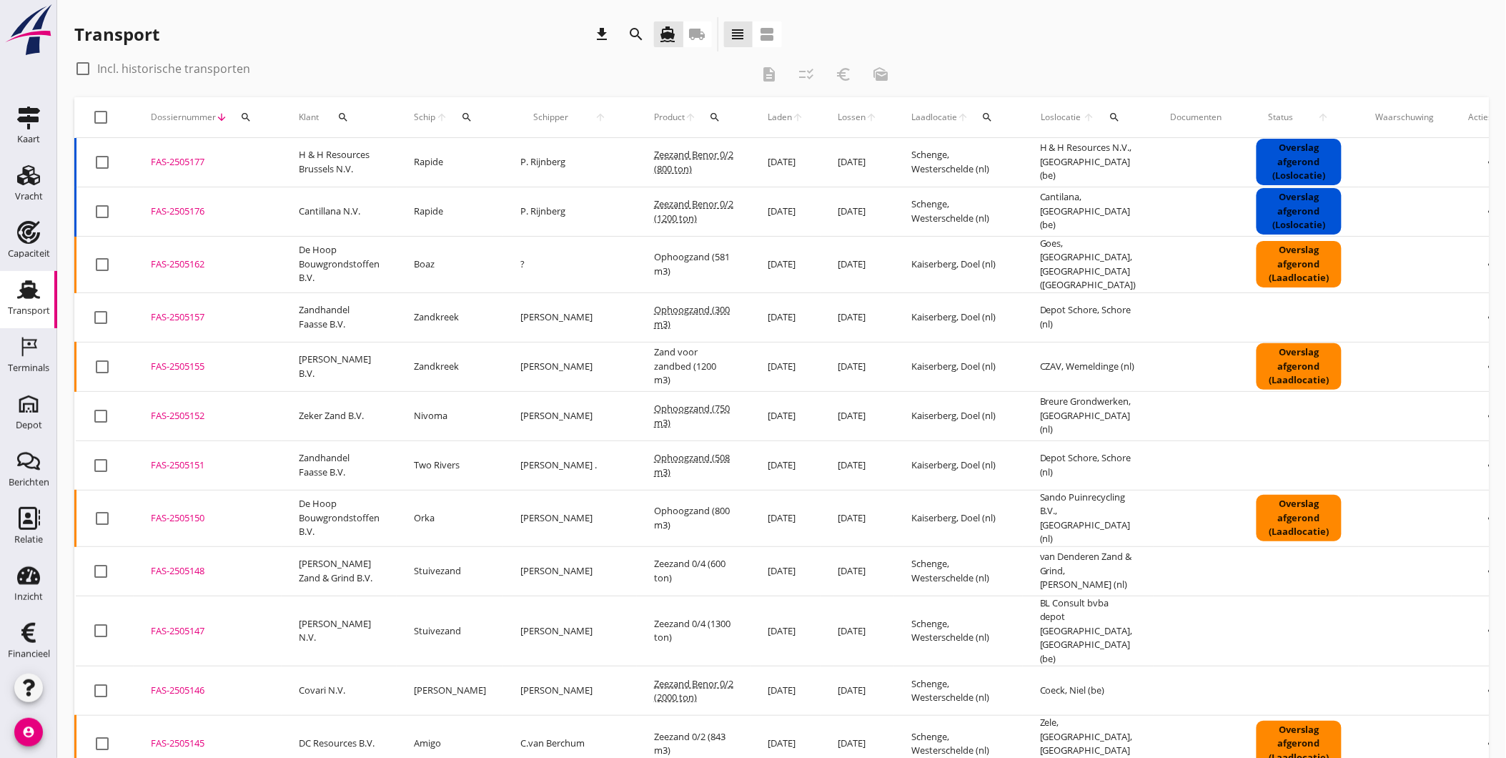
click at [641, 30] on icon "search" at bounding box center [636, 34] width 17 height 17
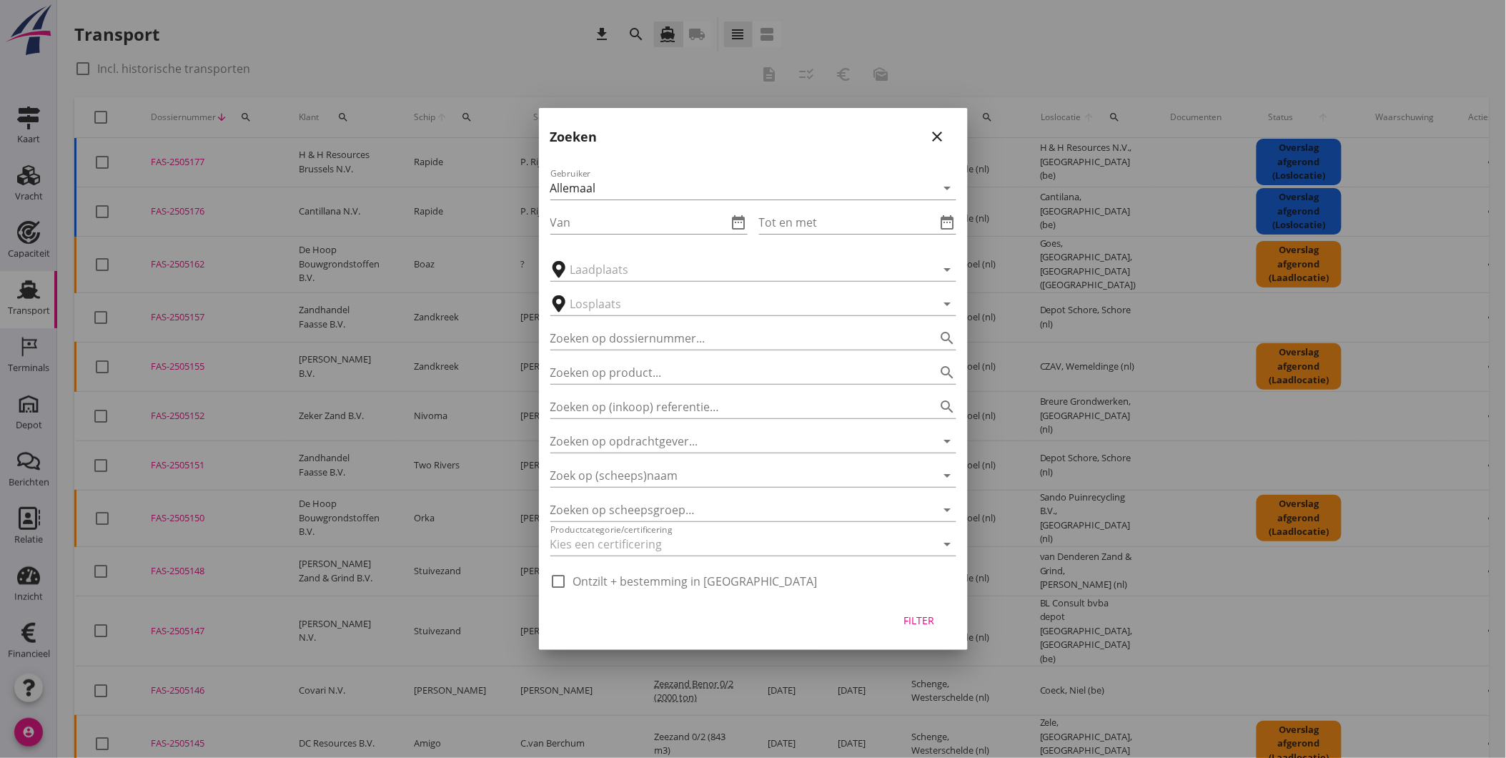
click at [633, 580] on label "Ontzilt + bestemming in [GEOGRAPHIC_DATA]" at bounding box center [695, 581] width 245 height 14
checkbox input "true"
click at [744, 219] on icon "date_range" at bounding box center [739, 222] width 17 height 17
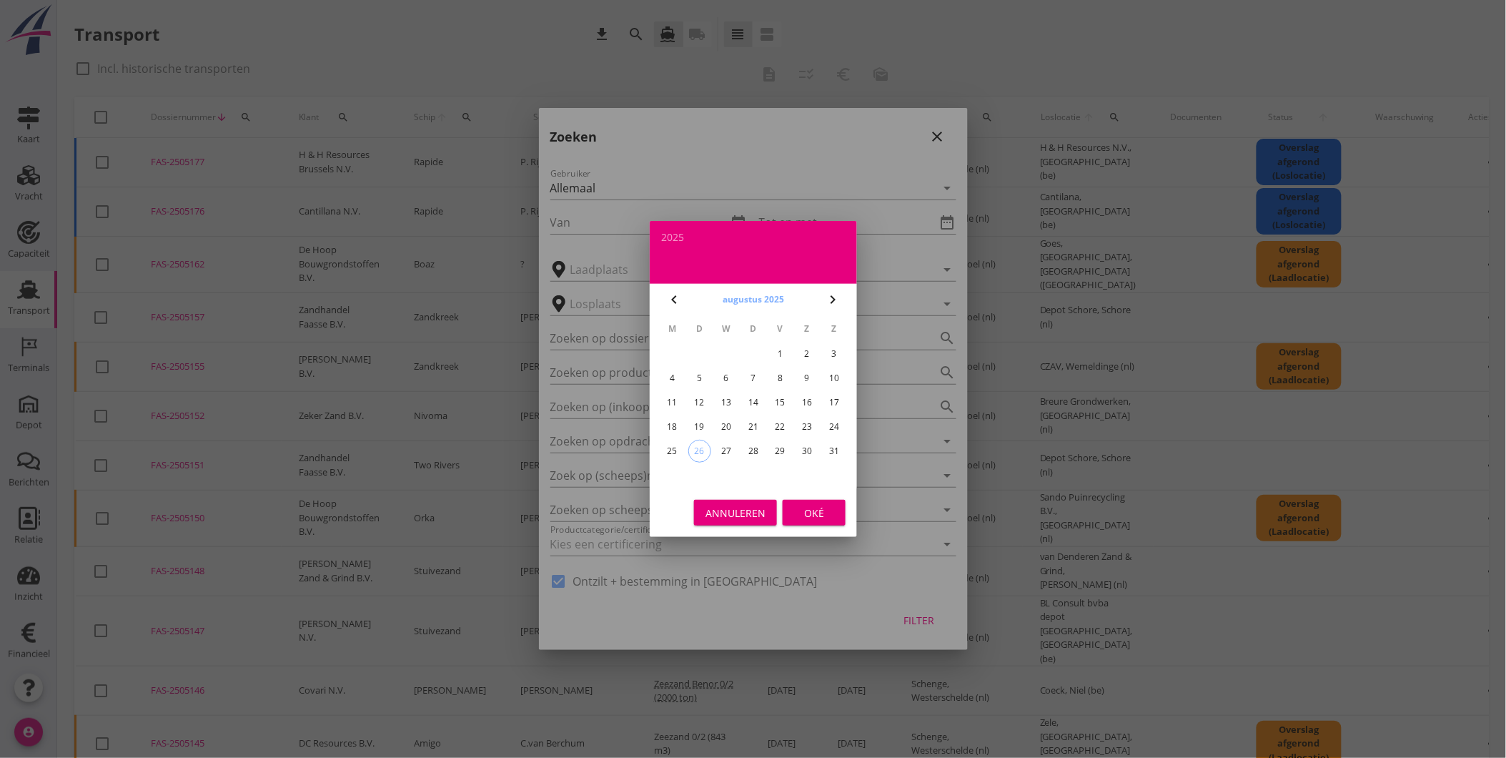
click at [731, 302] on button "augustus 2025" at bounding box center [754, 299] width 70 height 21
click at [686, 336] on div "jan" at bounding box center [690, 336] width 39 height 13
click at [726, 349] on div "1" at bounding box center [726, 353] width 23 height 23
type input "[DATE]"
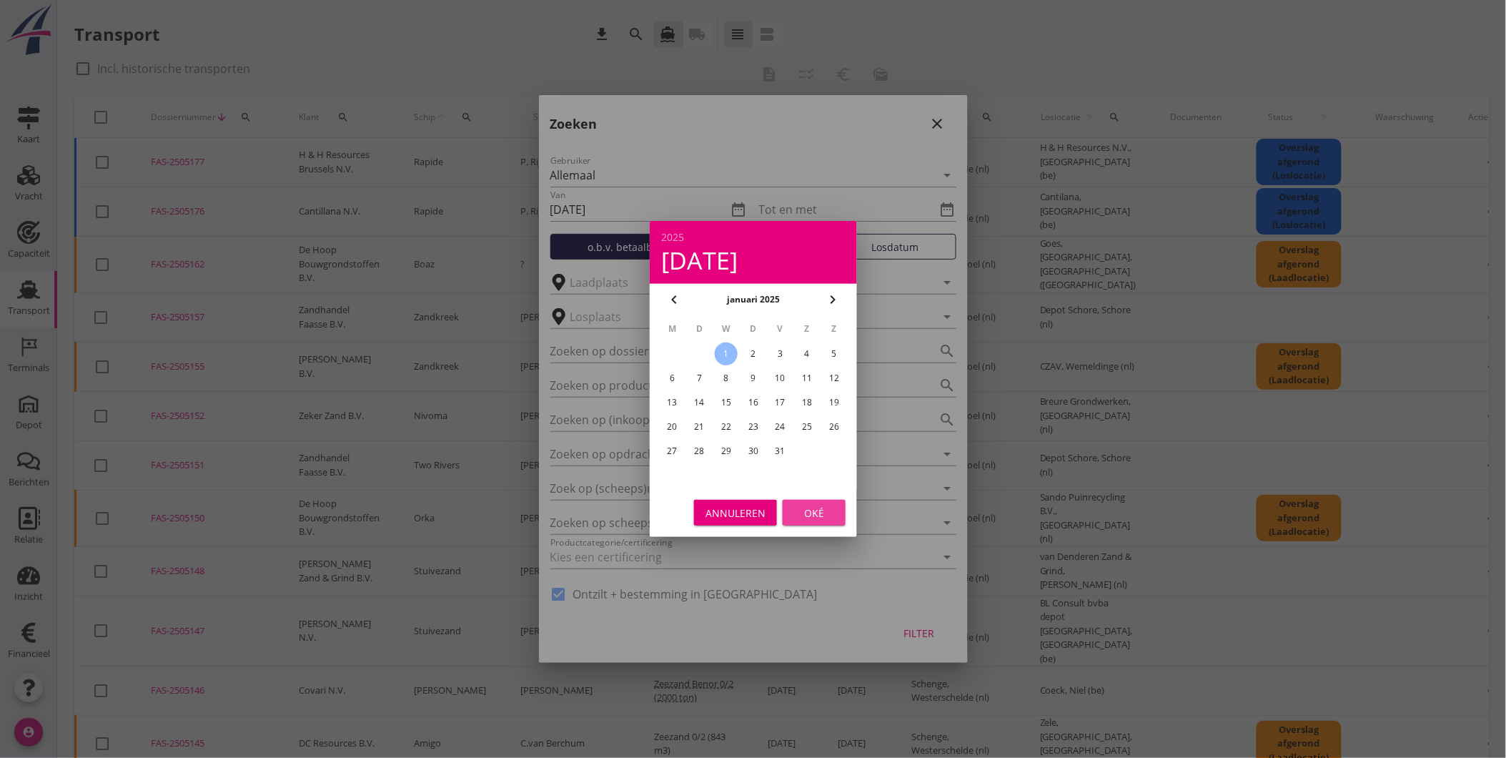
click at [824, 512] on div "Oké" at bounding box center [814, 512] width 40 height 15
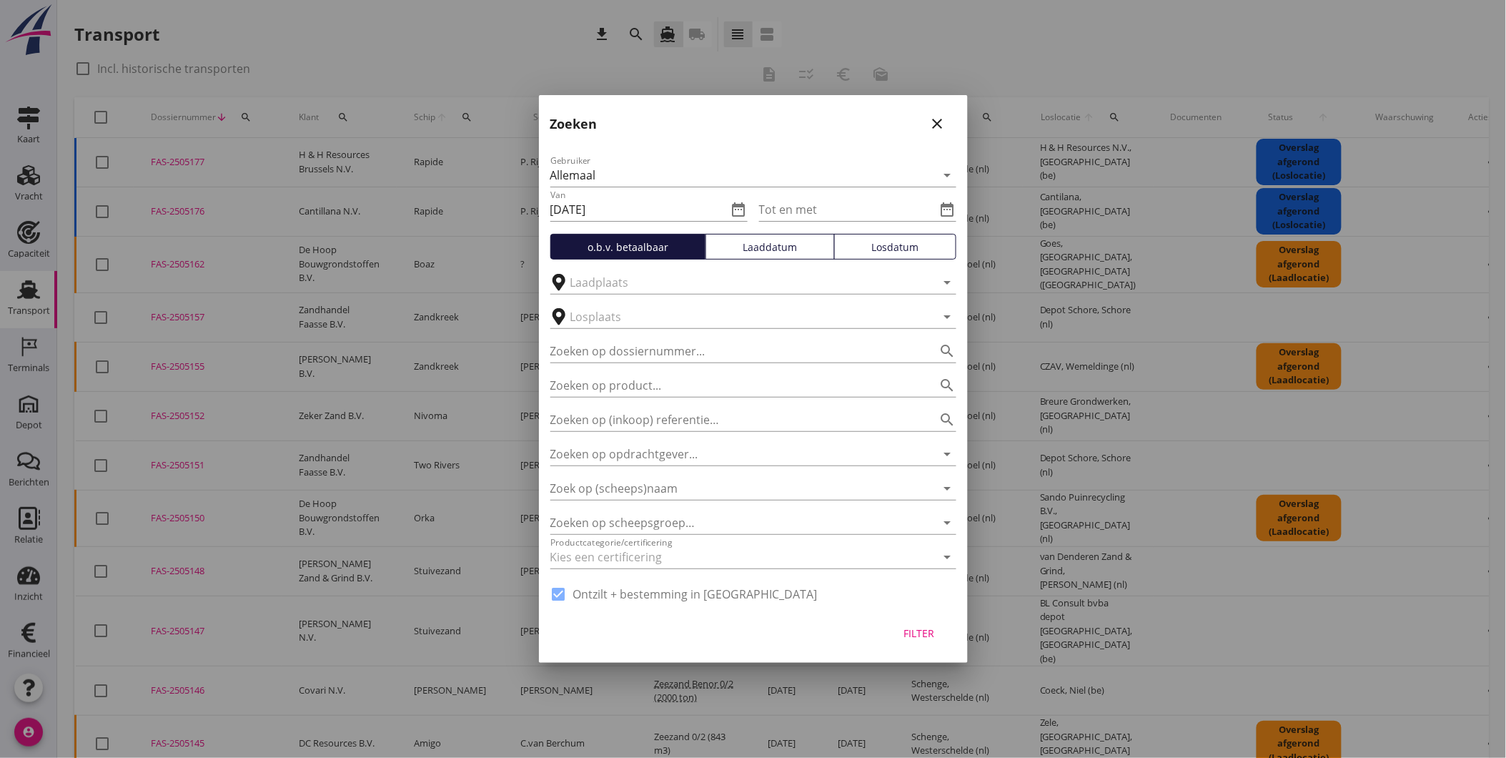
click at [871, 243] on div "Losdatum" at bounding box center [895, 247] width 109 height 15
click at [946, 211] on icon "date_range" at bounding box center [947, 209] width 17 height 17
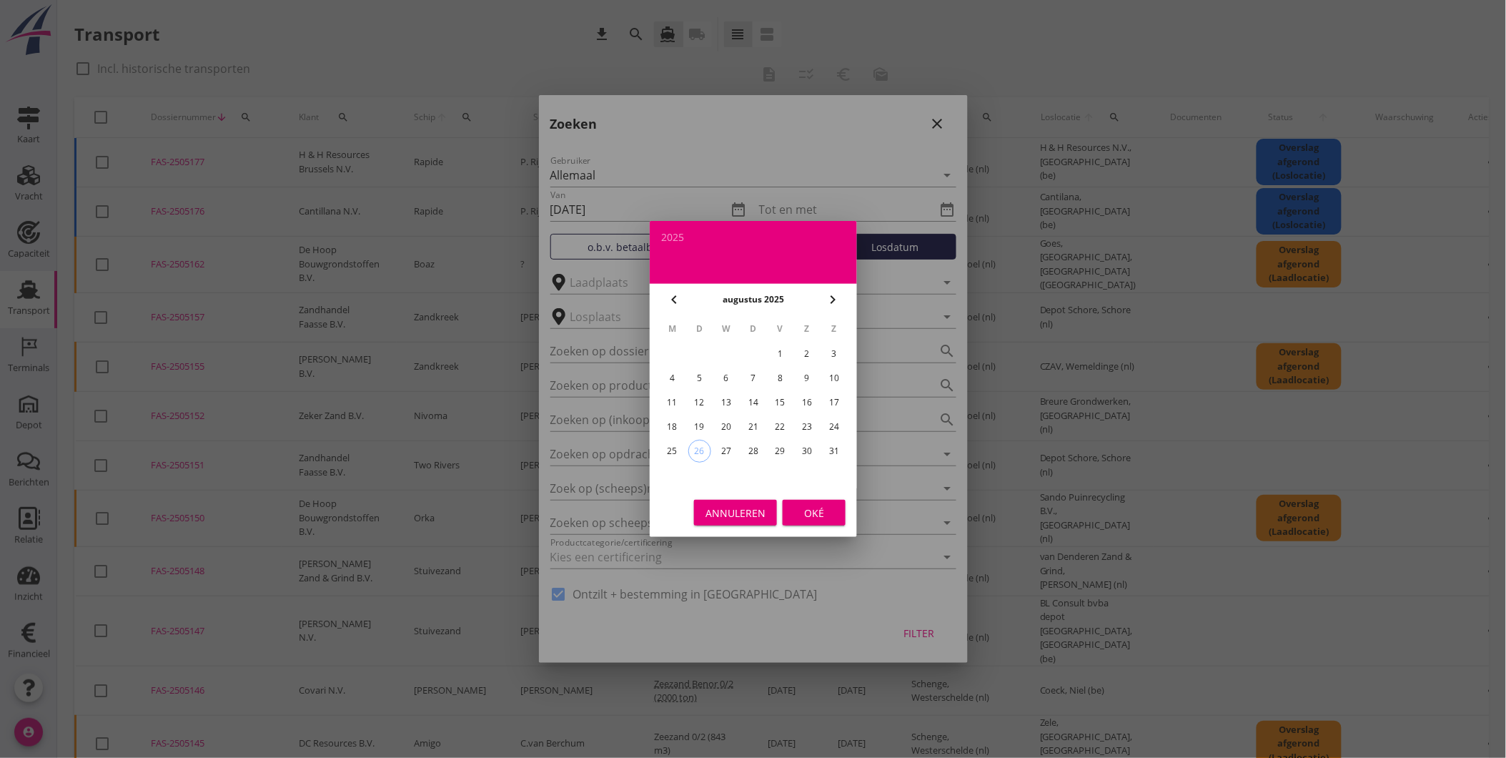
click at [829, 448] on div "31" at bounding box center [834, 451] width 23 height 23
type input "[DATE]"
click at [812, 510] on div "Oké" at bounding box center [814, 512] width 40 height 15
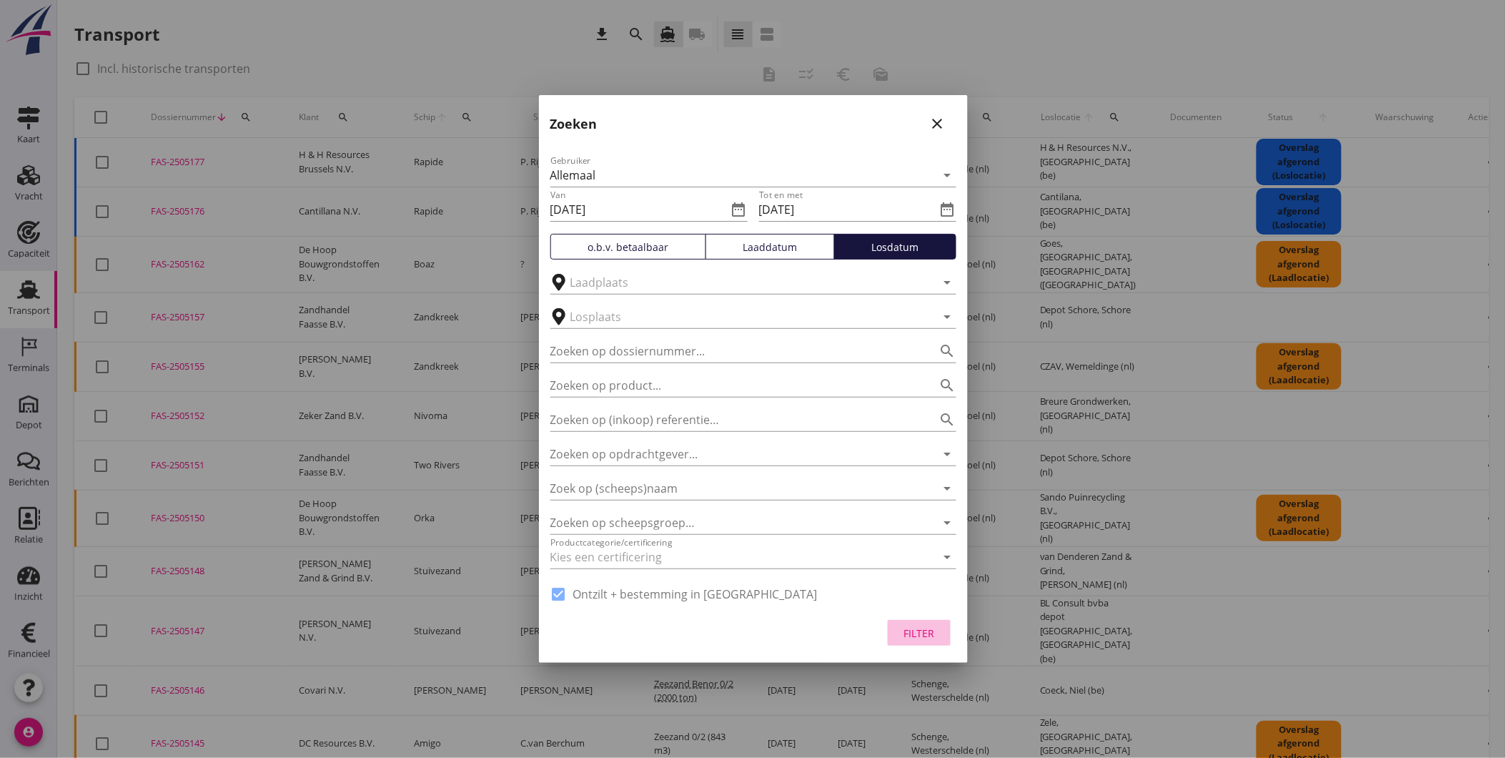
click at [920, 629] on div "Filter" at bounding box center [919, 633] width 40 height 15
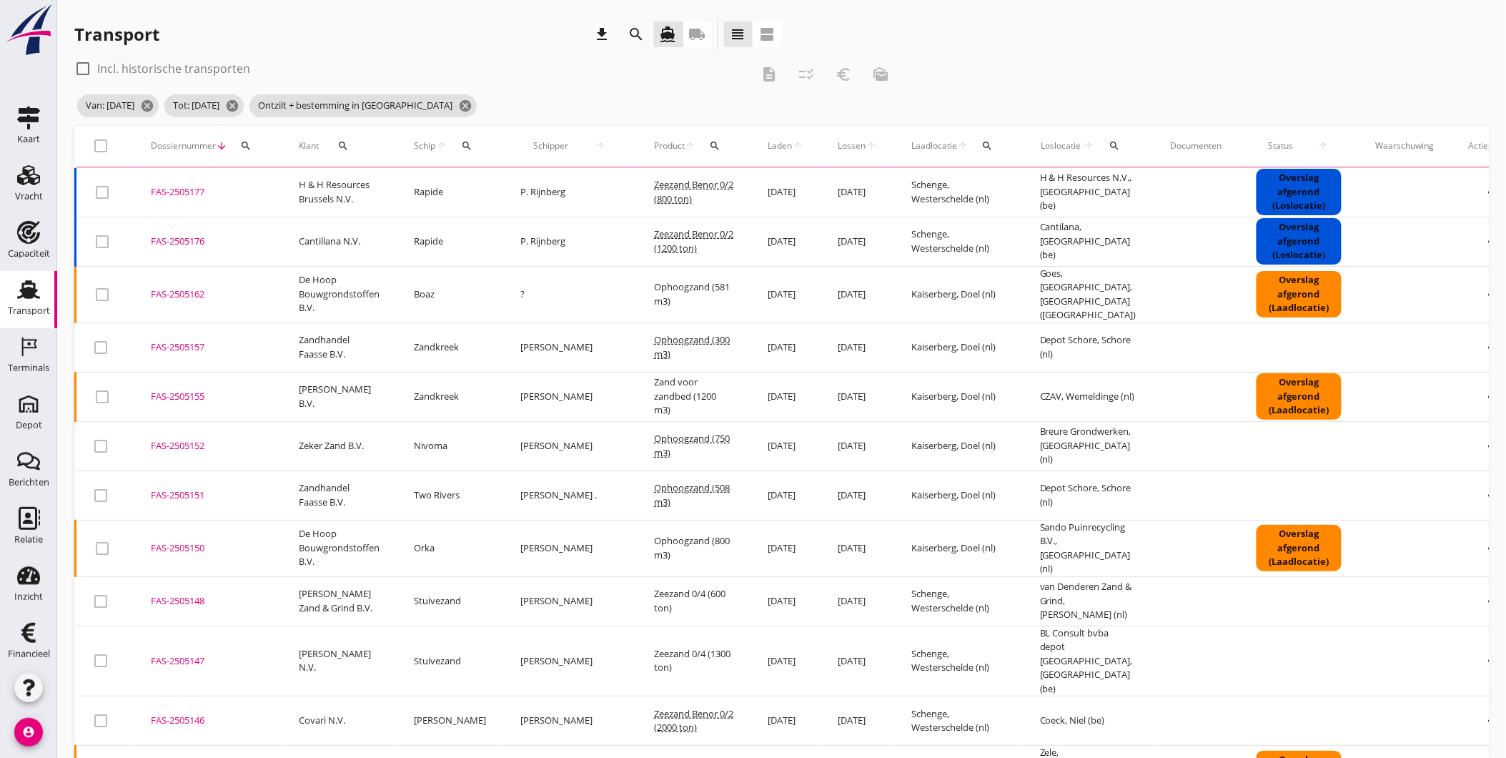
click at [198, 72] on label "Incl. historische transporten" at bounding box center [173, 68] width 153 height 14
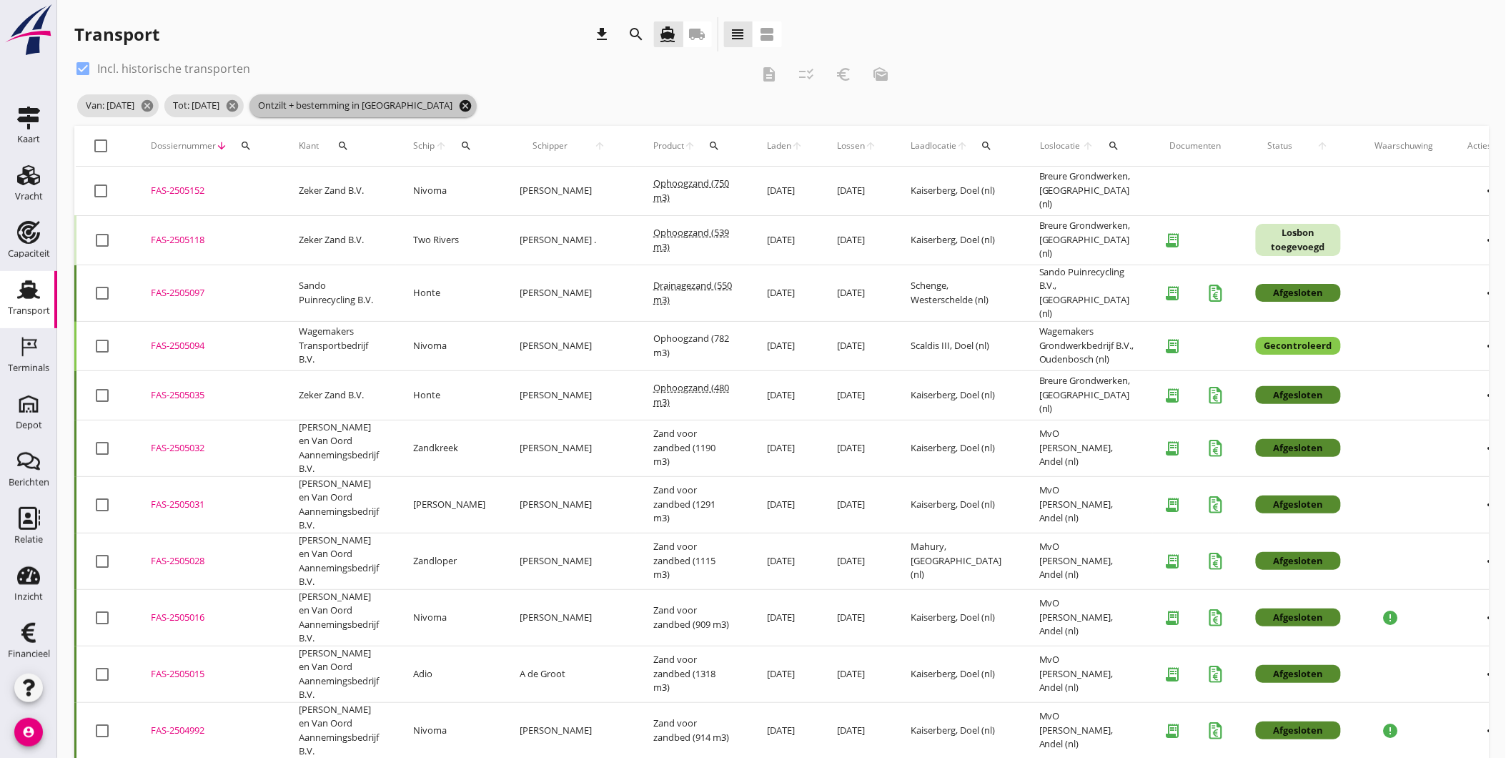
click at [458, 104] on icon "cancel" at bounding box center [465, 106] width 14 height 14
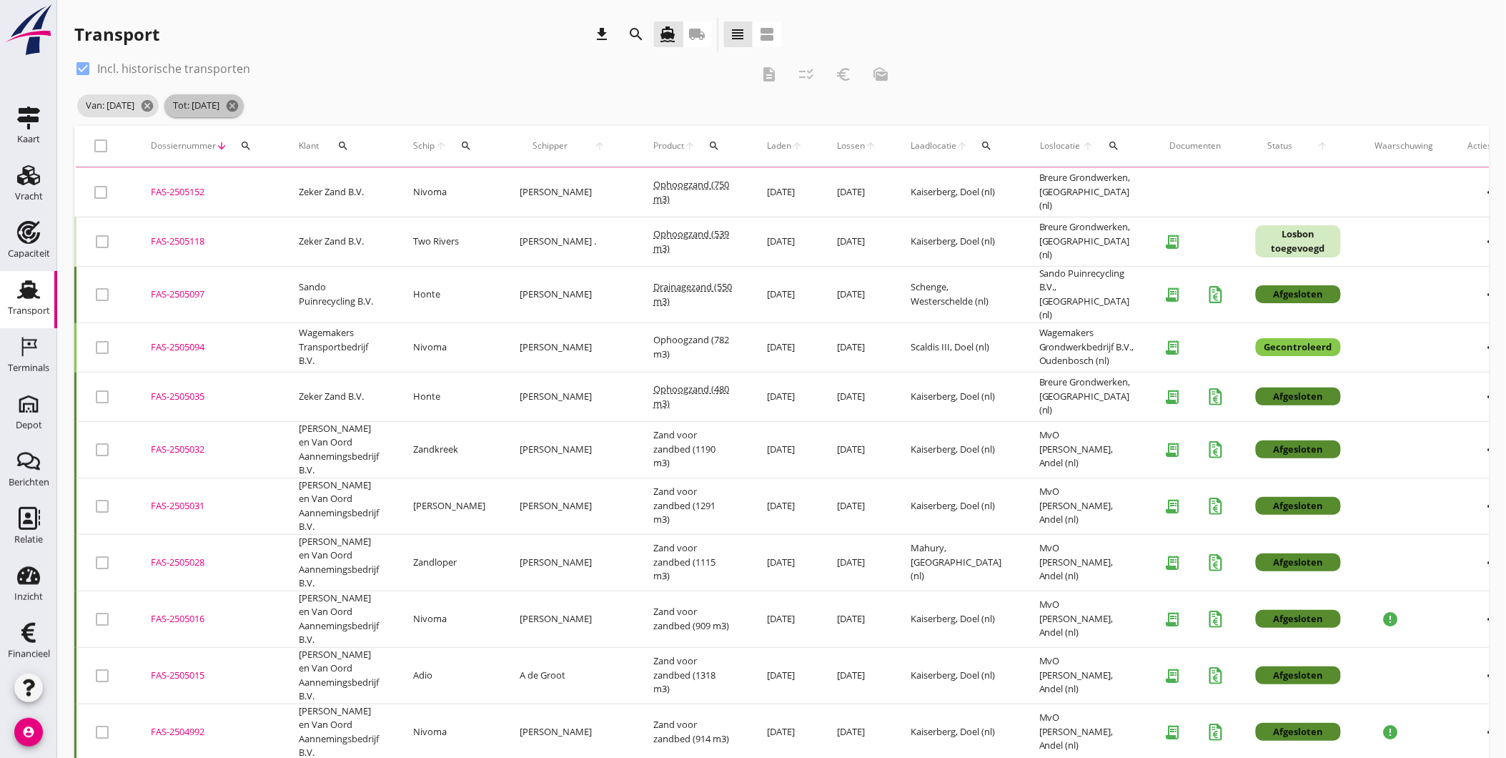
drag, startPoint x: 275, startPoint y: 104, endPoint x: 245, endPoint y: 104, distance: 30.0
click at [240, 104] on icon "cancel" at bounding box center [232, 106] width 14 height 14
click at [159, 103] on span "Van: [DATE] cancel" at bounding box center [118, 105] width 82 height 23
click at [154, 103] on icon "cancel" at bounding box center [147, 106] width 14 height 14
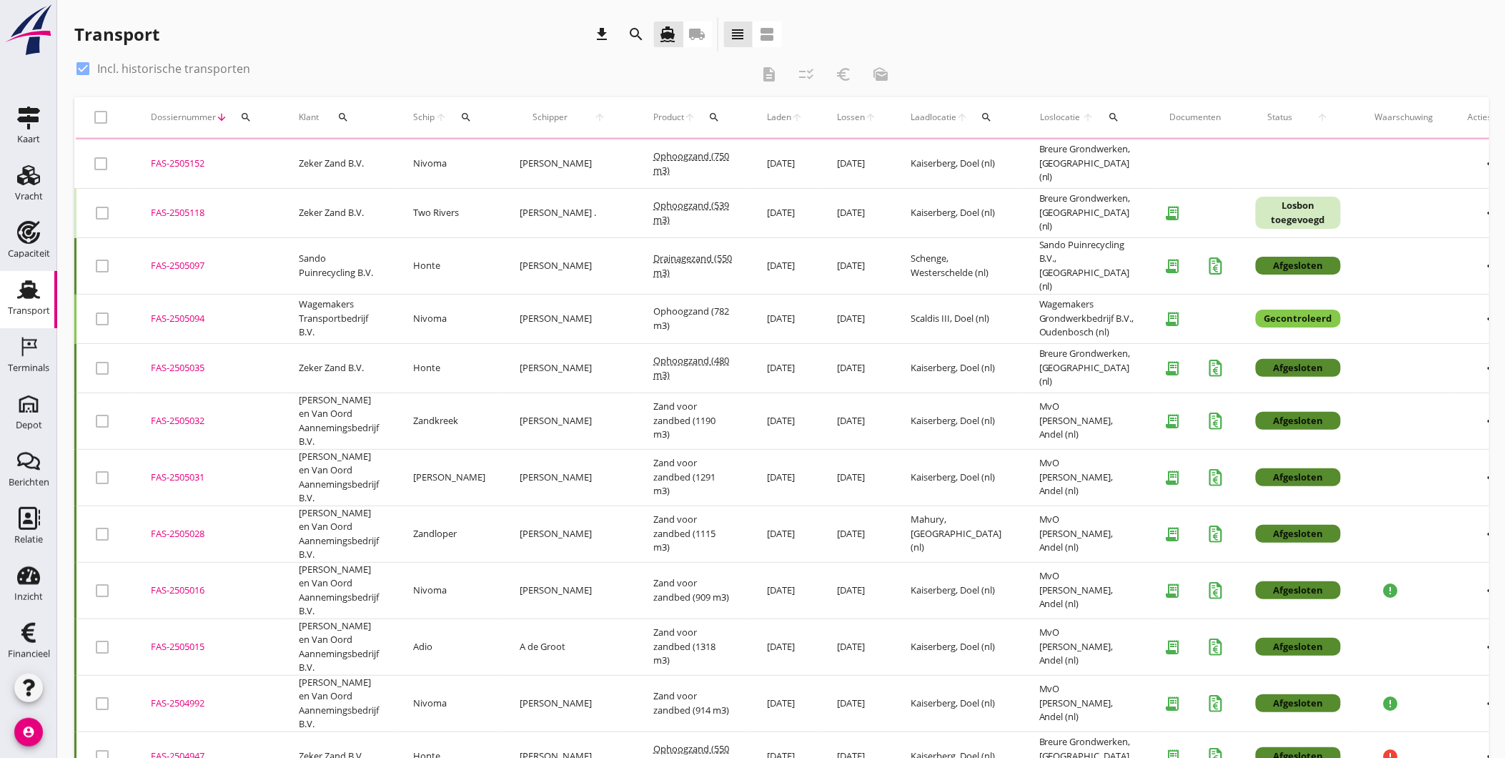
click at [99, 66] on label "Incl. historische transporten" at bounding box center [173, 68] width 153 height 14
checkbox input "false"
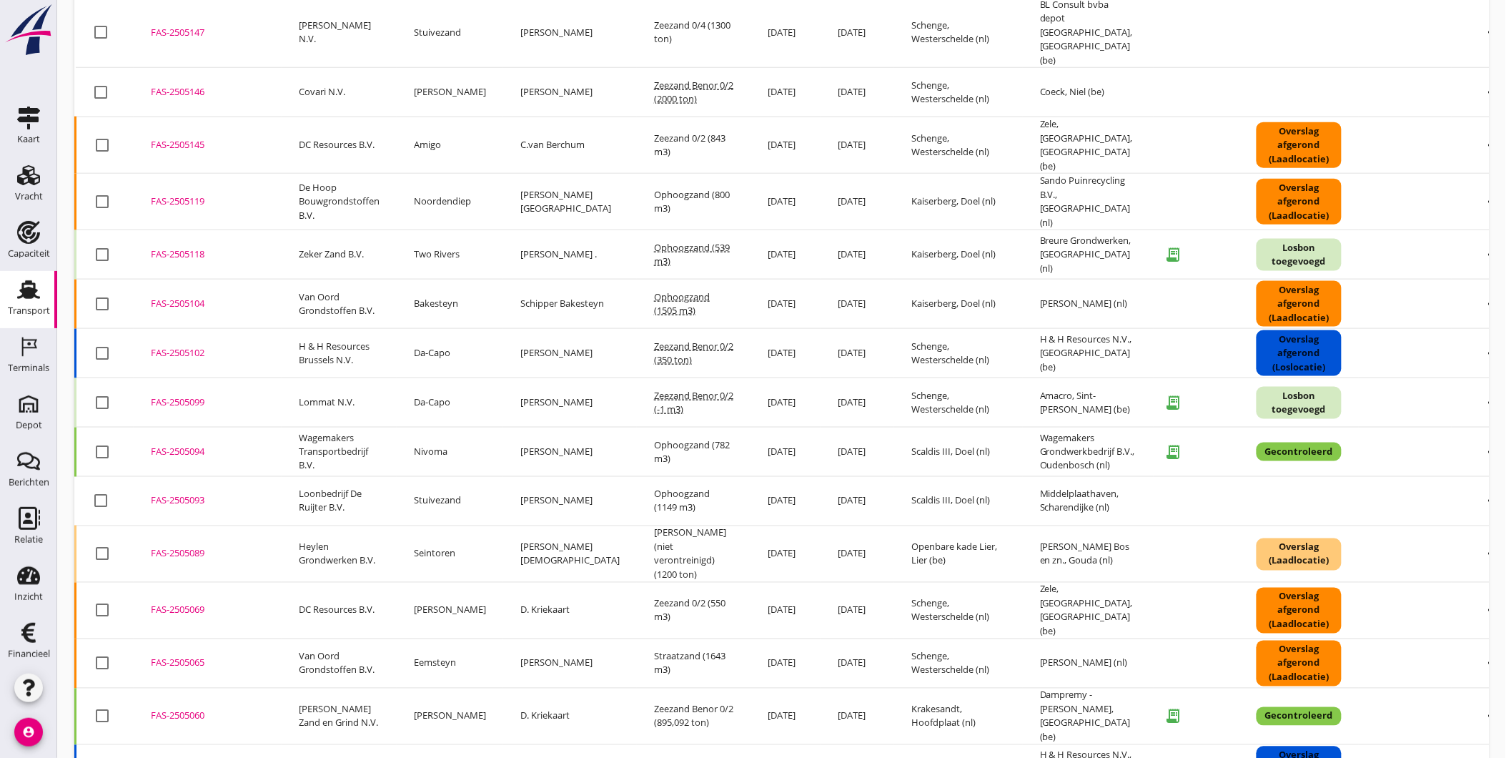
scroll to position [927, 0]
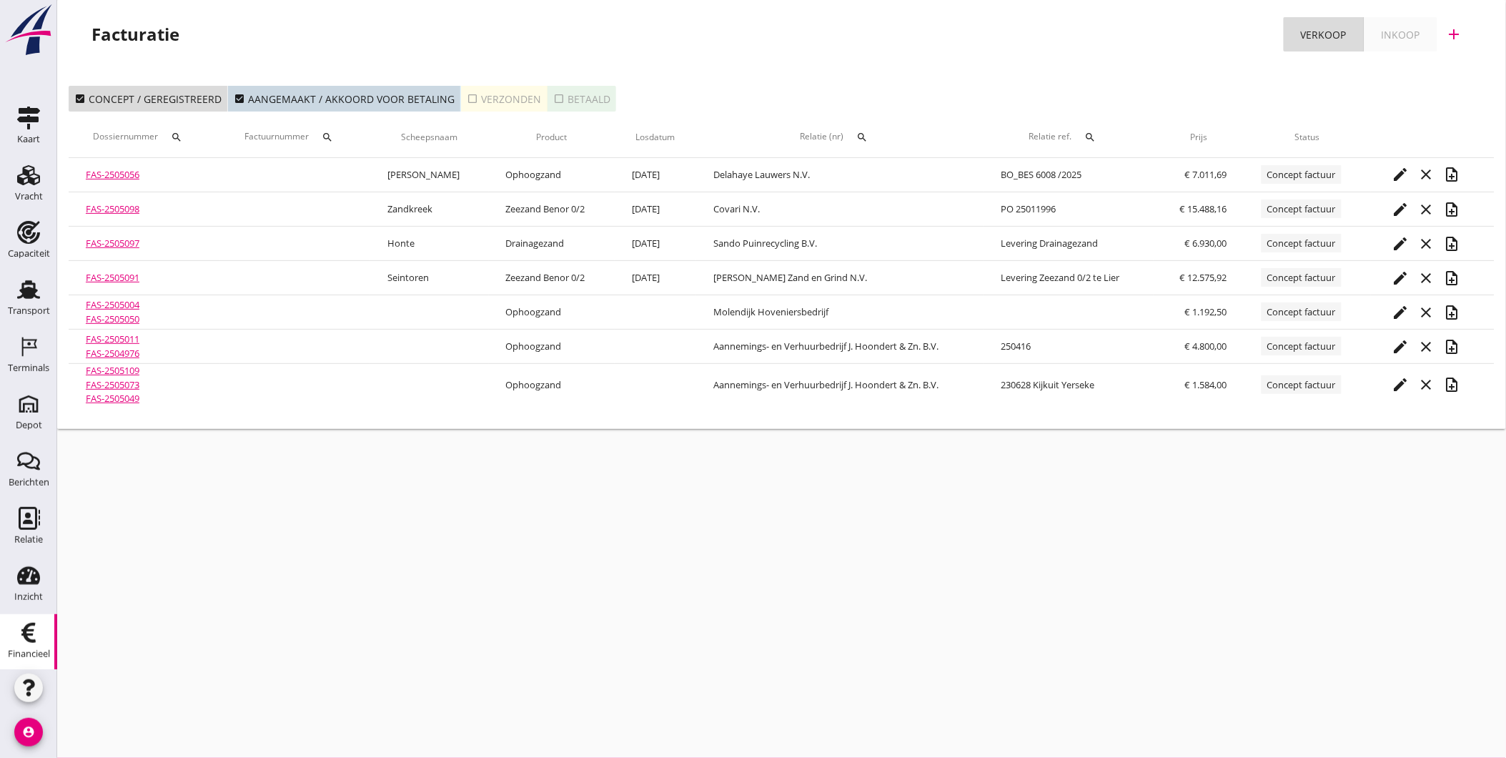
click at [330, 132] on icon "search" at bounding box center [327, 137] width 11 height 11
click at [385, 172] on input "Zoeken op factuurnummer..." at bounding box center [397, 178] width 149 height 23
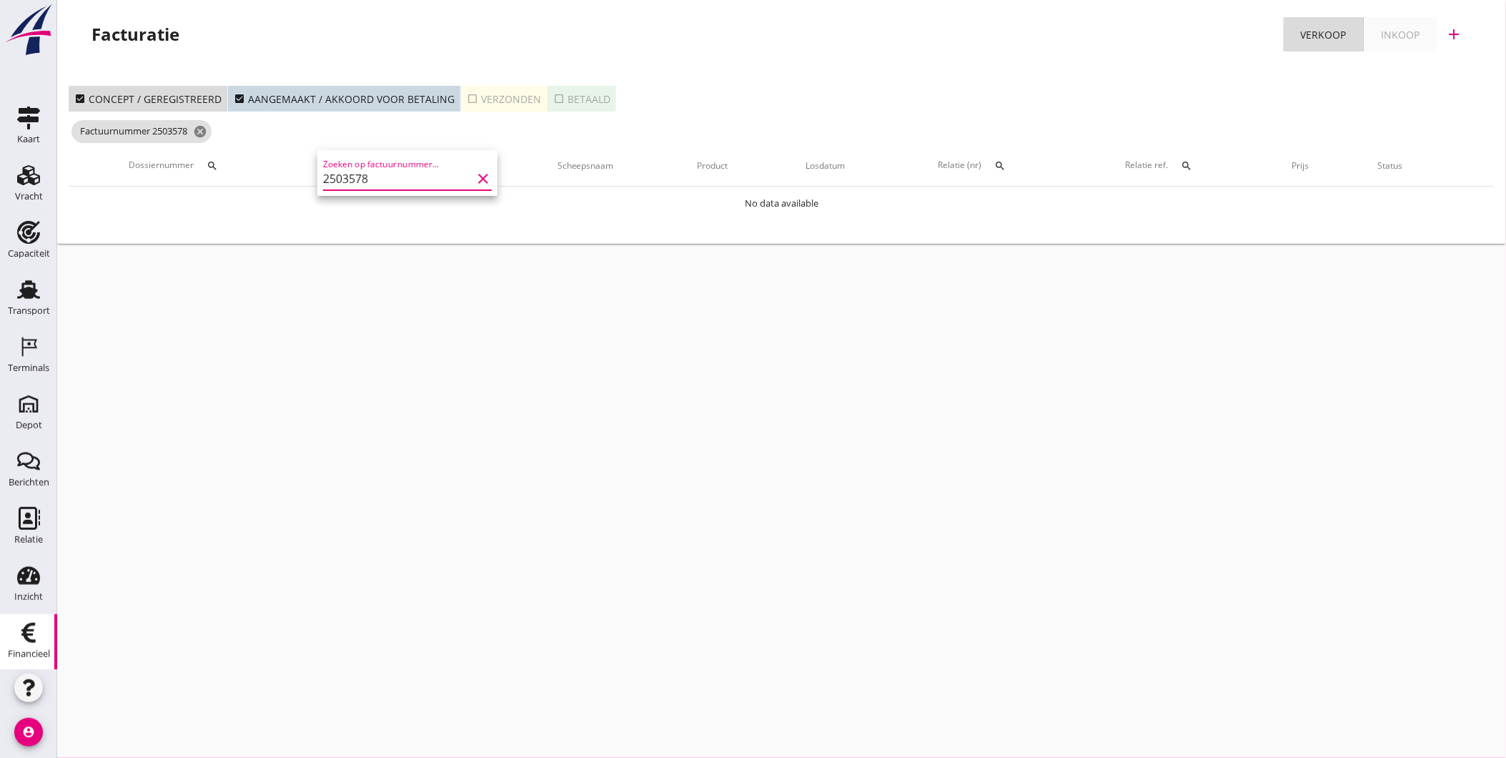
drag, startPoint x: 387, startPoint y: 179, endPoint x: 188, endPoint y: 157, distance: 200.6
click at [193, 157] on div "21% (Hoog BTW tarief) 9% (Laag BTW tarief) 0% (BTW vrij) 0% (BTW verlegd) prod …" at bounding box center [753, 379] width 1506 height 758
click at [207, 129] on icon "cancel" at bounding box center [200, 131] width 14 height 14
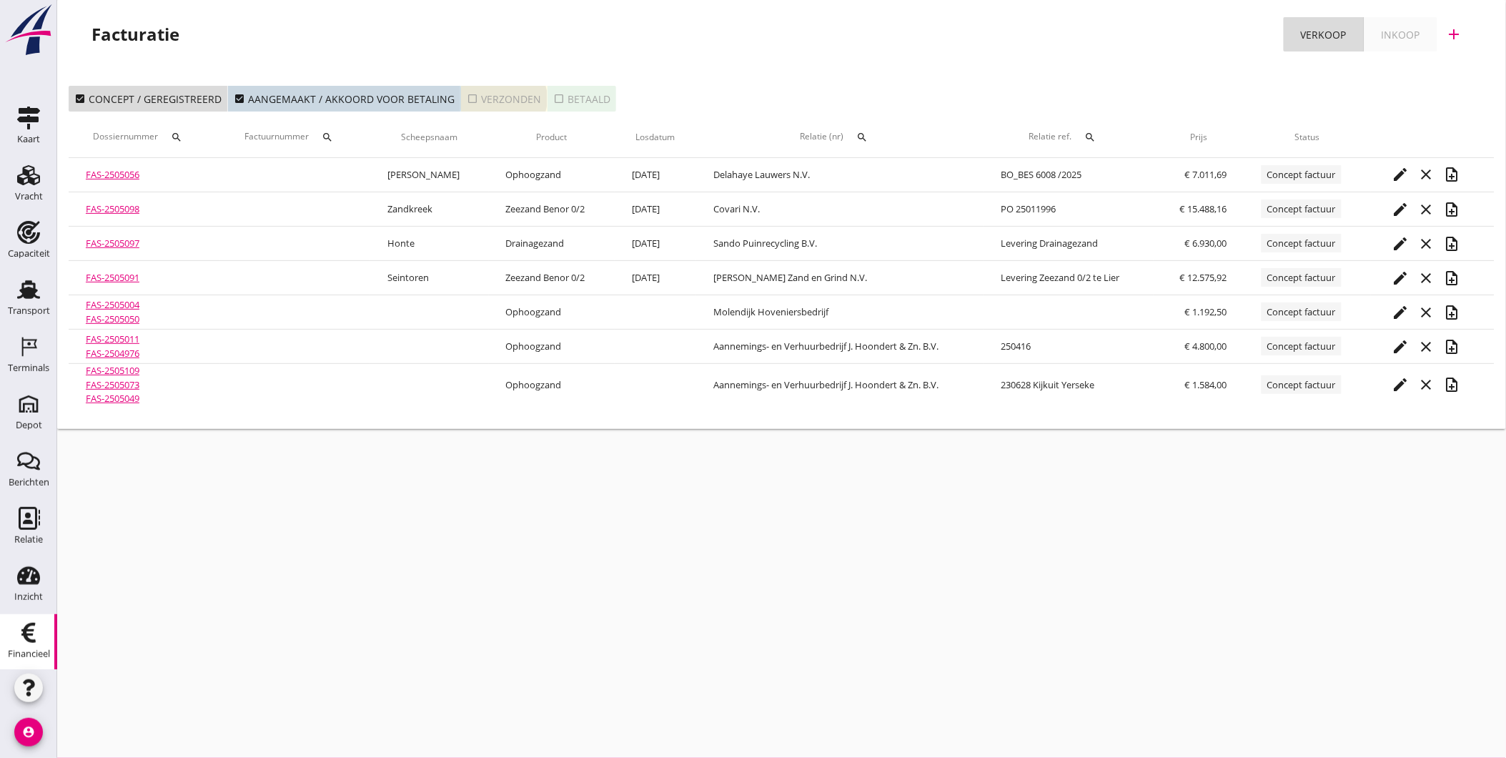
click at [503, 99] on div "check_box_outline_blank Verzonden" at bounding box center [504, 99] width 74 height 15
click at [327, 139] on icon "search" at bounding box center [327, 137] width 11 height 11
click at [398, 177] on input "Zoeken op factuurnummer..." at bounding box center [397, 178] width 149 height 23
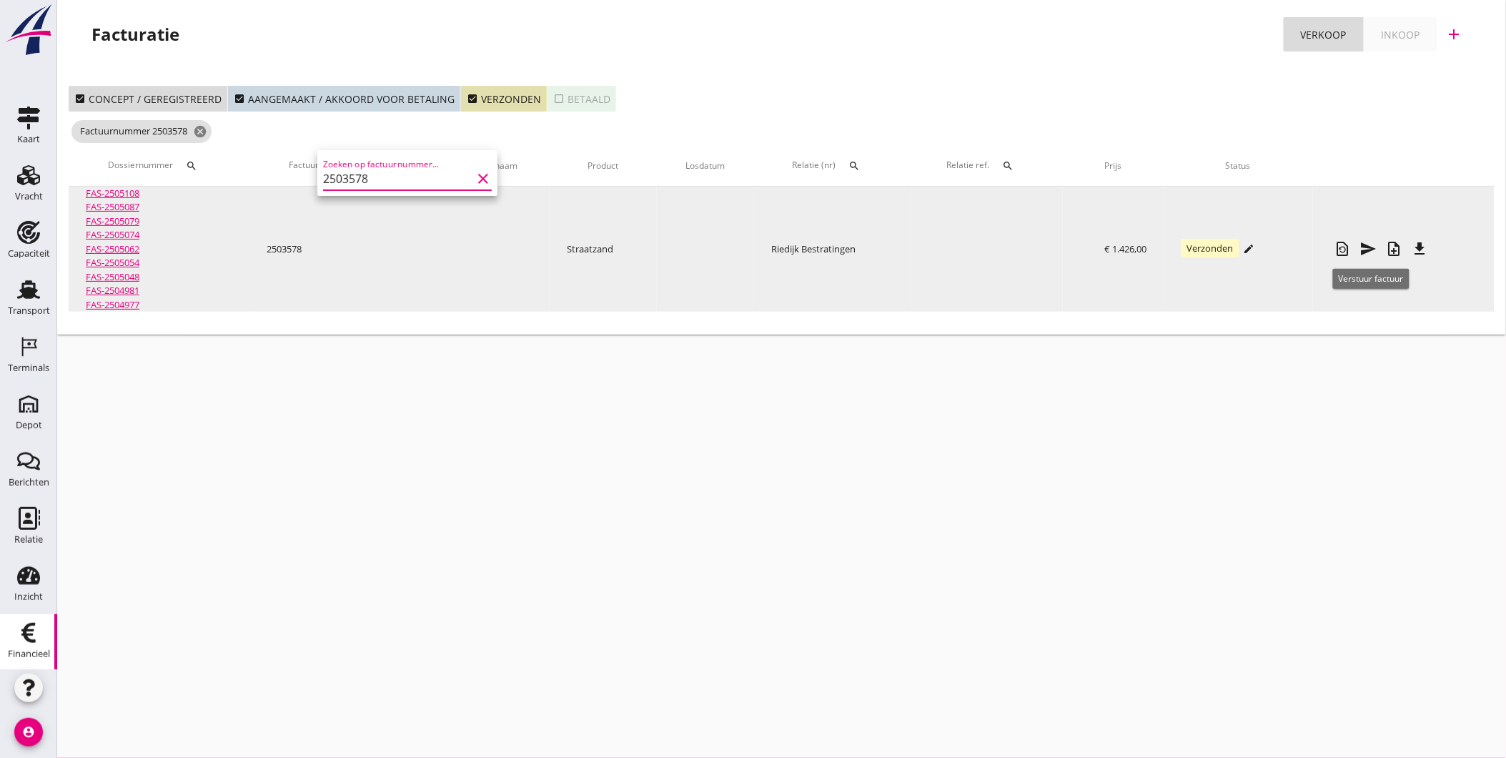
type input "2503578"
click at [1373, 252] on icon "send" at bounding box center [1369, 248] width 17 height 17
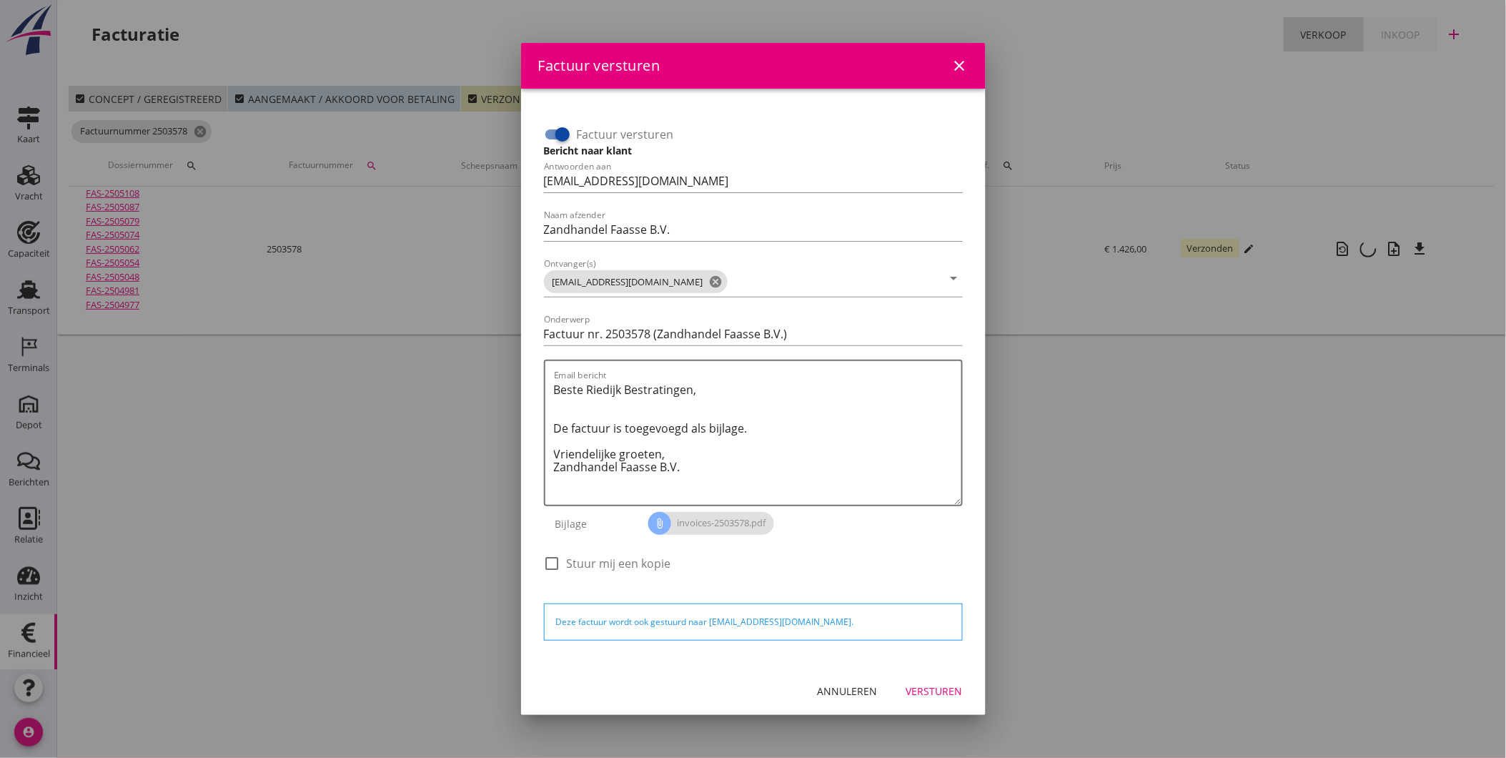
click at [631, 563] on label "Stuur mij een kopie" at bounding box center [619, 563] width 104 height 14
checkbox input "true"
click at [606, 423] on textarea "Beste Riedijk Bestratingen, De factuur is toegevoegd als bijlage. Vriendelijke …" at bounding box center [758, 441] width 408 height 127
paste textarea "Geachte heer/mevrouw, Hierbij zenden wij u onze factuur i.v.m. de door ons aan …"
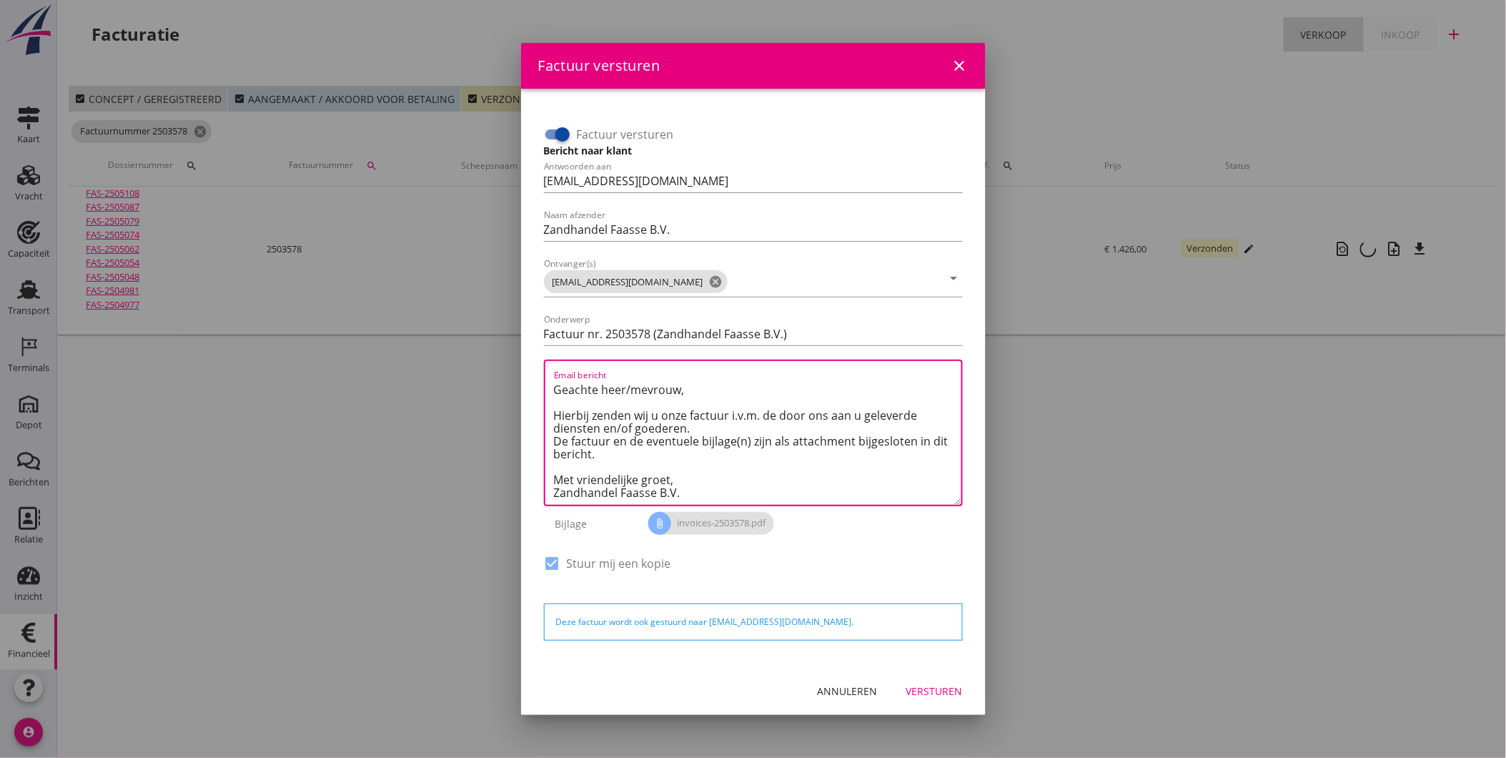
type textarea "Geachte heer/mevrouw, Hierbij zenden wij u onze factuur i.v.m. de door ons aan …"
click at [937, 688] on div "Versturen" at bounding box center [935, 690] width 56 height 15
